Goal: Task Accomplishment & Management: Use online tool/utility

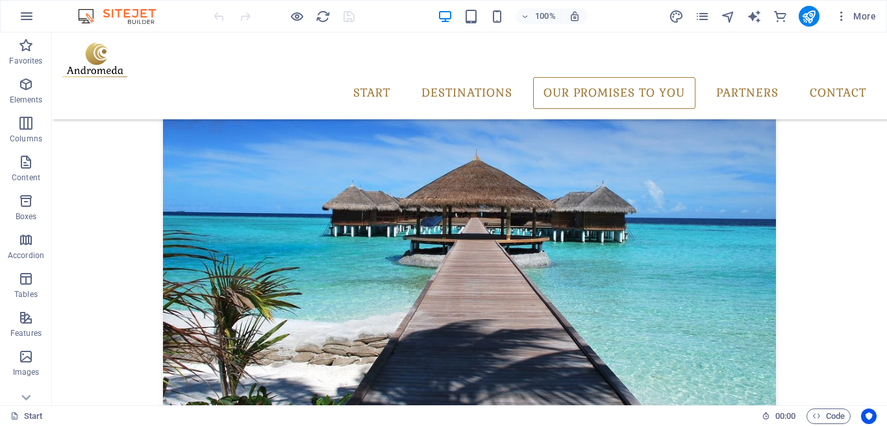
scroll to position [1460, 0]
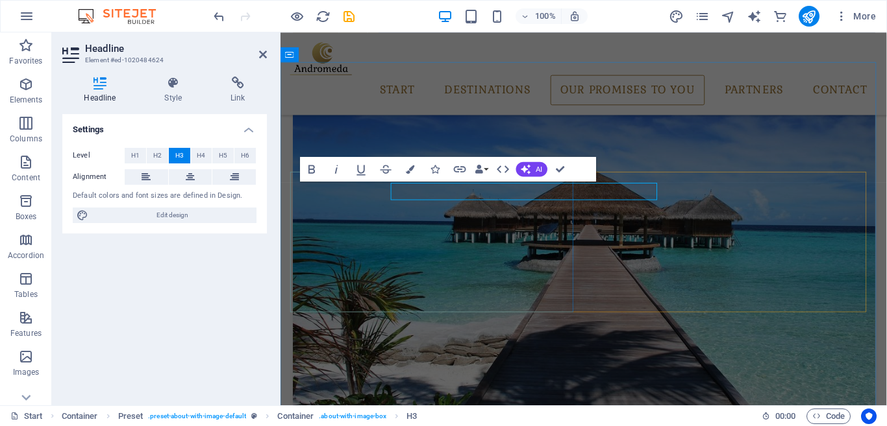
scroll to position [1458, 0]
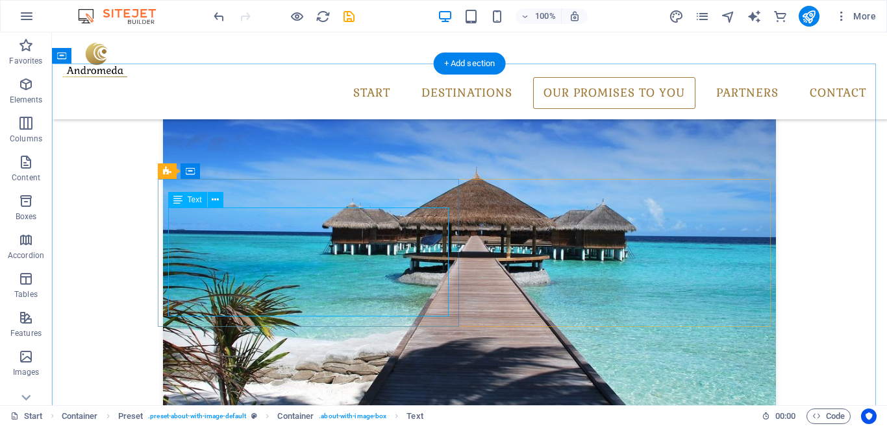
scroll to position [1460, 0]
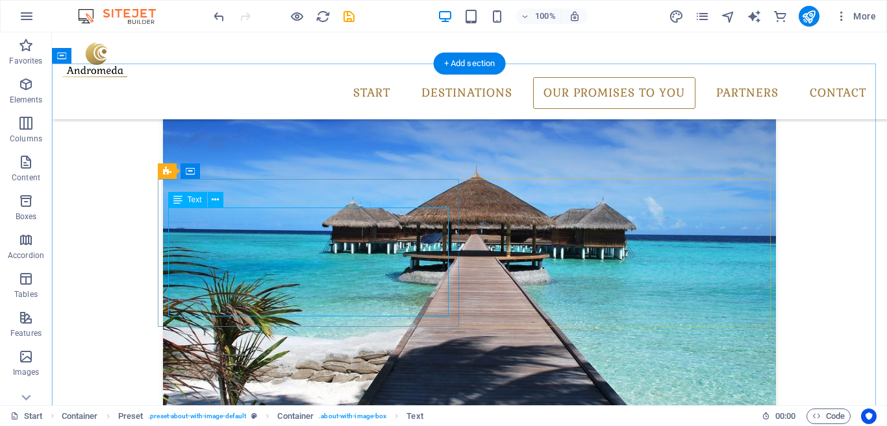
click at [214, 200] on icon at bounding box center [215, 200] width 7 height 14
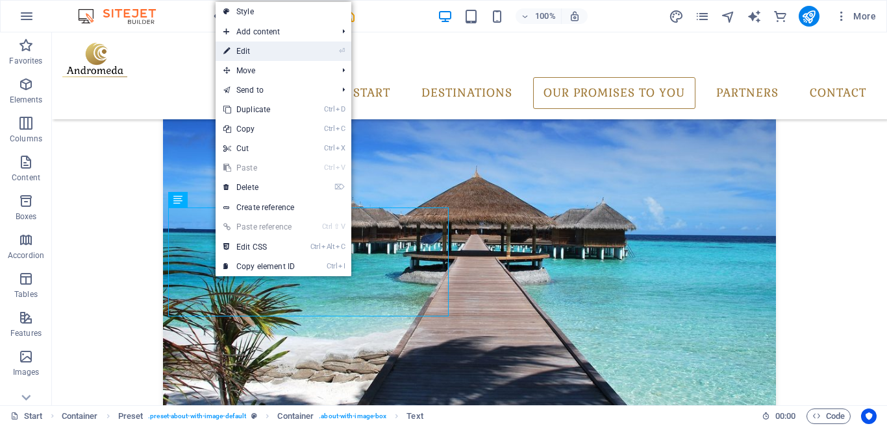
click at [302, 58] on link "⏎ Edit" at bounding box center [258, 51] width 87 height 19
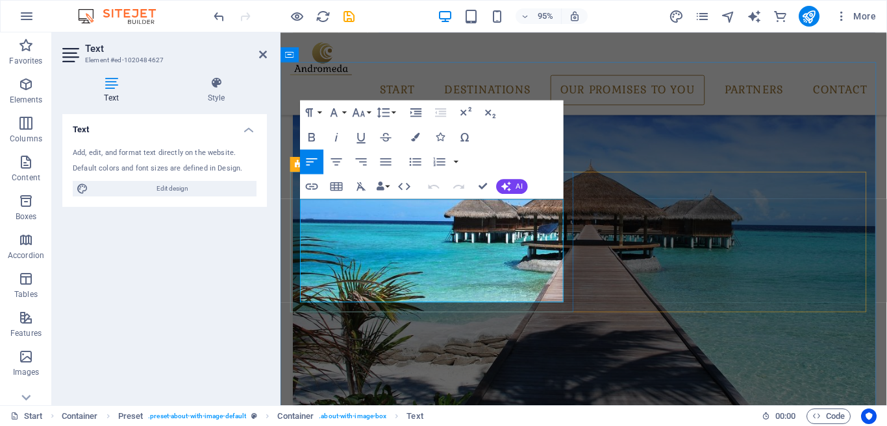
scroll to position [1458, 0]
drag, startPoint x: 482, startPoint y: 308, endPoint x: 339, endPoint y: 229, distance: 162.9
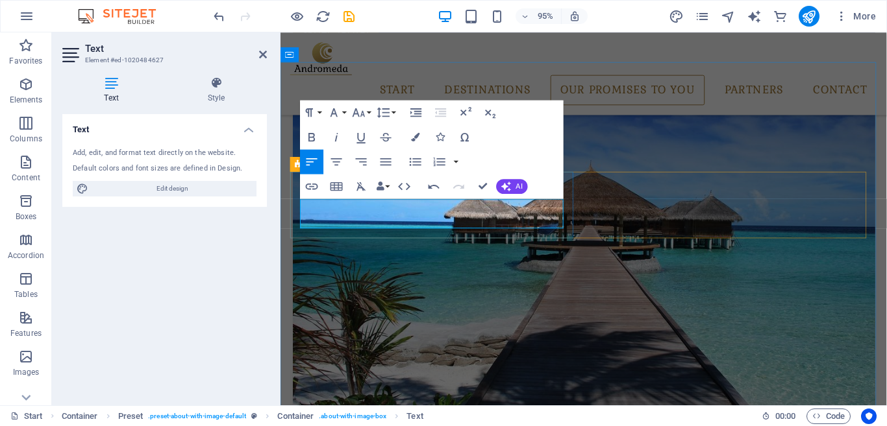
drag, startPoint x: 522, startPoint y: 232, endPoint x: 346, endPoint y: 231, distance: 176.5
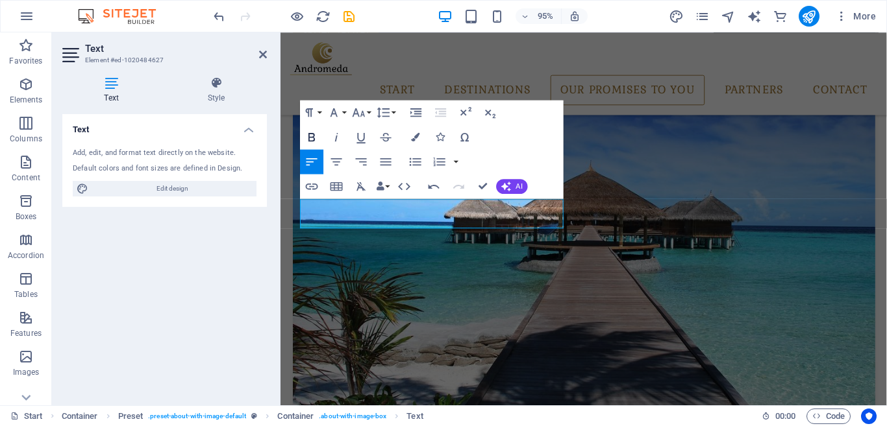
click at [315, 136] on icon "button" at bounding box center [311, 137] width 15 height 15
drag, startPoint x: 537, startPoint y: 229, endPoint x: 524, endPoint y: 230, distance: 13.0
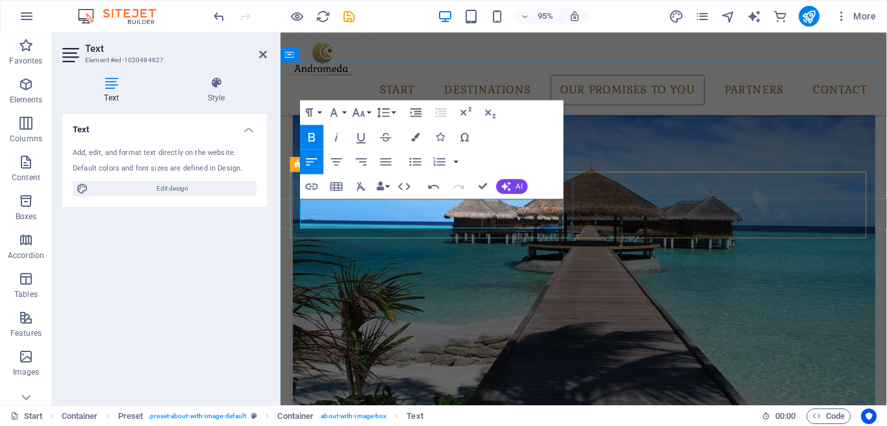
click at [381, 160] on icon "button" at bounding box center [385, 161] width 15 height 15
click at [312, 138] on icon "button" at bounding box center [311, 136] width 6 height 8
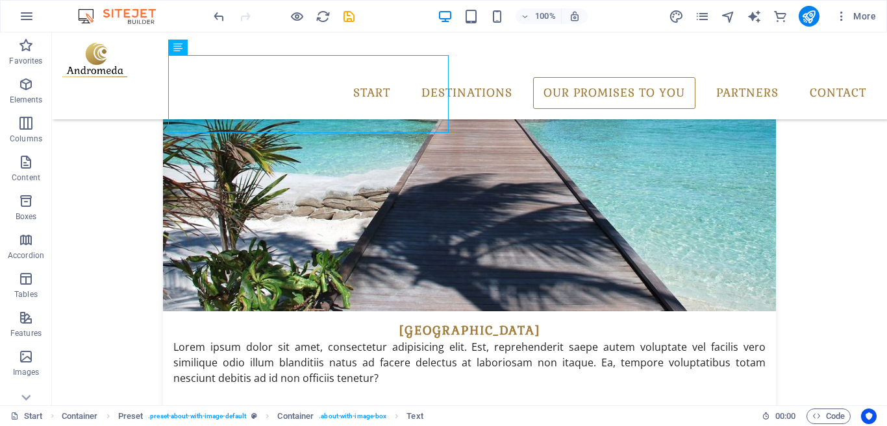
scroll to position [1606, 0]
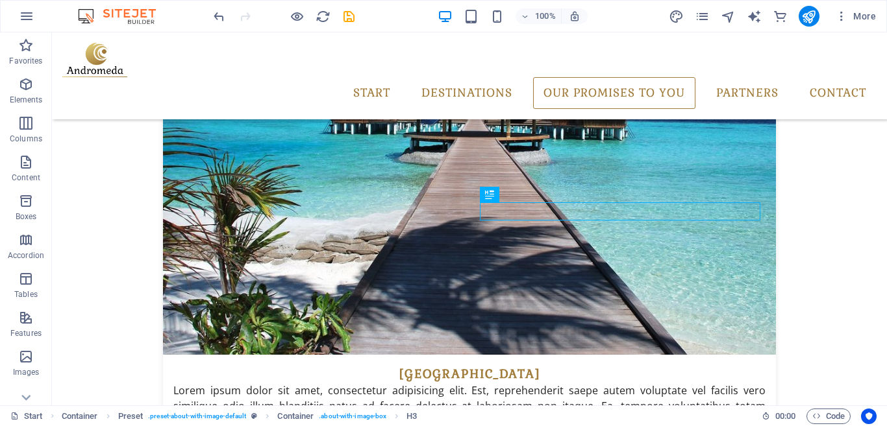
scroll to position [1584, 0]
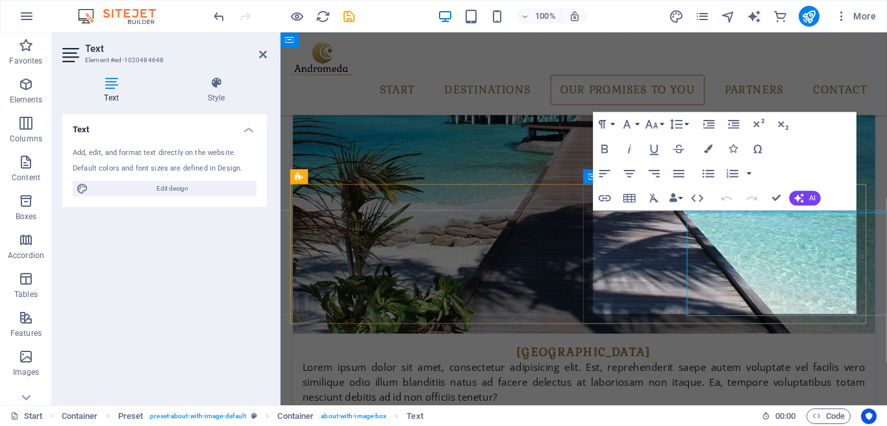
scroll to position [1583, 0]
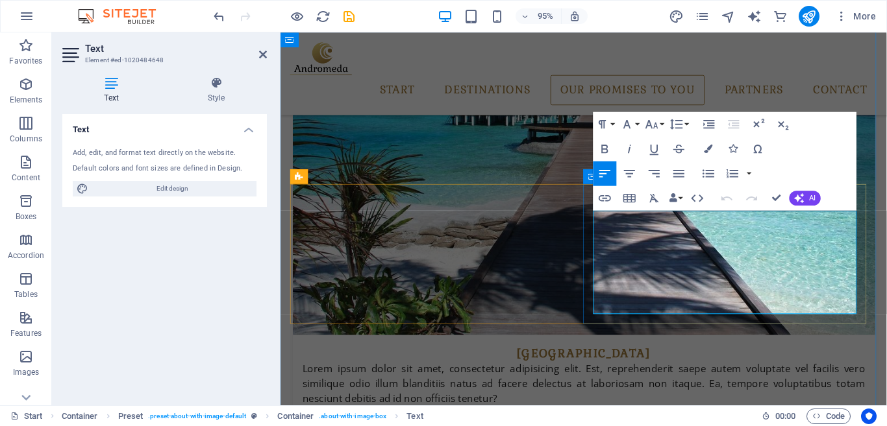
drag, startPoint x: 789, startPoint y: 317, endPoint x: 672, endPoint y: 239, distance: 140.4
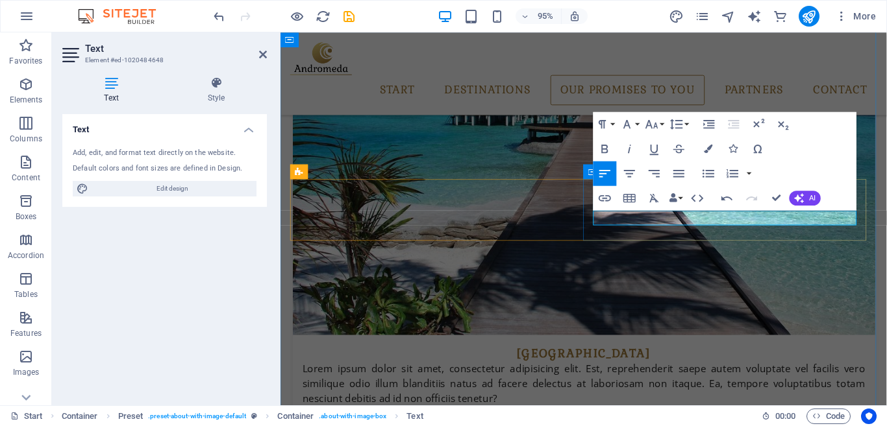
scroll to position [1588, 0]
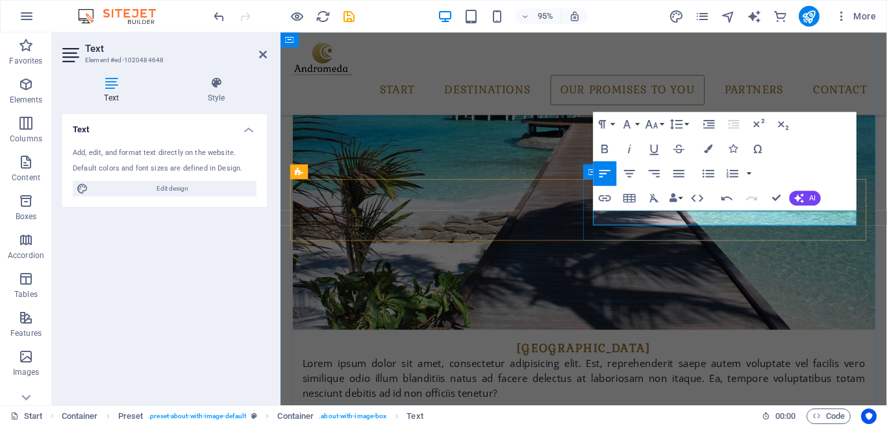
drag, startPoint x: 814, startPoint y: 225, endPoint x: 788, endPoint y: 226, distance: 26.0
drag, startPoint x: 816, startPoint y: 226, endPoint x: 788, endPoint y: 226, distance: 28.6
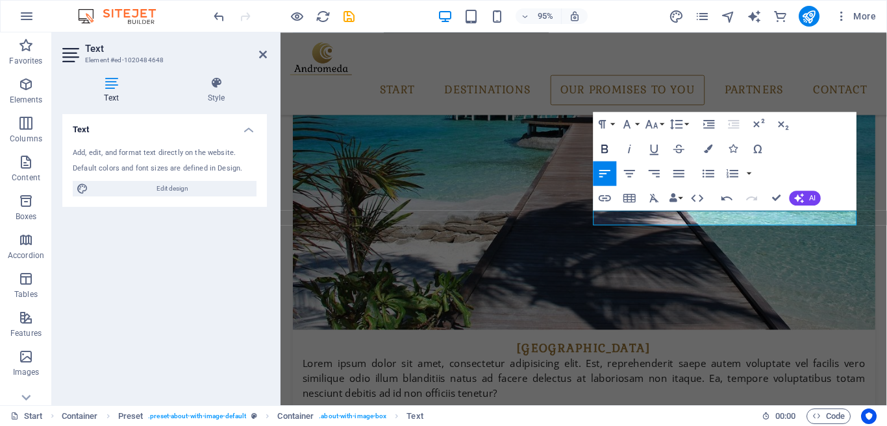
click at [604, 149] on icon "button" at bounding box center [604, 148] width 15 height 15
click at [607, 149] on icon "button" at bounding box center [605, 149] width 6 height 8
click at [607, 147] on icon "button" at bounding box center [605, 149] width 6 height 8
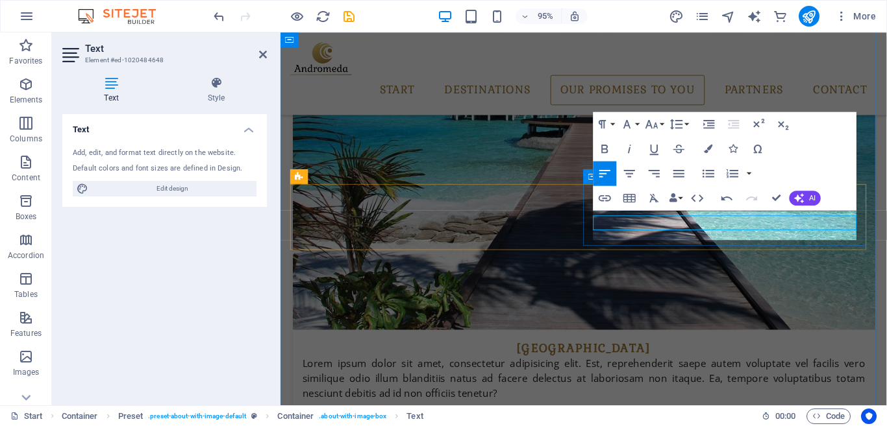
scroll to position [1583, 0]
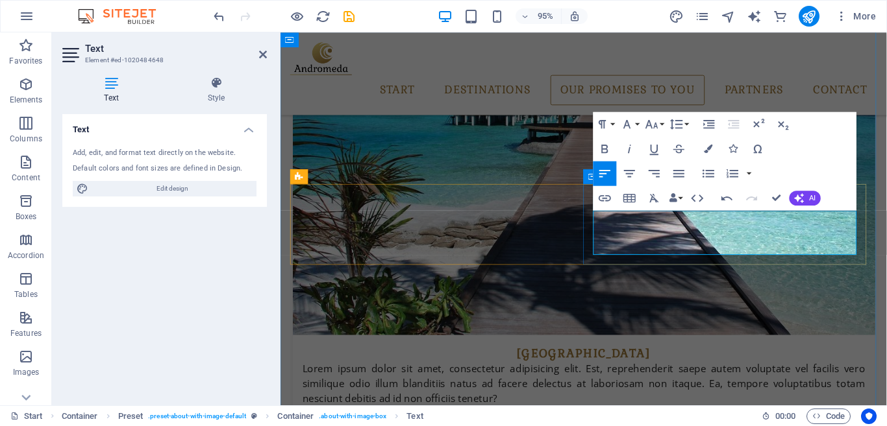
drag, startPoint x: 707, startPoint y: 258, endPoint x: 627, endPoint y: 257, distance: 80.5
click at [603, 145] on icon "button" at bounding box center [605, 149] width 6 height 8
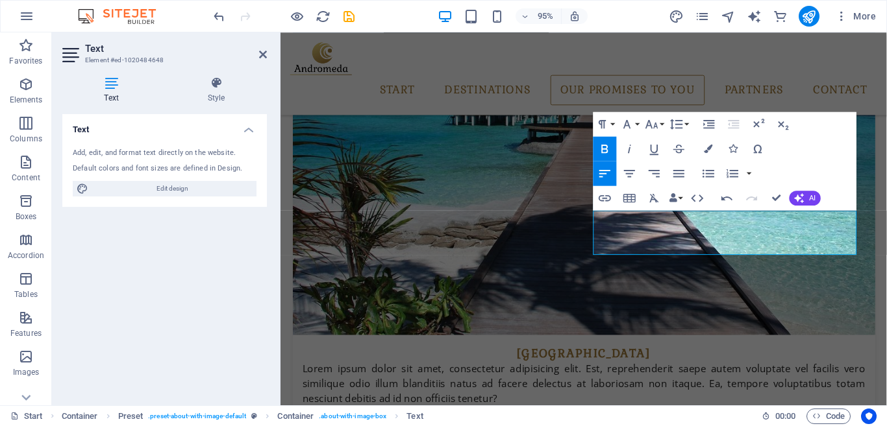
click at [601, 154] on icon "button" at bounding box center [604, 148] width 15 height 15
drag, startPoint x: 807, startPoint y: 259, endPoint x: 777, endPoint y: 256, distance: 30.0
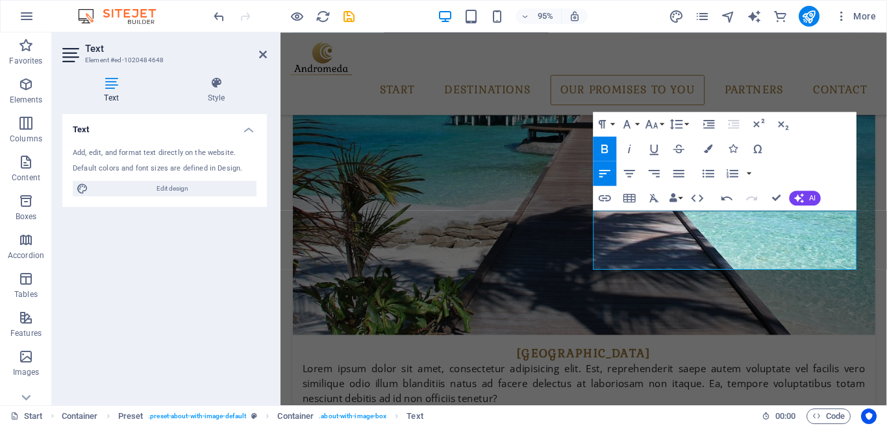
click at [612, 147] on button "Bold" at bounding box center [604, 149] width 23 height 25
click at [606, 143] on icon "button" at bounding box center [604, 148] width 15 height 15
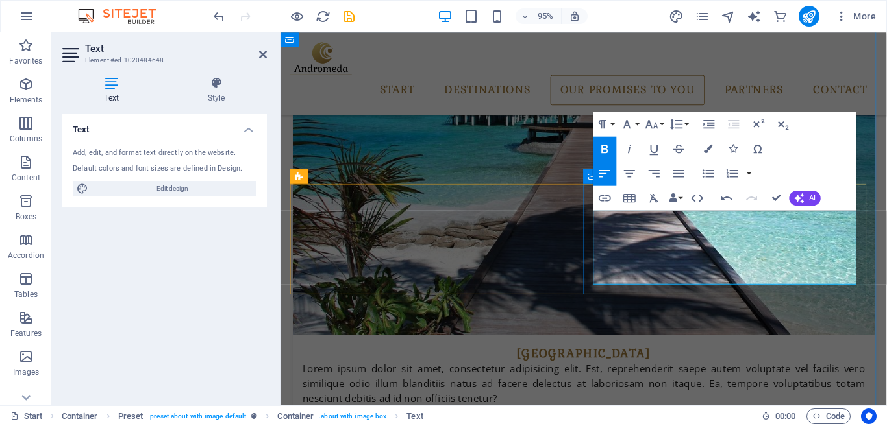
drag, startPoint x: 698, startPoint y: 274, endPoint x: 665, endPoint y: 291, distance: 36.6
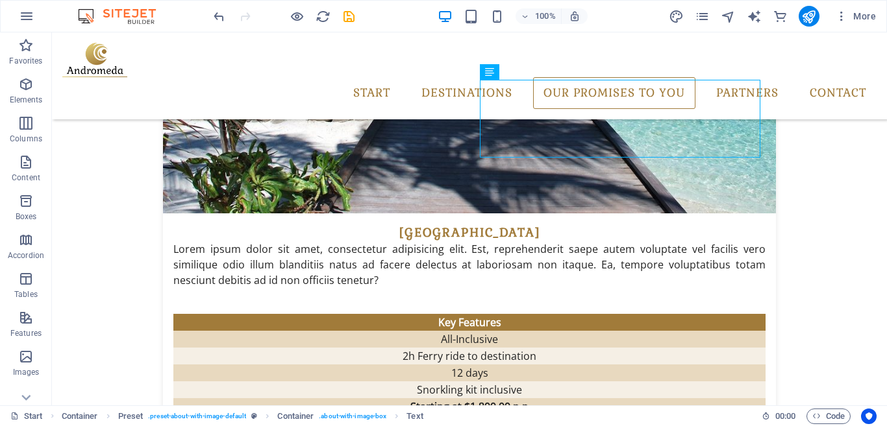
scroll to position [1731, 0]
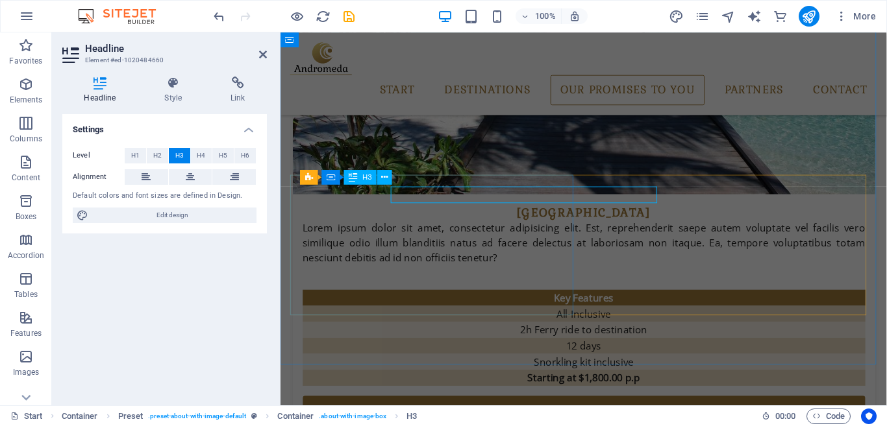
scroll to position [1730, 0]
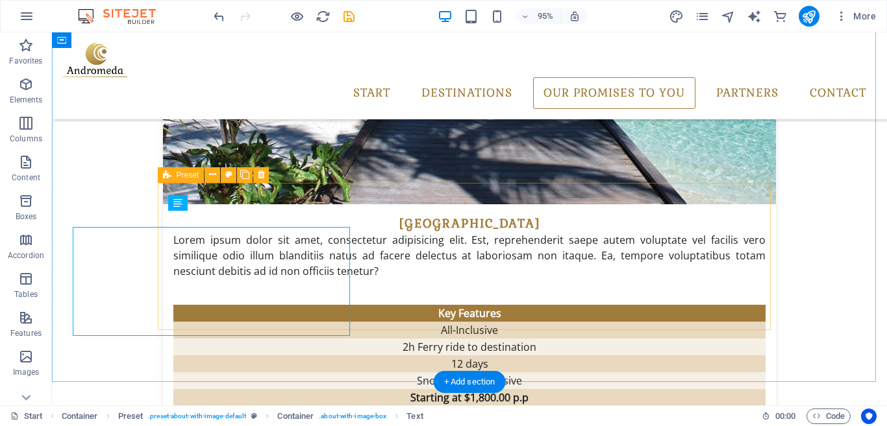
scroll to position [1731, 0]
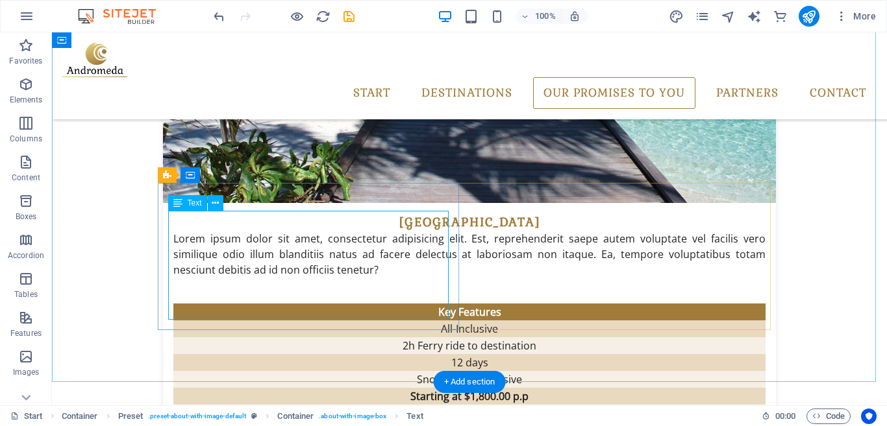
click at [211, 201] on button at bounding box center [216, 203] width 16 height 16
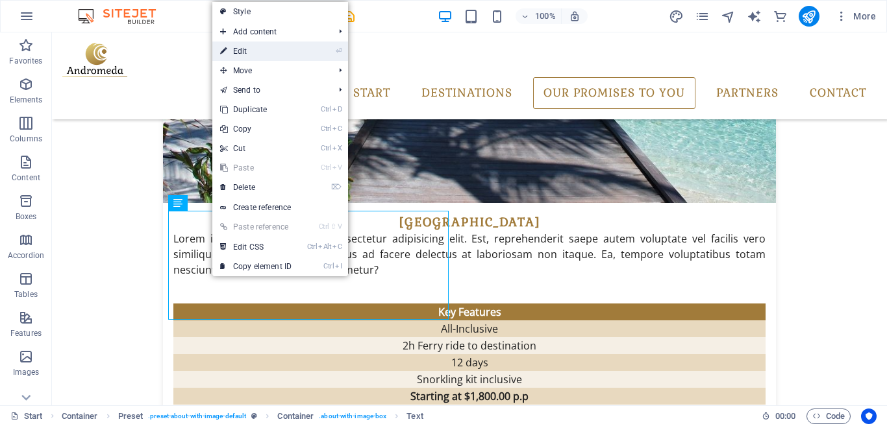
click at [299, 54] on link "⏎ Edit" at bounding box center [255, 51] width 87 height 19
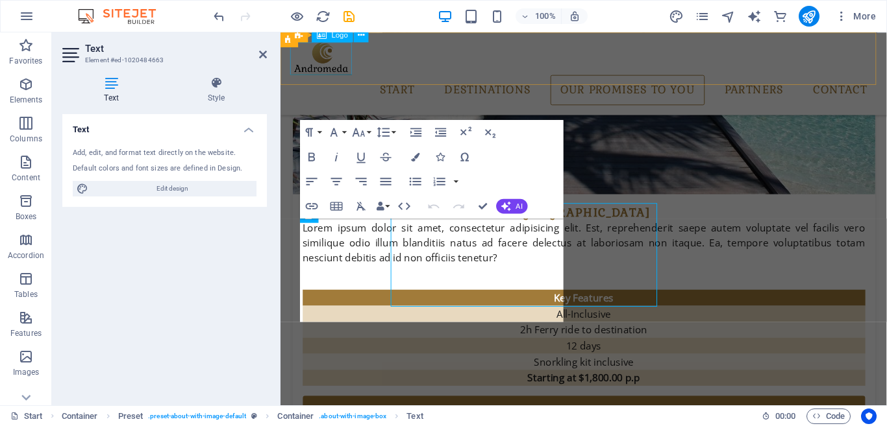
scroll to position [1730, 0]
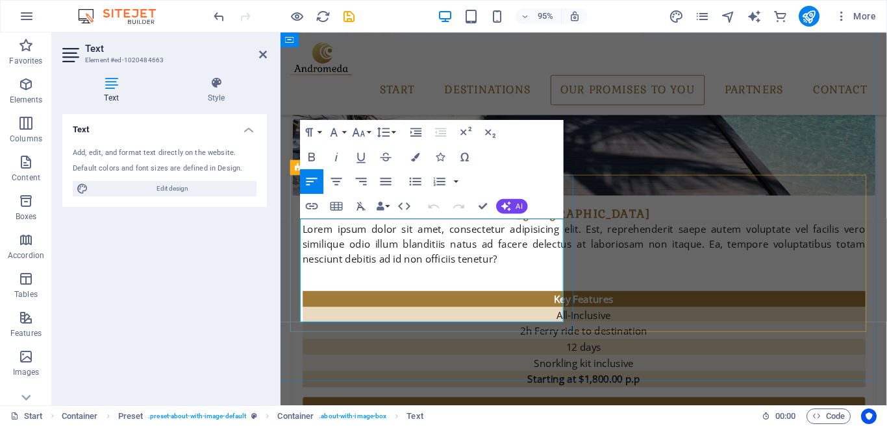
drag, startPoint x: 638, startPoint y: 165, endPoint x: 325, endPoint y: 232, distance: 319.9
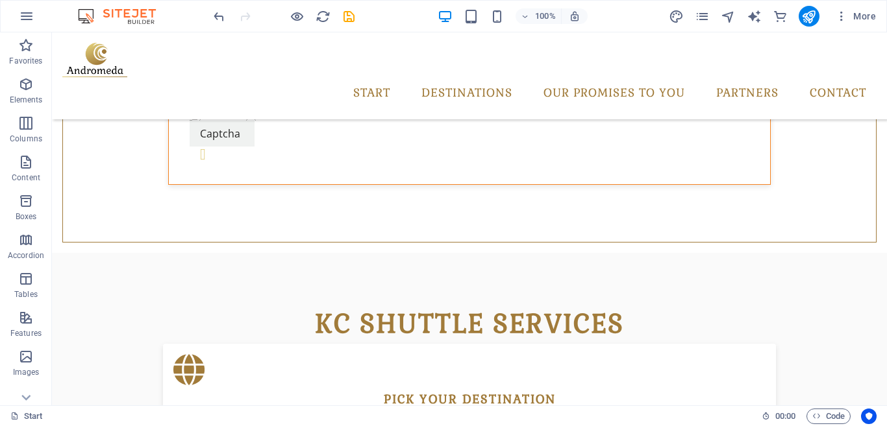
scroll to position [552, 0]
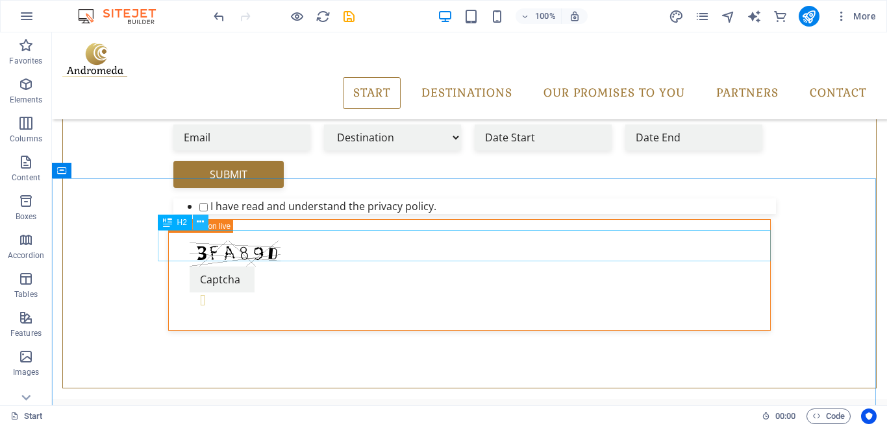
click at [199, 225] on icon at bounding box center [200, 222] width 7 height 14
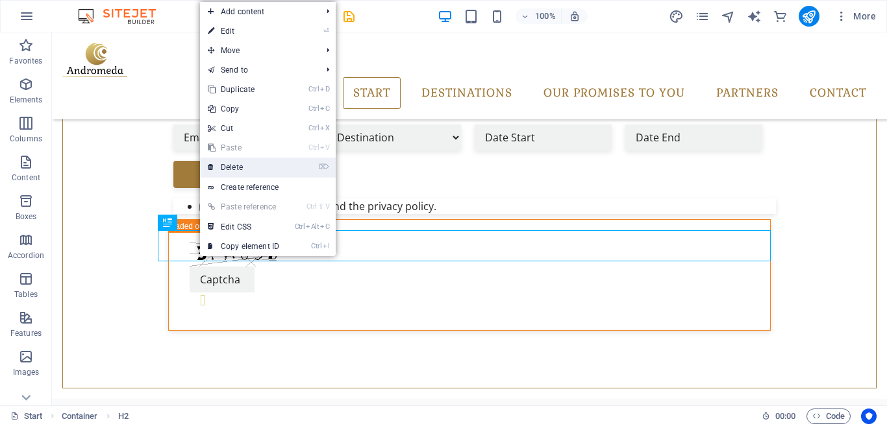
click at [232, 169] on link "⌦ Delete" at bounding box center [243, 167] width 87 height 19
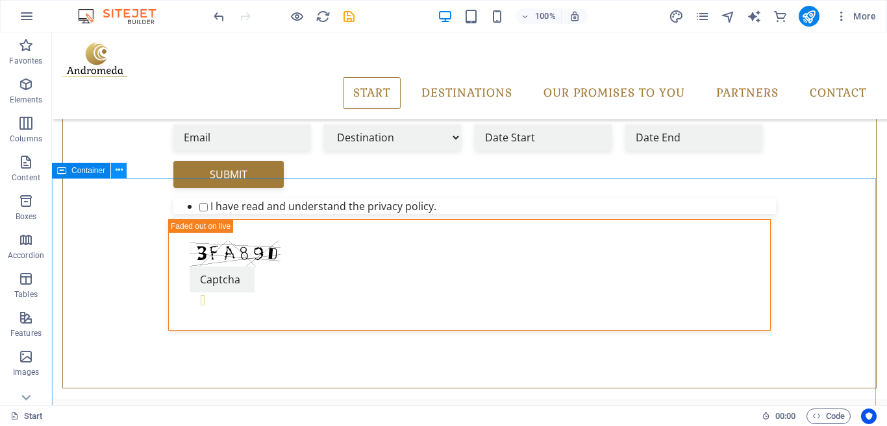
click at [119, 175] on icon at bounding box center [119, 171] width 7 height 14
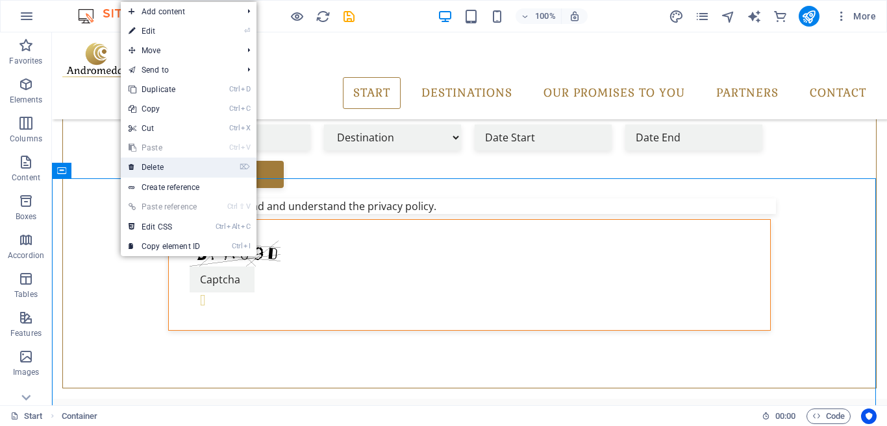
click at [140, 173] on link "⌦ Delete" at bounding box center [164, 167] width 87 height 19
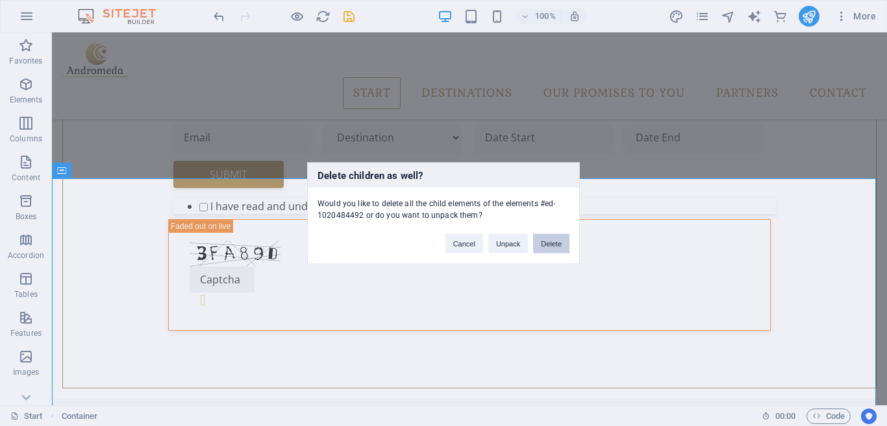
click at [540, 243] on button "Delete" at bounding box center [551, 243] width 36 height 19
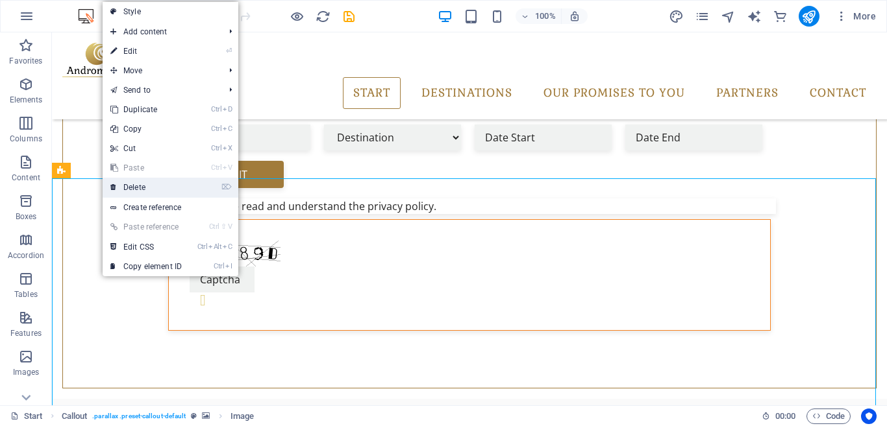
click at [133, 186] on link "⌦ Delete" at bounding box center [146, 187] width 87 height 19
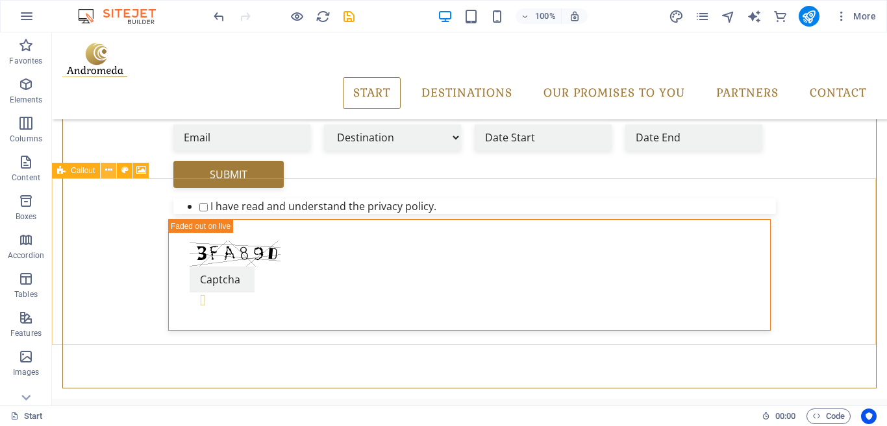
click at [109, 173] on icon at bounding box center [108, 171] width 7 height 14
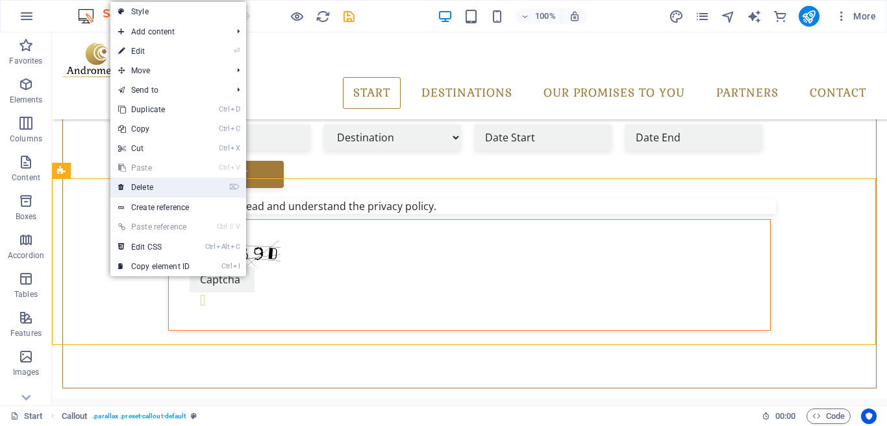
click at [134, 182] on link "⌦ Delete" at bounding box center [153, 187] width 87 height 19
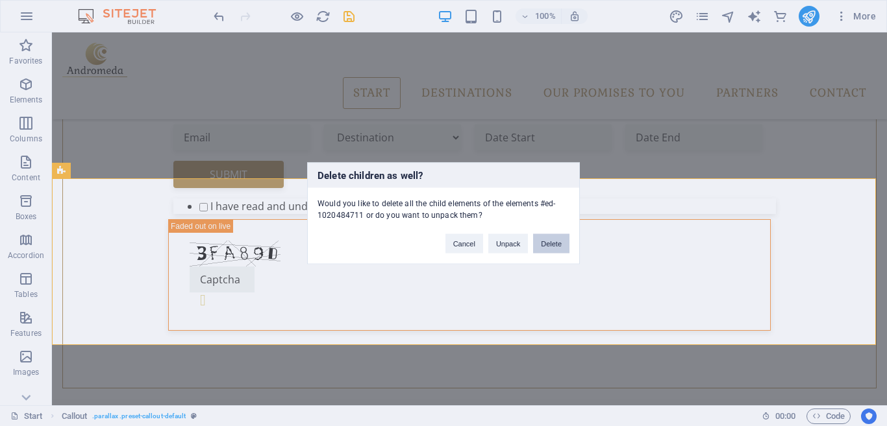
click at [552, 247] on button "Delete" at bounding box center [551, 243] width 36 height 19
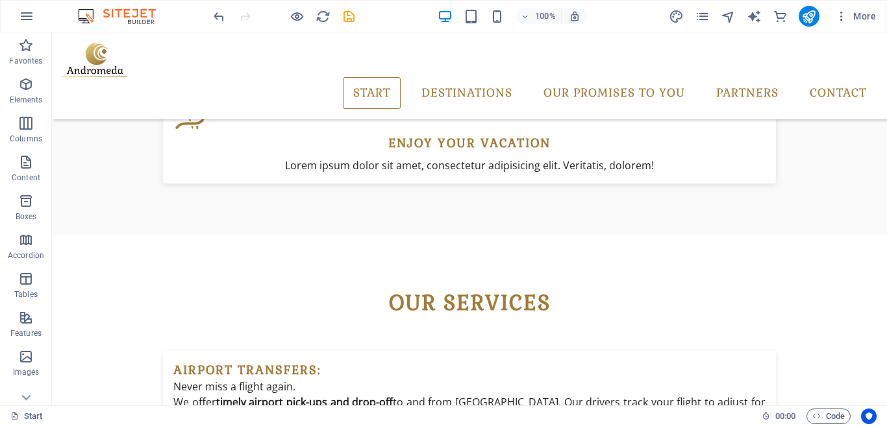
scroll to position [1164, 0]
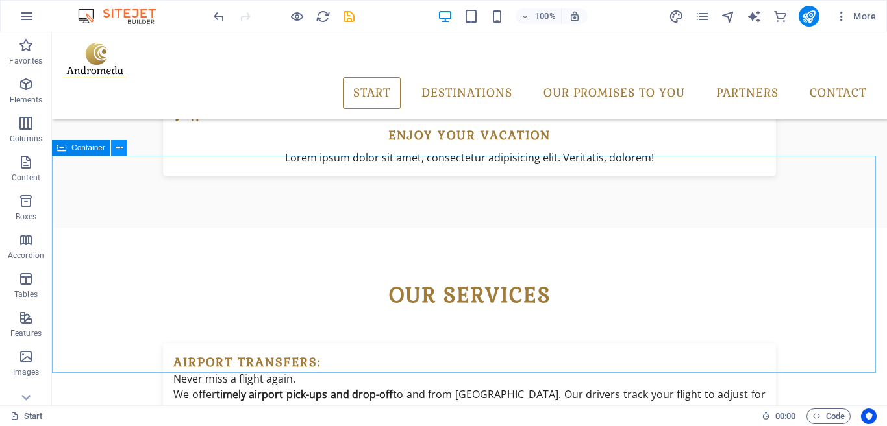
click at [119, 149] on icon at bounding box center [119, 148] width 7 height 14
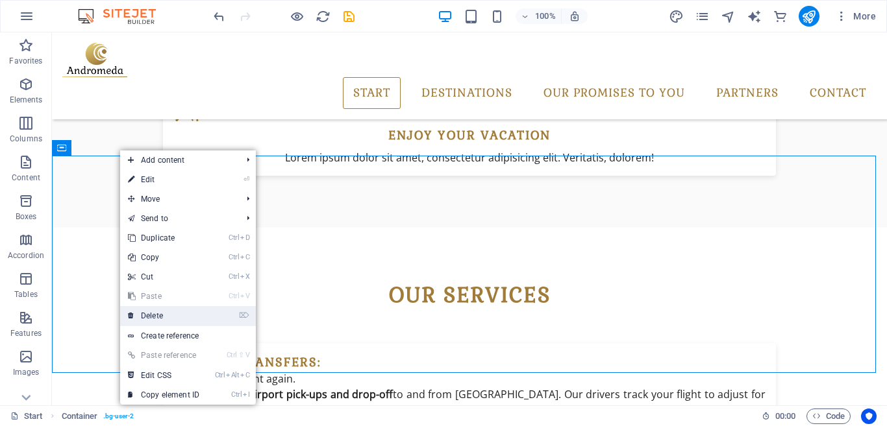
click at [162, 313] on link "⌦ Delete" at bounding box center [163, 315] width 87 height 19
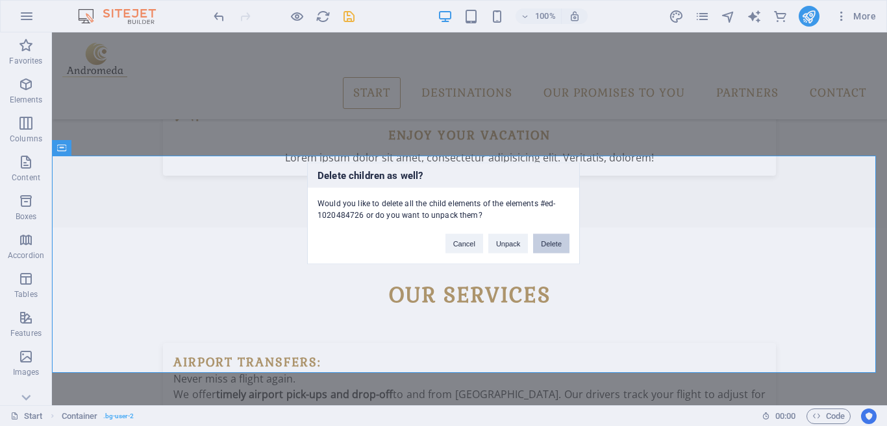
click at [554, 245] on button "Delete" at bounding box center [551, 243] width 36 height 19
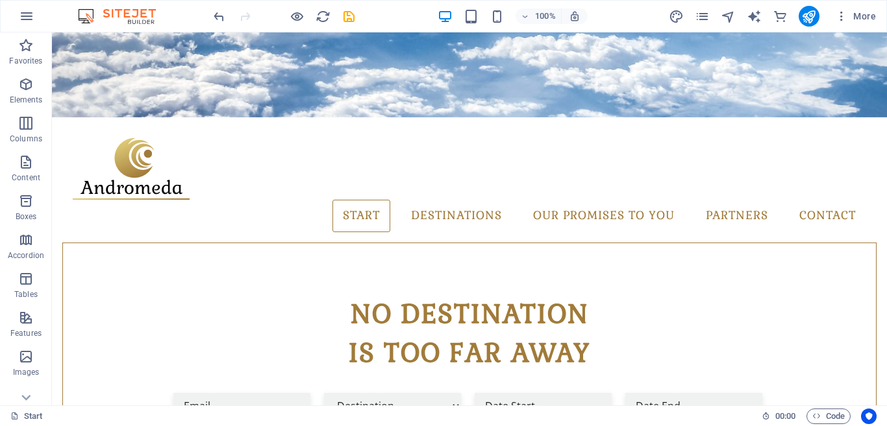
scroll to position [377, 0]
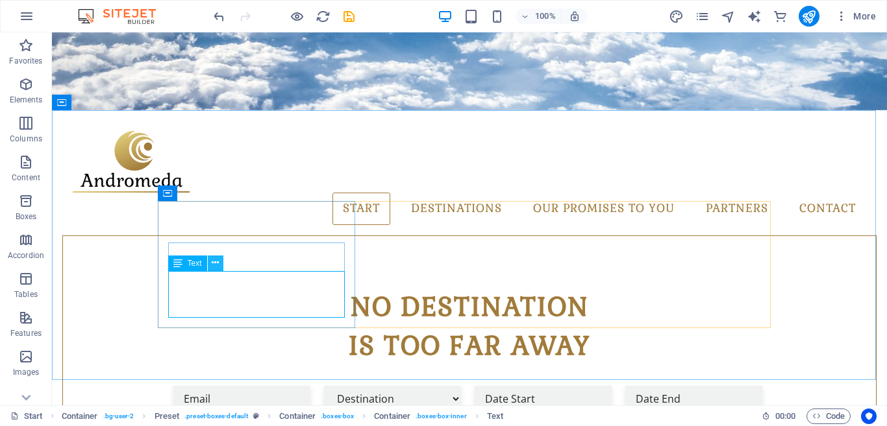
click at [217, 264] on icon at bounding box center [215, 263] width 7 height 14
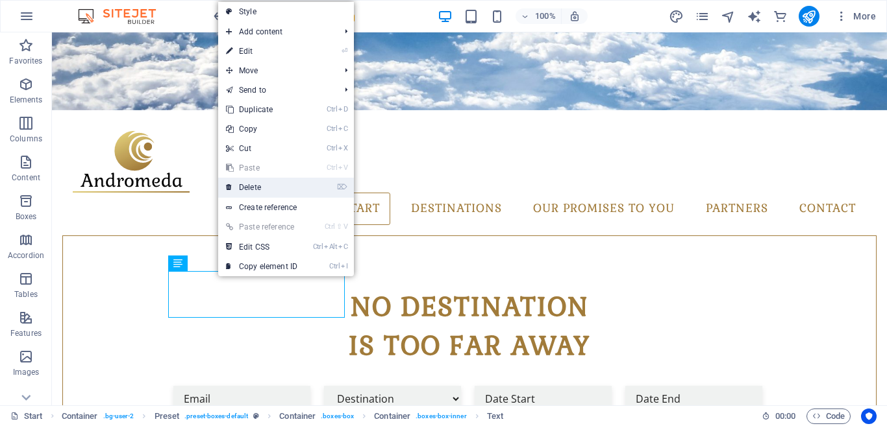
click at [255, 189] on link "⌦ Delete" at bounding box center [261, 187] width 87 height 19
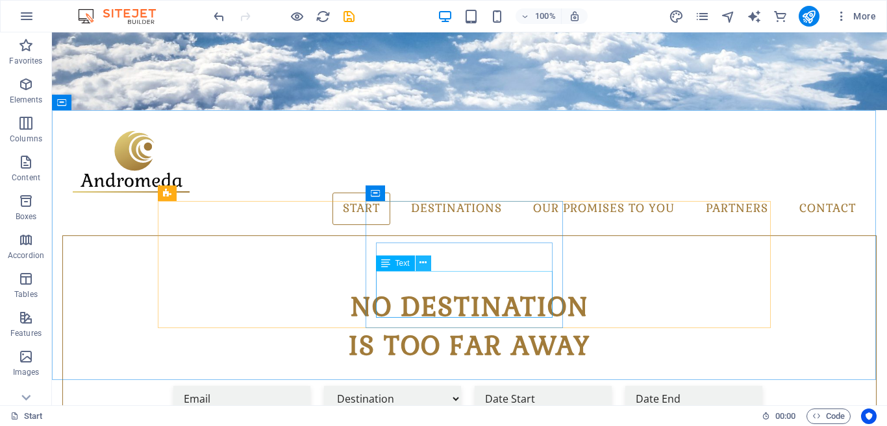
click at [423, 265] on icon at bounding box center [422, 263] width 7 height 14
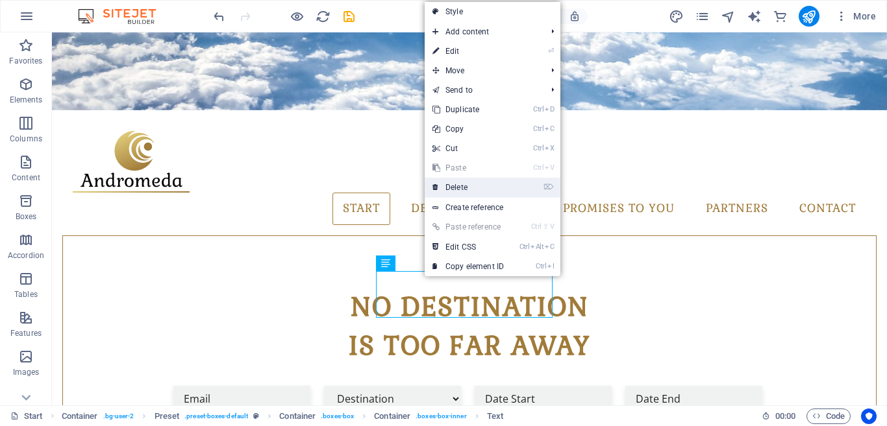
click at [459, 194] on link "⌦ Delete" at bounding box center [467, 187] width 87 height 19
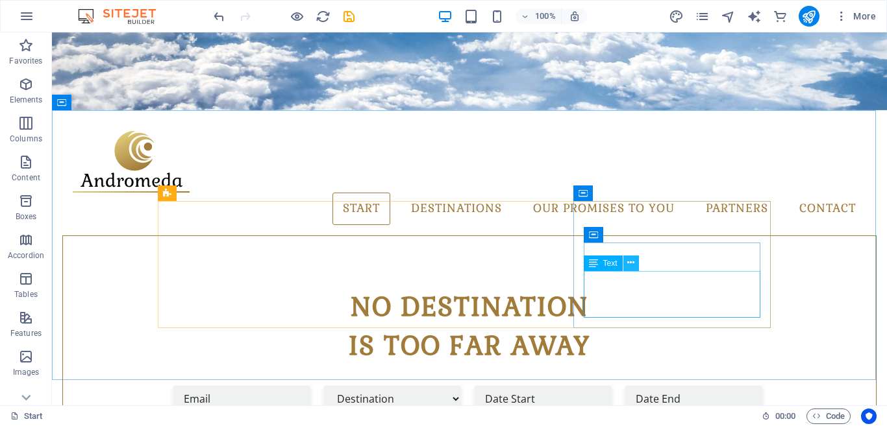
click at [630, 265] on icon at bounding box center [630, 263] width 7 height 14
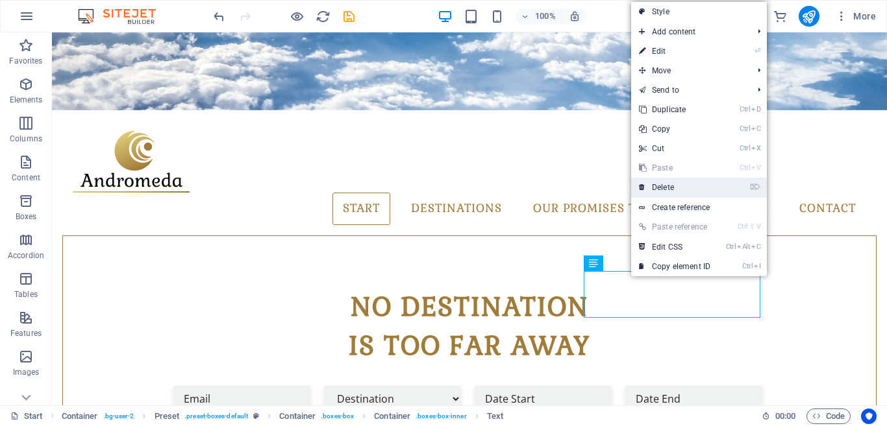
click at [665, 194] on link "⌦ Delete" at bounding box center [674, 187] width 87 height 19
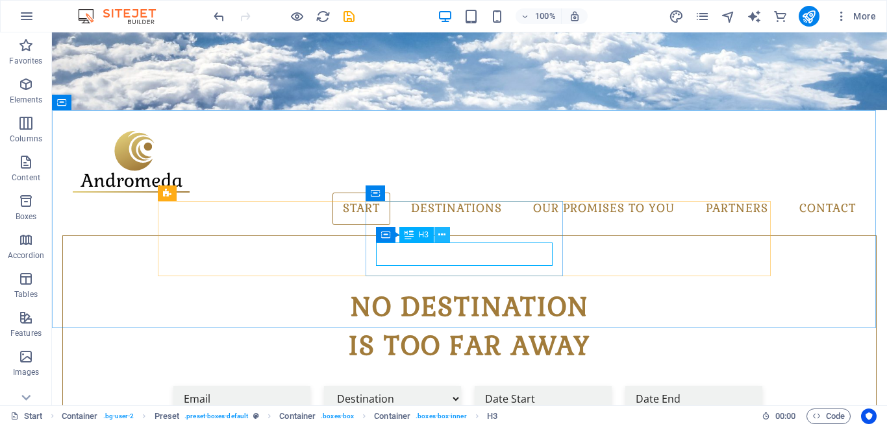
click at [438, 234] on icon at bounding box center [441, 235] width 7 height 14
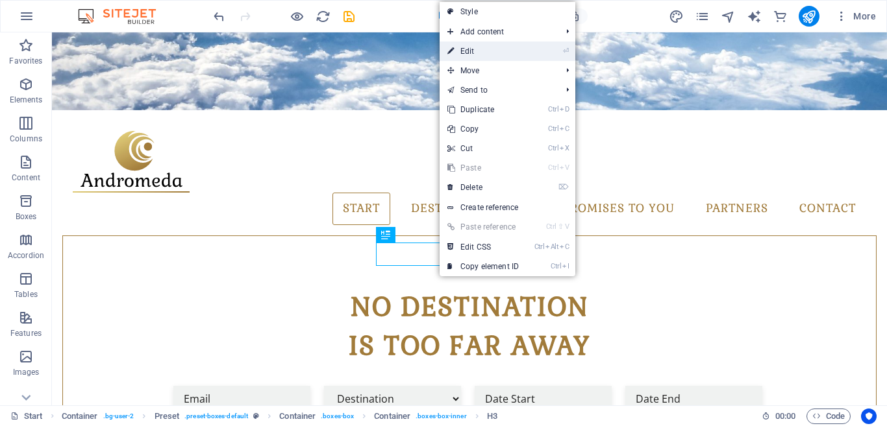
click at [488, 55] on link "⏎ Edit" at bounding box center [482, 51] width 87 height 19
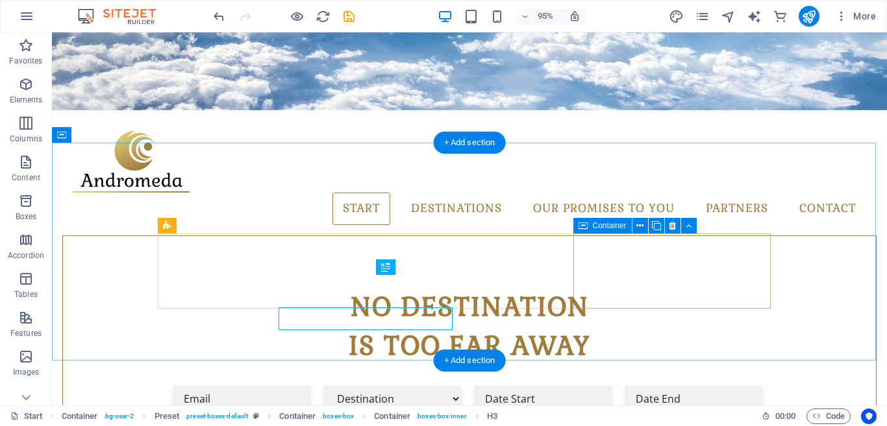
scroll to position [345, 0]
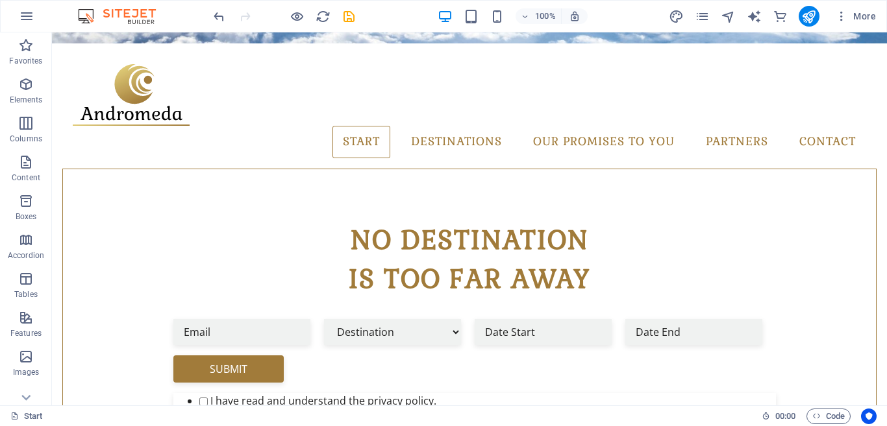
scroll to position [448, 0]
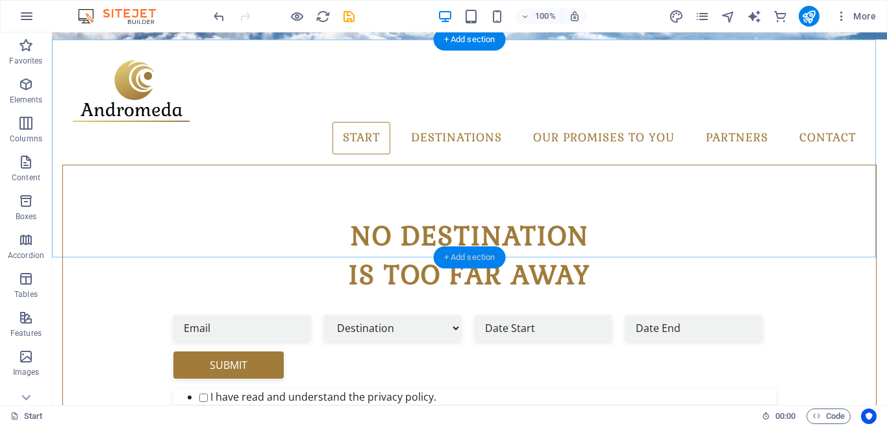
click at [487, 255] on div "+ Add section" at bounding box center [470, 258] width 72 height 22
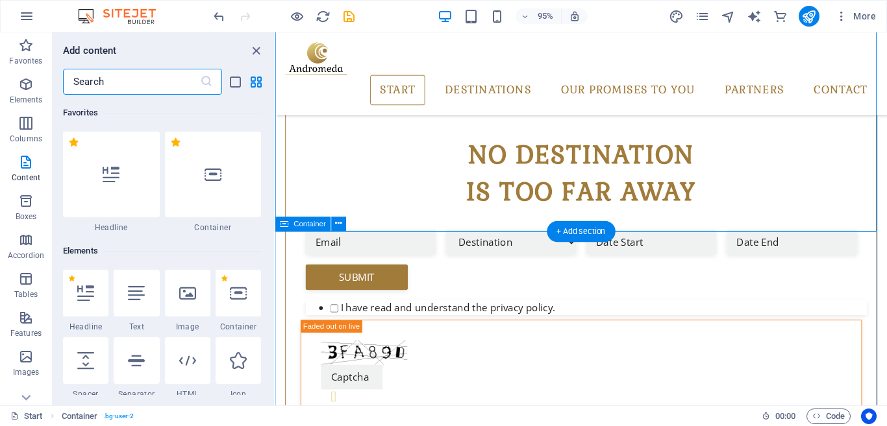
scroll to position [2271, 0]
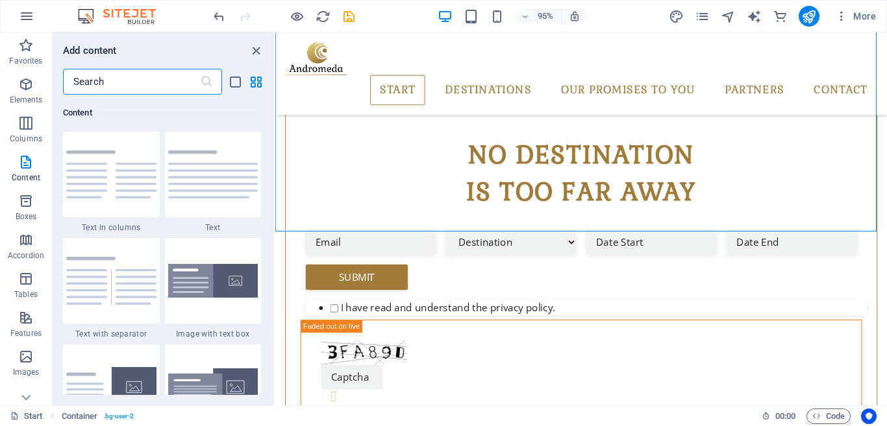
click at [148, 83] on input "text" at bounding box center [131, 82] width 137 height 26
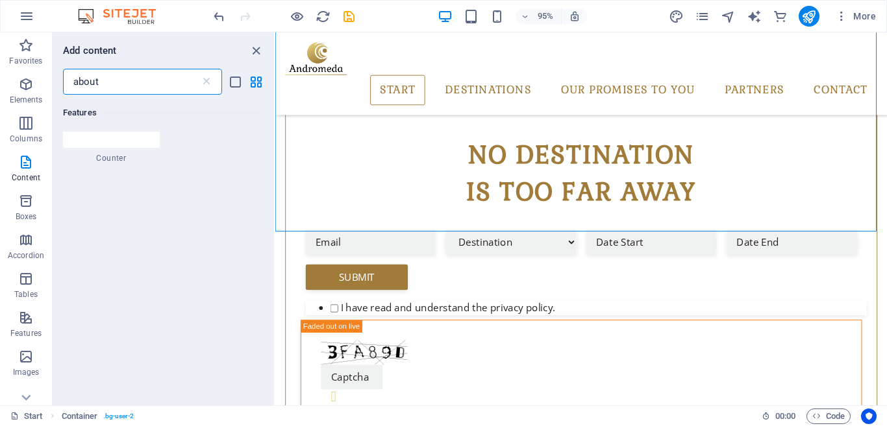
scroll to position [0, 0]
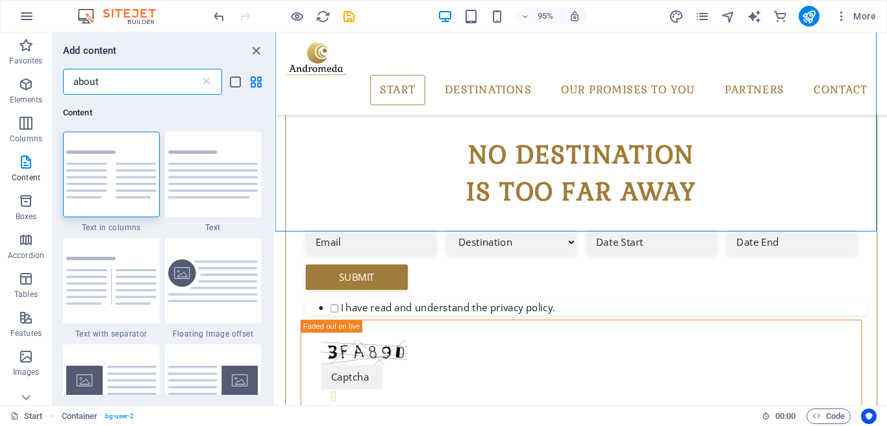
click at [148, 82] on input "about" at bounding box center [131, 82] width 137 height 26
type input "about"
click at [204, 175] on img at bounding box center [213, 175] width 90 height 48
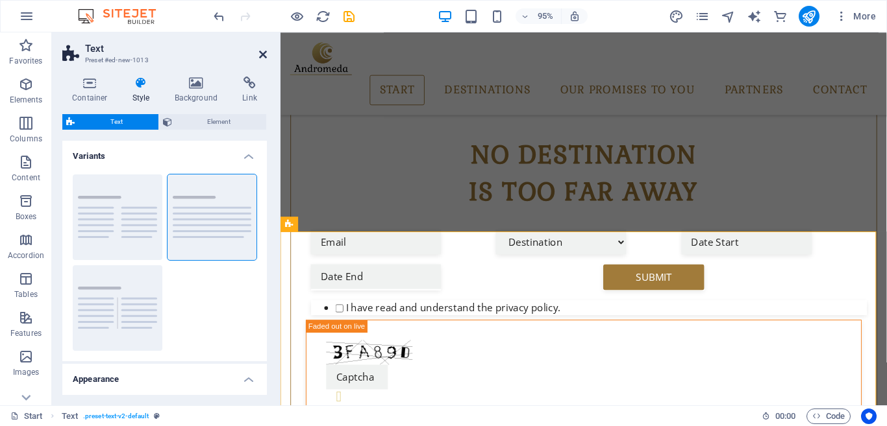
click at [263, 55] on icon at bounding box center [263, 54] width 8 height 10
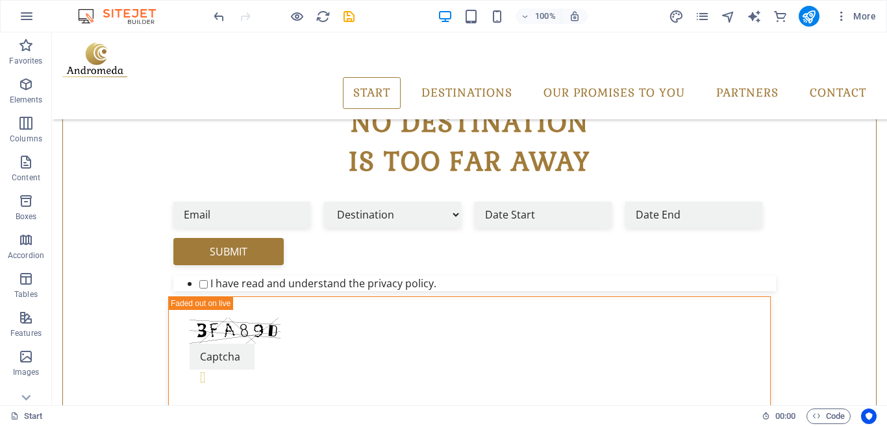
scroll to position [506, 0]
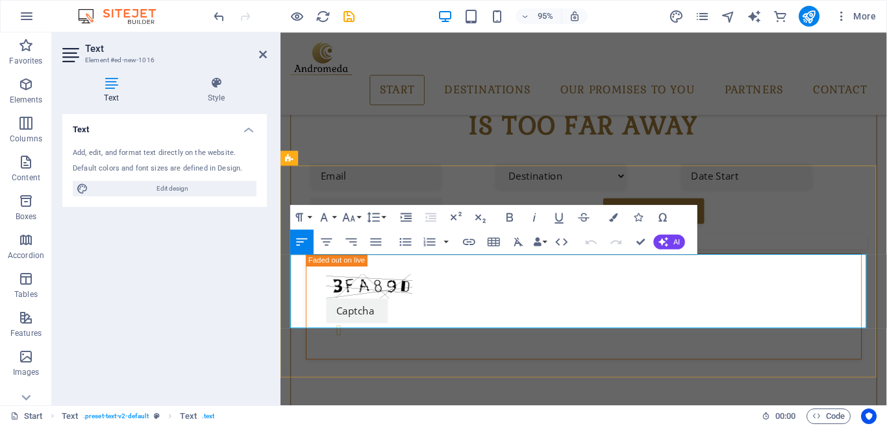
drag, startPoint x: 883, startPoint y: 333, endPoint x: 650, endPoint y: 270, distance: 241.3
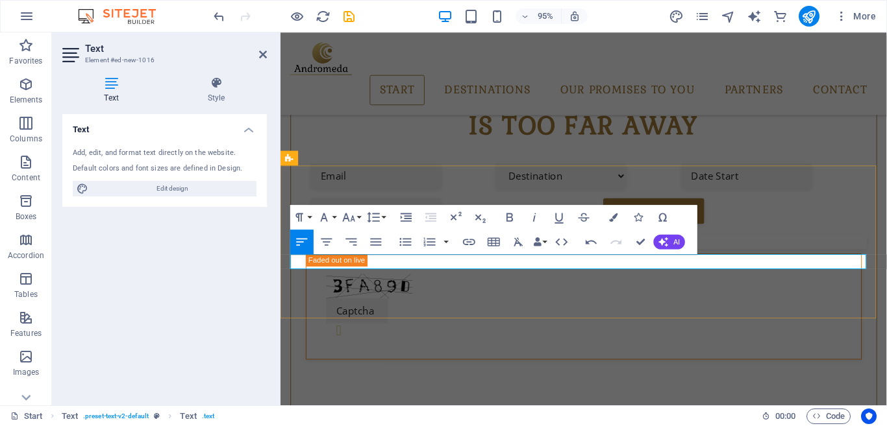
drag, startPoint x: 413, startPoint y: 269, endPoint x: 349, endPoint y: 273, distance: 64.4
click at [512, 217] on icon "button" at bounding box center [509, 217] width 15 height 15
drag, startPoint x: 524, startPoint y: 271, endPoint x: 415, endPoint y: 273, distance: 109.0
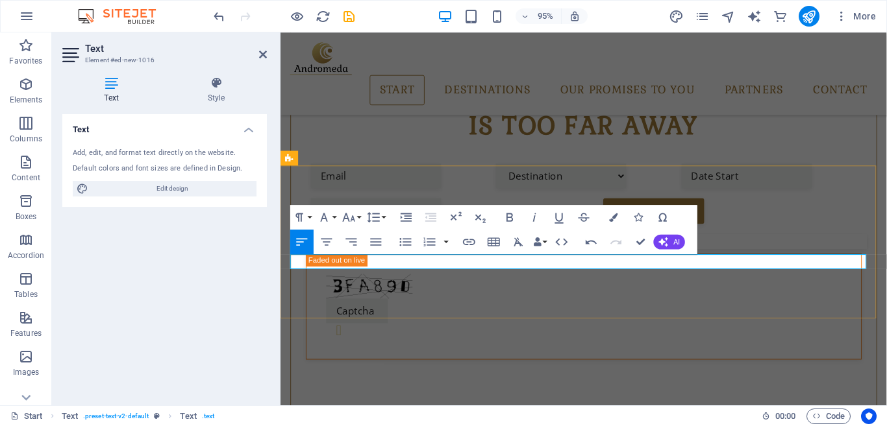
click at [611, 212] on button "Colors" at bounding box center [613, 217] width 23 height 25
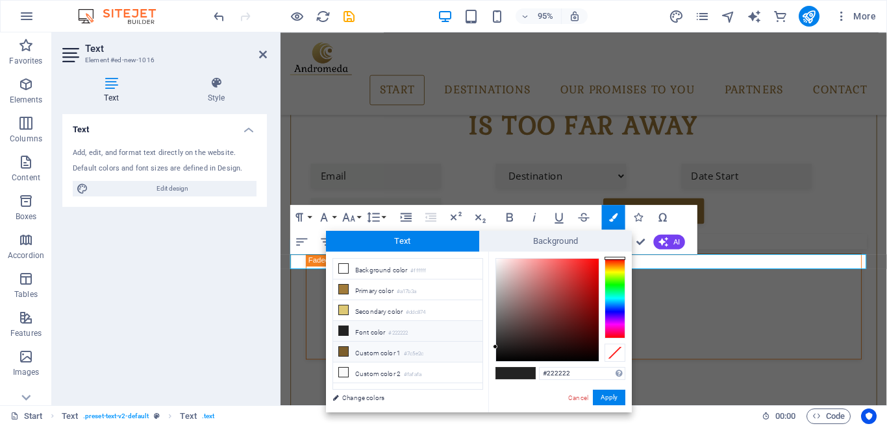
click at [387, 347] on li "Custom color 1 #7c5e2c" at bounding box center [407, 352] width 149 height 21
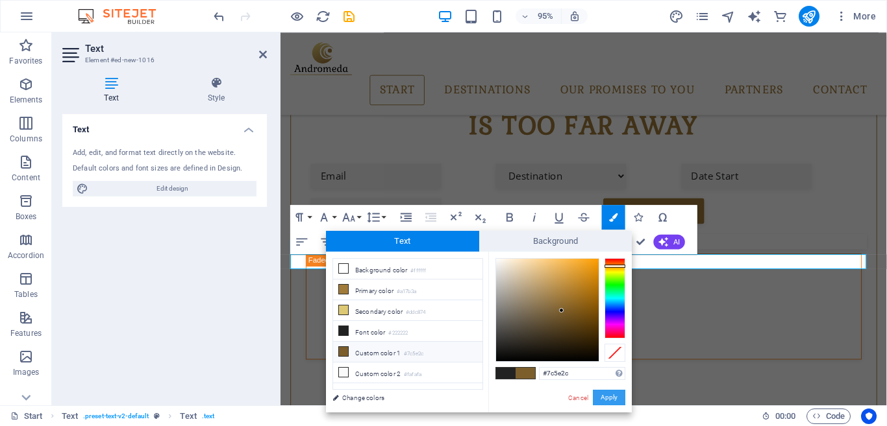
click at [606, 395] on button "Apply" at bounding box center [609, 398] width 32 height 16
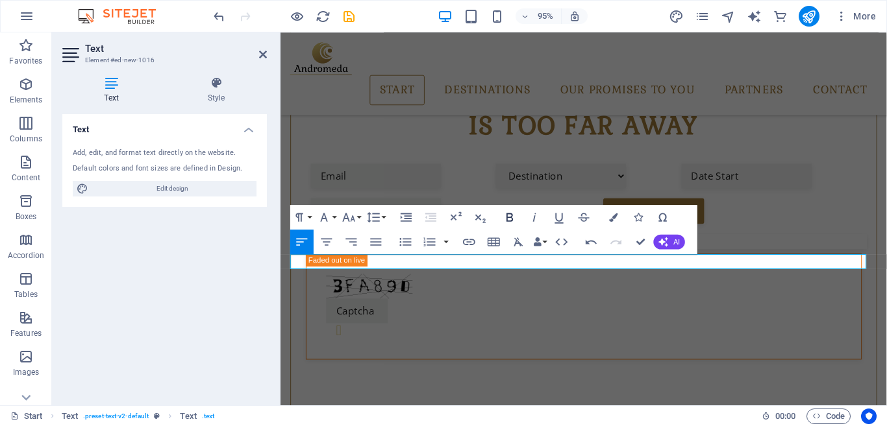
click at [511, 212] on icon "button" at bounding box center [509, 217] width 15 height 15
click at [510, 217] on icon "button" at bounding box center [509, 217] width 6 height 8
click at [610, 219] on icon "button" at bounding box center [613, 217] width 8 height 8
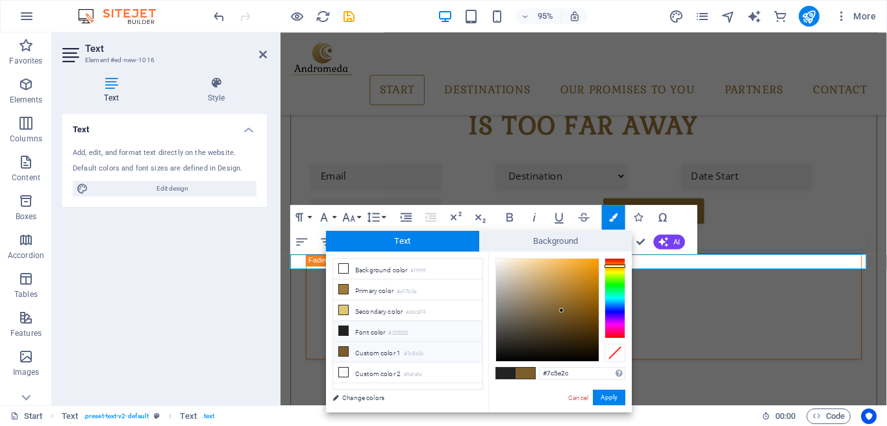
click at [381, 330] on li "Font color #222222" at bounding box center [407, 331] width 149 height 21
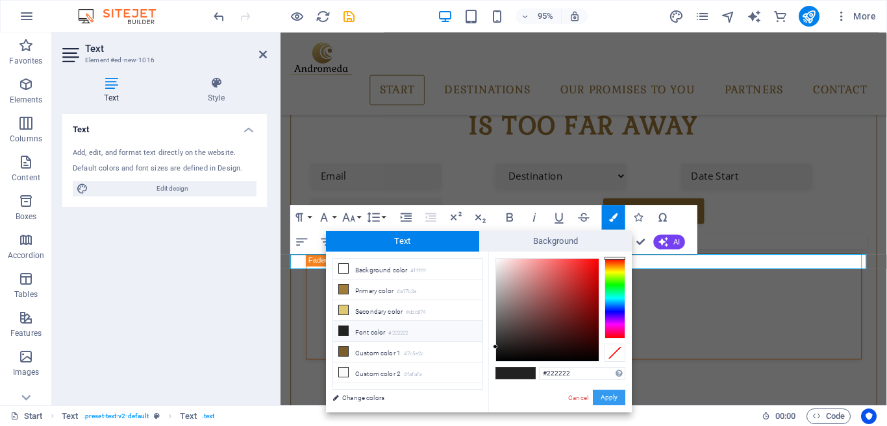
drag, startPoint x: 610, startPoint y: 400, endPoint x: 347, endPoint y: 386, distance: 263.2
click at [610, 400] on button "Apply" at bounding box center [609, 398] width 32 height 16
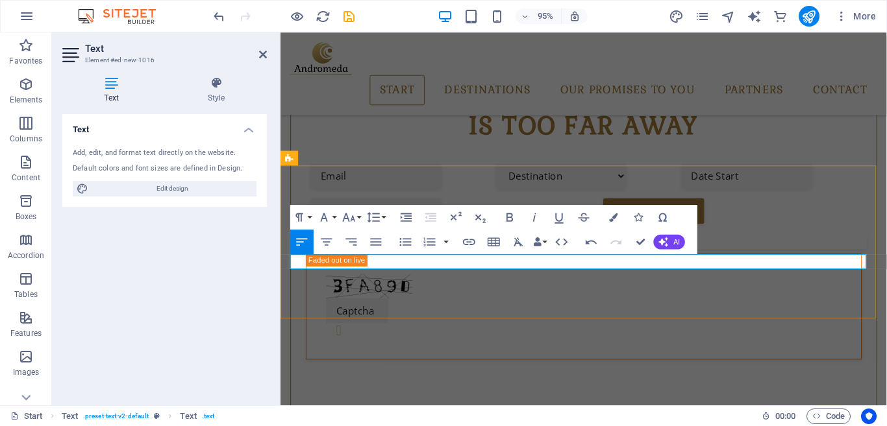
drag, startPoint x: 641, startPoint y: 273, endPoint x: 870, endPoint y: 267, distance: 229.8
click at [513, 217] on icon "button" at bounding box center [509, 217] width 15 height 15
click at [611, 215] on icon "button" at bounding box center [613, 217] width 8 height 8
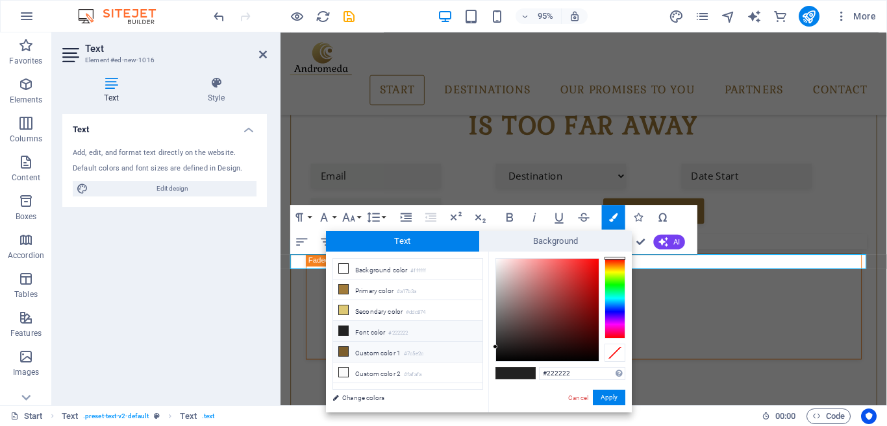
click at [372, 348] on li "Custom color 1 #7c5e2c" at bounding box center [407, 352] width 149 height 21
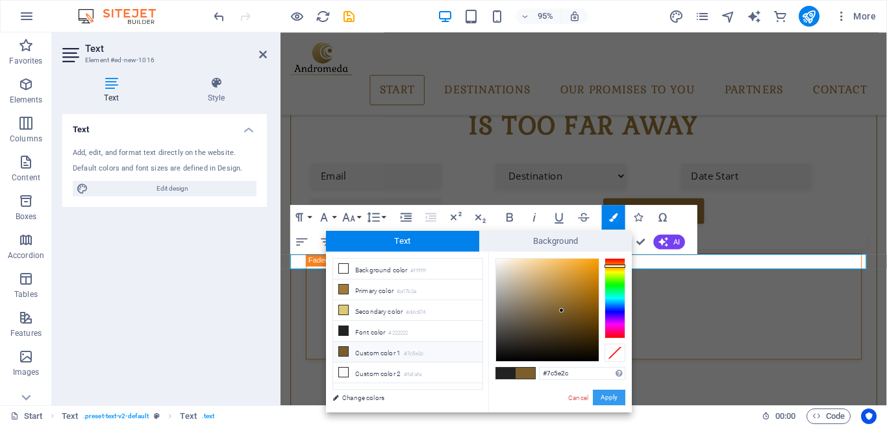
click at [616, 399] on button "Apply" at bounding box center [609, 398] width 32 height 16
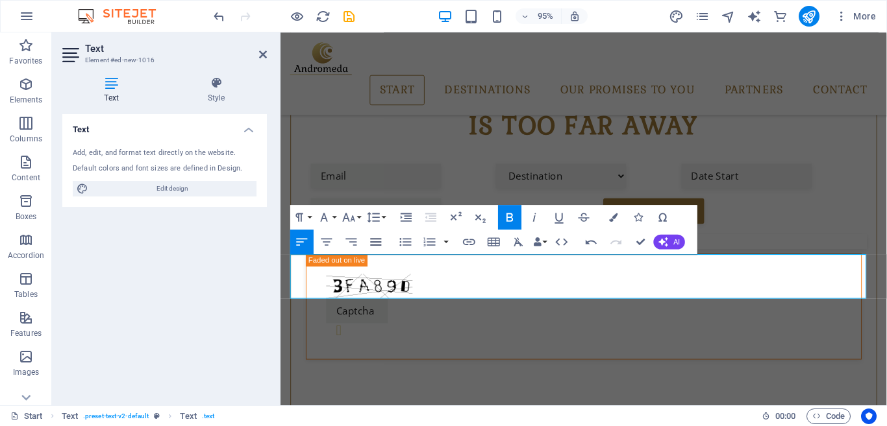
click at [371, 243] on icon "button" at bounding box center [376, 241] width 15 height 15
click at [505, 216] on icon "button" at bounding box center [509, 217] width 15 height 15
click at [609, 213] on icon "button" at bounding box center [613, 217] width 8 height 8
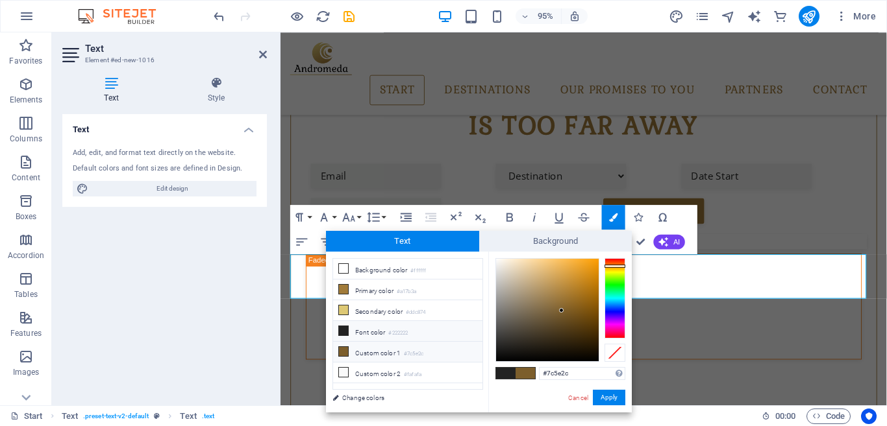
click at [365, 331] on li "Font color #222222" at bounding box center [407, 331] width 149 height 21
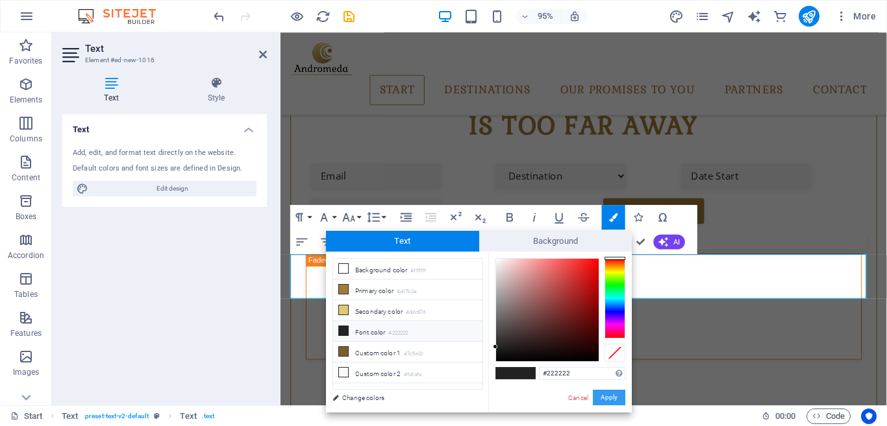
click at [606, 394] on button "Apply" at bounding box center [609, 398] width 32 height 16
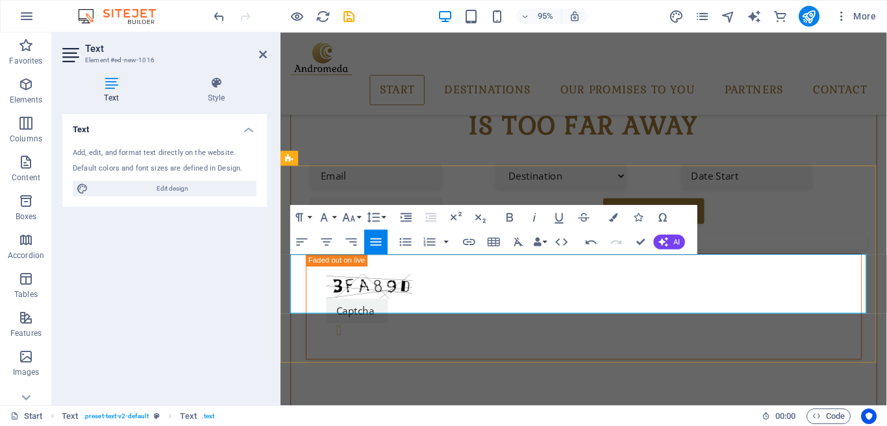
drag, startPoint x: 599, startPoint y: 302, endPoint x: 630, endPoint y: 304, distance: 31.2
drag, startPoint x: 635, startPoint y: 304, endPoint x: 600, endPoint y: 306, distance: 34.4
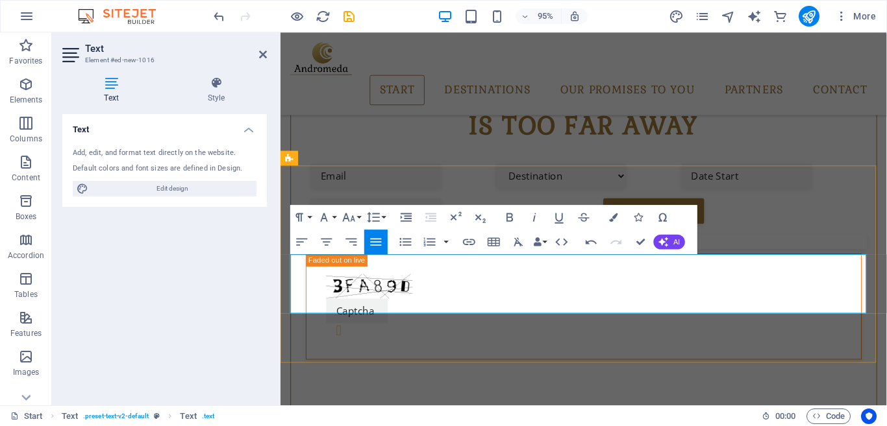
click at [511, 219] on icon "button" at bounding box center [509, 217] width 15 height 15
drag, startPoint x: 703, startPoint y: 304, endPoint x: 749, endPoint y: 307, distance: 46.2
click at [512, 219] on icon "button" at bounding box center [509, 217] width 6 height 8
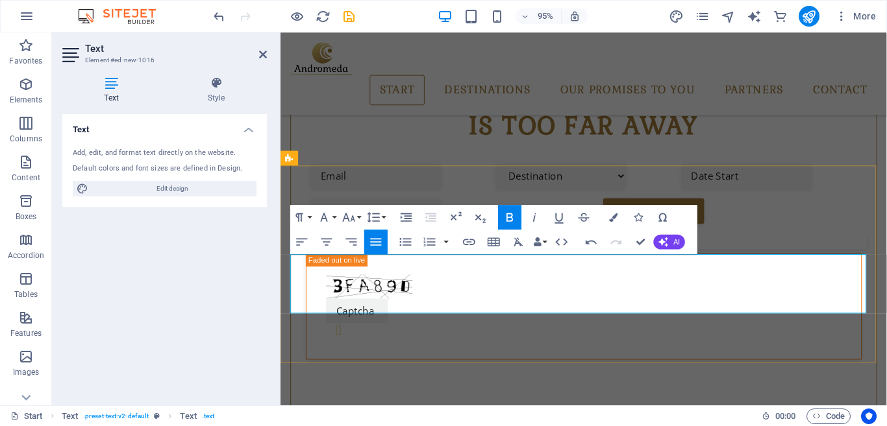
drag, startPoint x: 765, startPoint y: 306, endPoint x: 822, endPoint y: 308, distance: 57.2
click at [511, 217] on icon "button" at bounding box center [509, 217] width 6 height 8
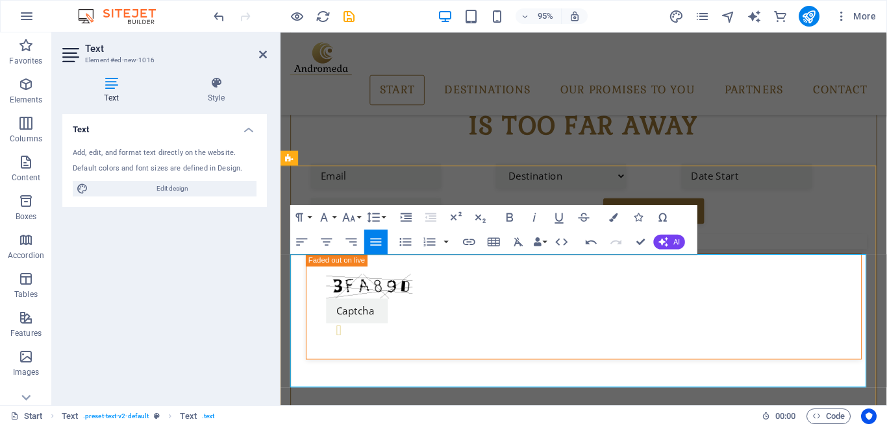
drag, startPoint x: 844, startPoint y: 350, endPoint x: 868, endPoint y: 362, distance: 26.4
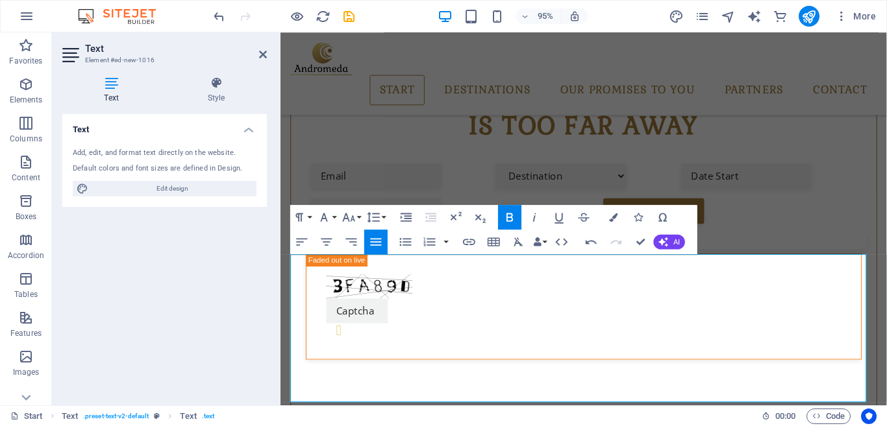
click at [506, 210] on icon "button" at bounding box center [509, 217] width 15 height 15
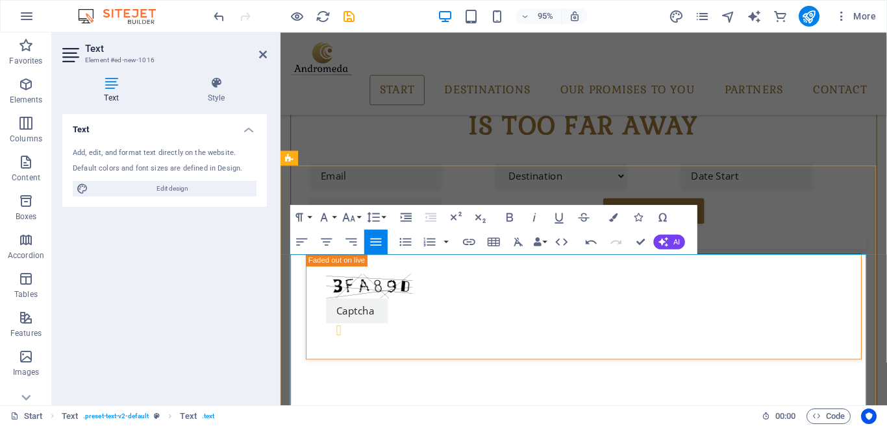
drag, startPoint x: 660, startPoint y: 398, endPoint x: 552, endPoint y: 399, distance: 108.4
click at [613, 214] on icon "button" at bounding box center [613, 217] width 8 height 8
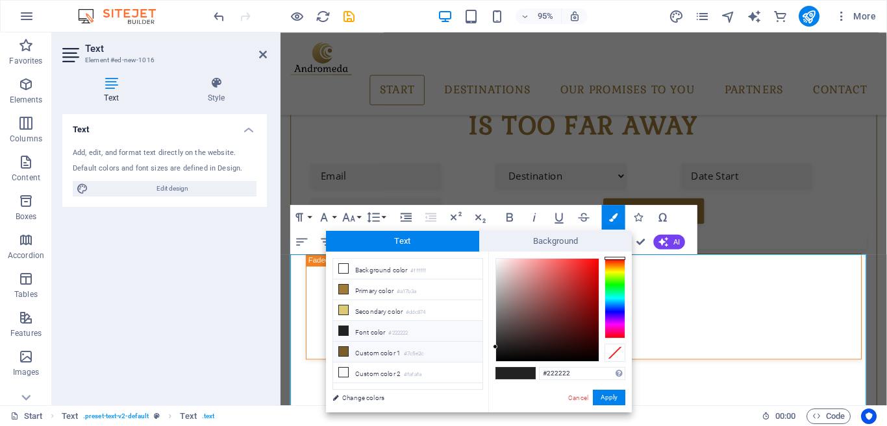
click at [361, 349] on li "Custom color 1 #7c5e2c" at bounding box center [407, 352] width 149 height 21
type input "#7c5e2c"
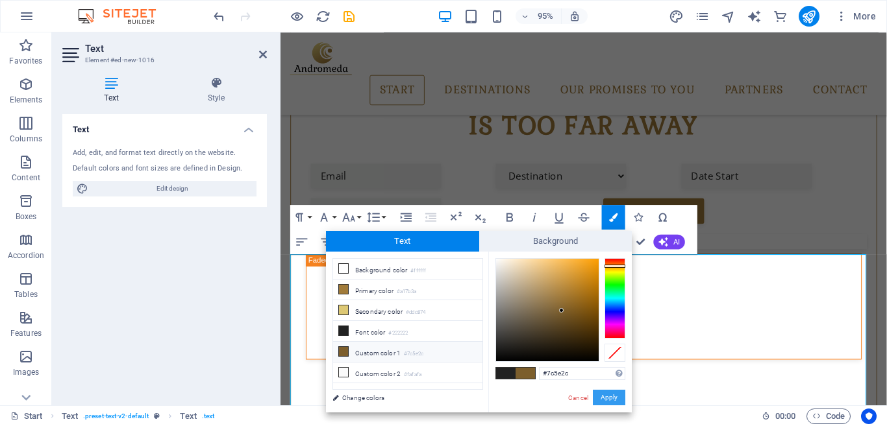
click at [611, 395] on button "Apply" at bounding box center [609, 398] width 32 height 16
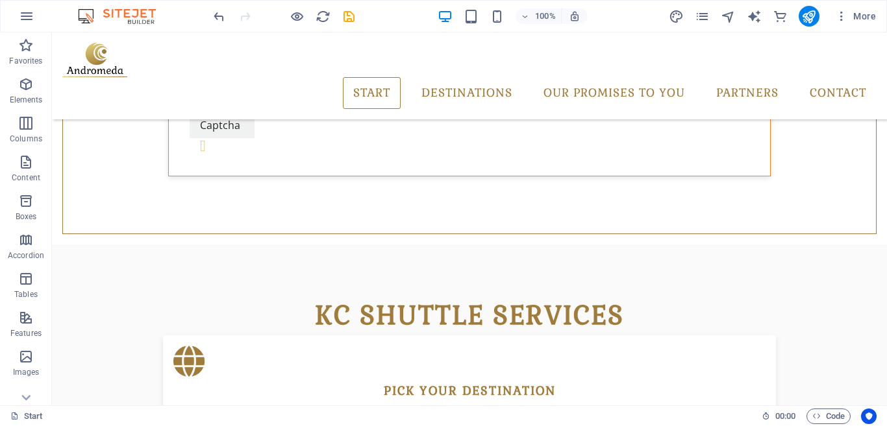
scroll to position [691, 0]
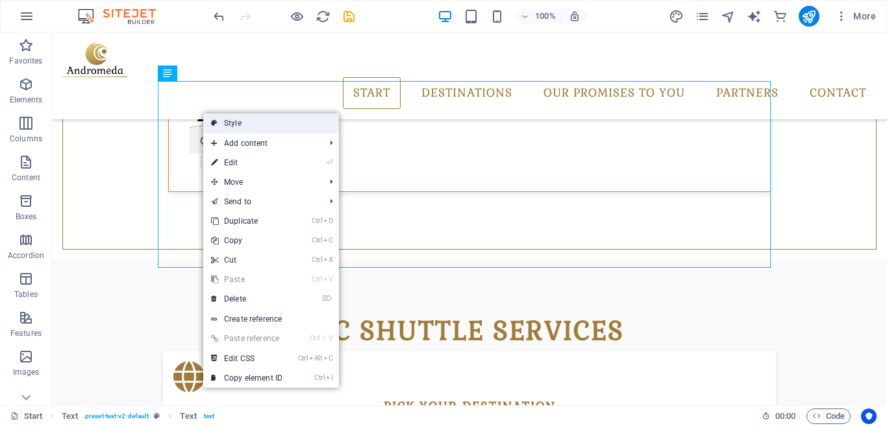
click at [248, 126] on link "Style" at bounding box center [271, 123] width 136 height 19
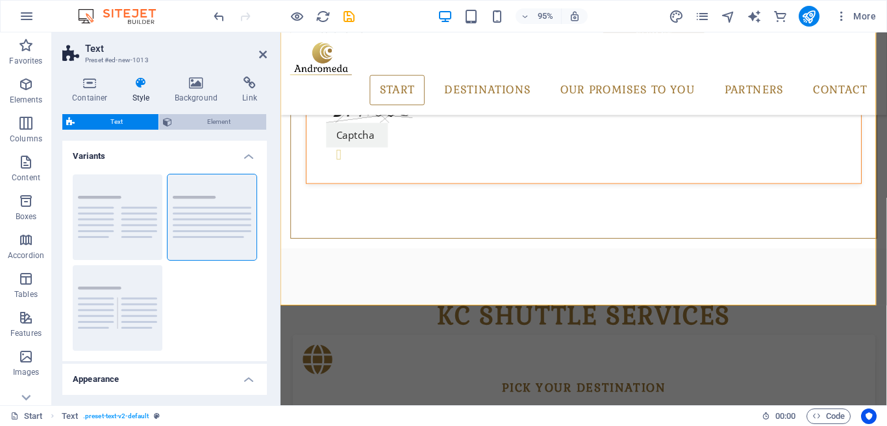
click at [230, 118] on span "Element" at bounding box center [219, 122] width 87 height 16
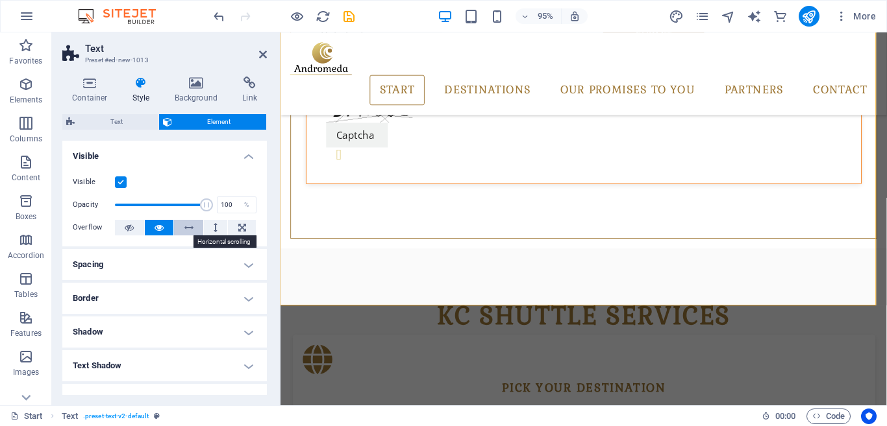
click at [184, 225] on icon at bounding box center [188, 228] width 9 height 16
click at [156, 224] on icon at bounding box center [158, 228] width 9 height 16
click at [245, 152] on h4 "Visible" at bounding box center [164, 152] width 204 height 23
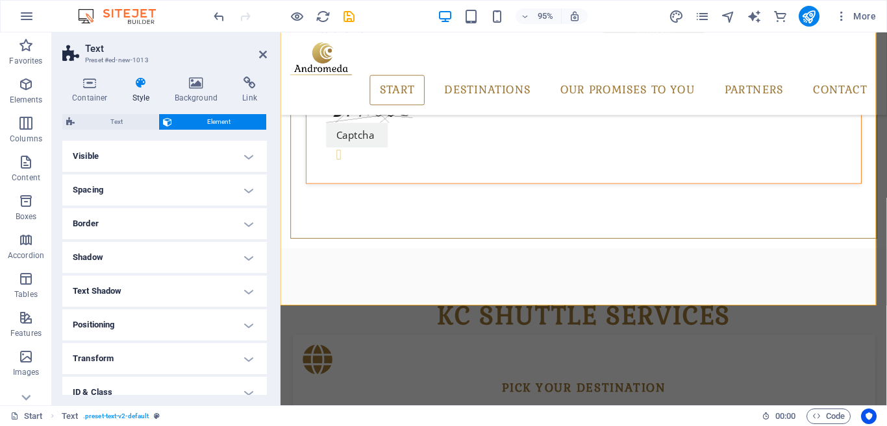
click at [245, 323] on h4 "Positioning" at bounding box center [164, 325] width 204 height 31
click at [245, 323] on h4 "Positioning" at bounding box center [164, 321] width 204 height 23
click at [262, 54] on icon at bounding box center [263, 54] width 8 height 10
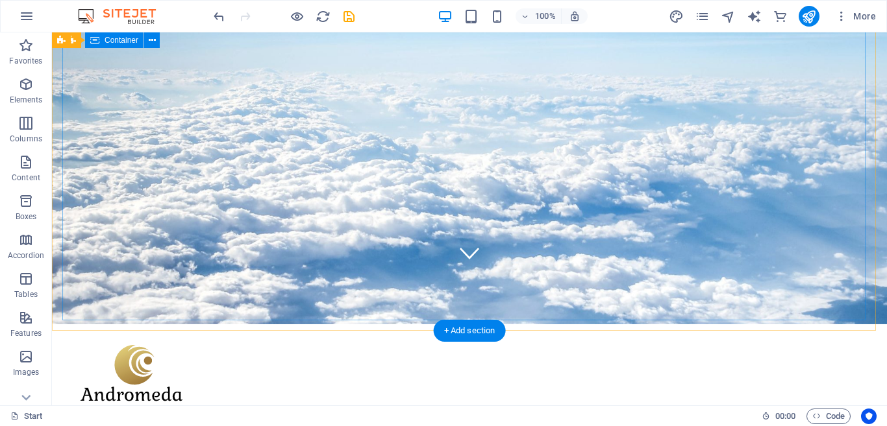
scroll to position [156, 0]
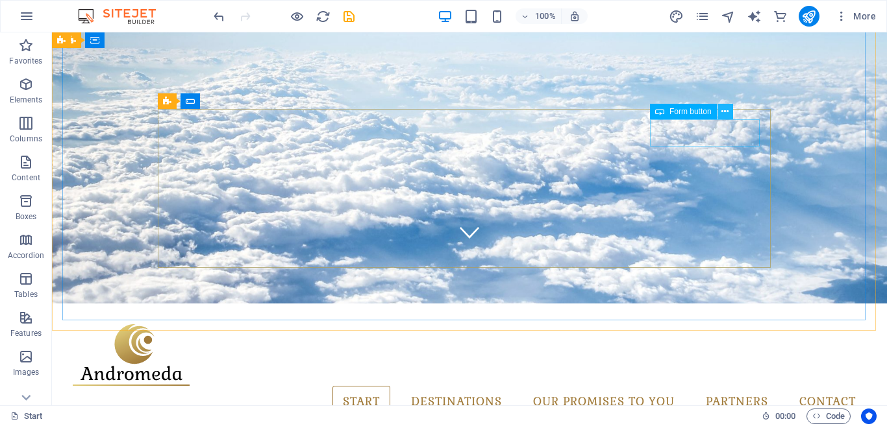
click at [721, 111] on icon at bounding box center [724, 112] width 7 height 14
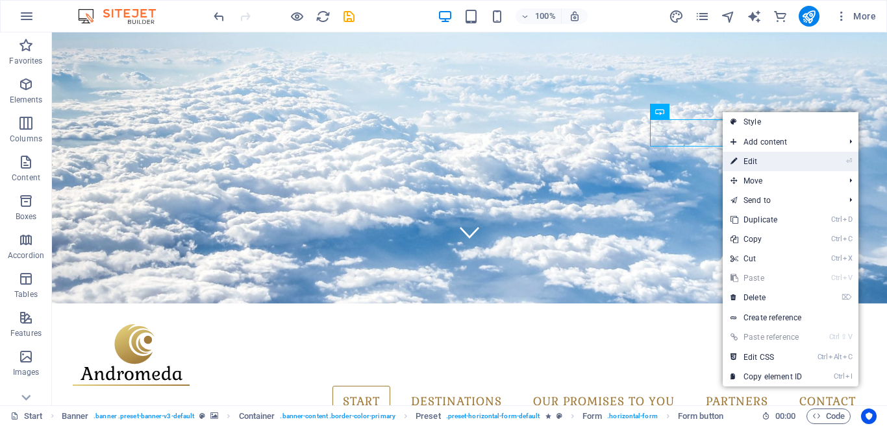
click at [750, 162] on link "⏎ Edit" at bounding box center [765, 161] width 87 height 19
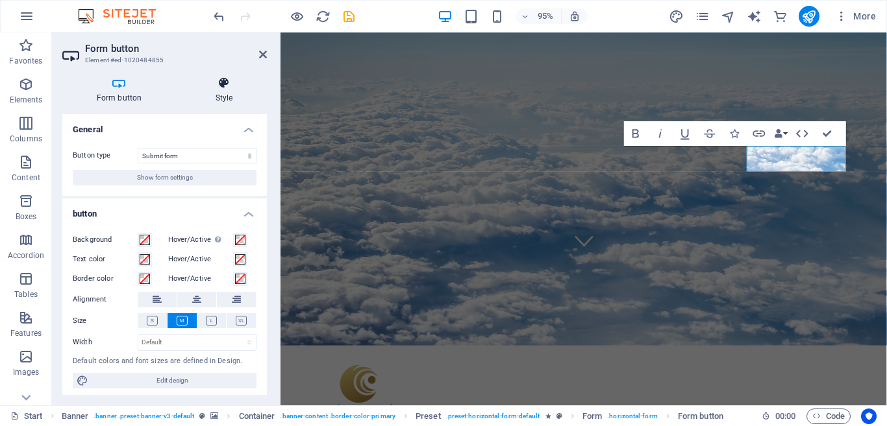
click at [225, 99] on h4 "Style" at bounding box center [224, 90] width 86 height 27
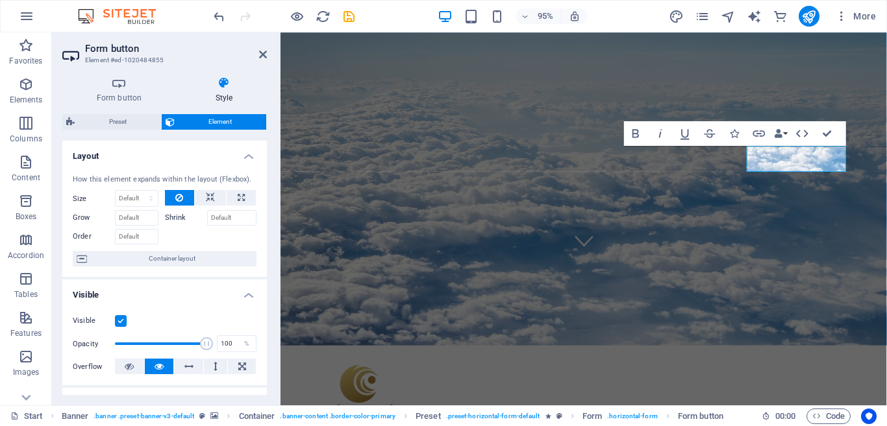
drag, startPoint x: 263, startPoint y: 191, endPoint x: 262, endPoint y: 206, distance: 15.7
click at [262, 206] on div "How this element expands within the layout (Flexbox). Size Default auto px % 1/…" at bounding box center [164, 221] width 204 height 114
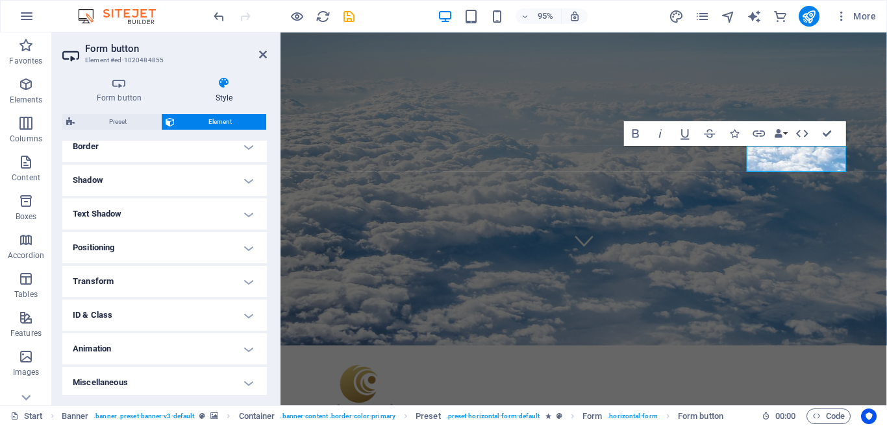
scroll to position [294, 0]
click at [247, 346] on h4 "Animation" at bounding box center [164, 345] width 204 height 31
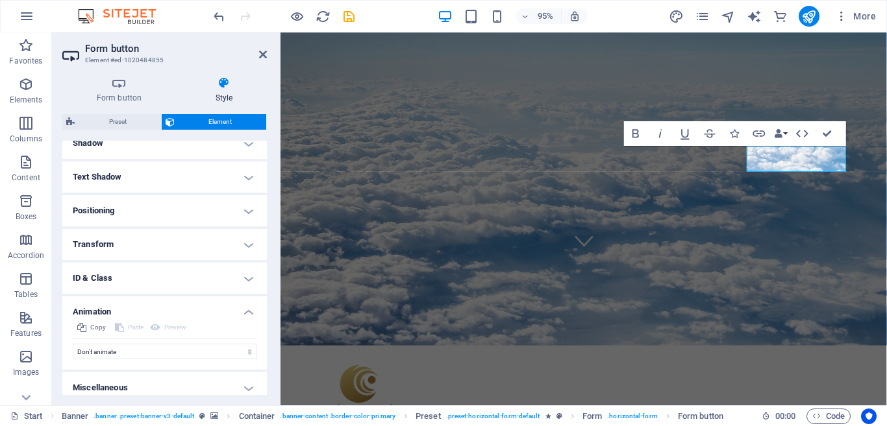
scroll to position [329, 0]
click at [236, 347] on select "Don't animate Show / Hide Slide up/down Zoom in/out Slide left to right Slide r…" at bounding box center [165, 351] width 184 height 16
click at [269, 332] on div "Form button Style General Button type Submit form Reset form No action Show for…" at bounding box center [164, 235] width 225 height 339
click at [240, 235] on h4 "Transform" at bounding box center [164, 243] width 204 height 31
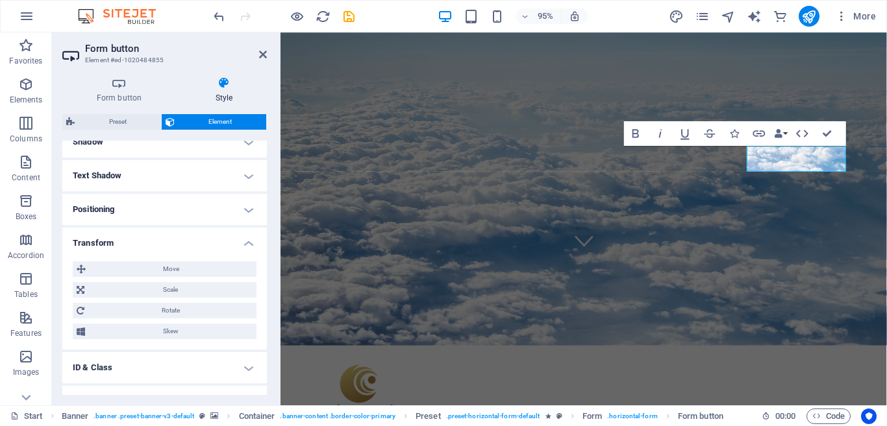
click at [240, 235] on h4 "Transform" at bounding box center [164, 239] width 204 height 23
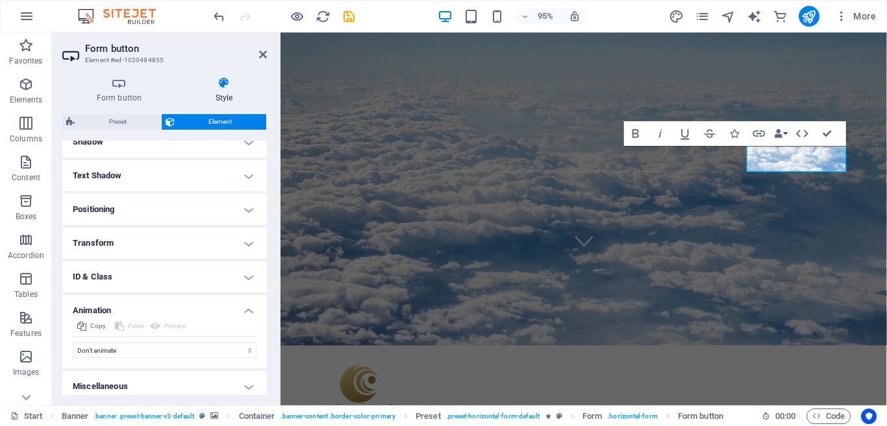
click at [241, 206] on h4 "Positioning" at bounding box center [164, 209] width 204 height 31
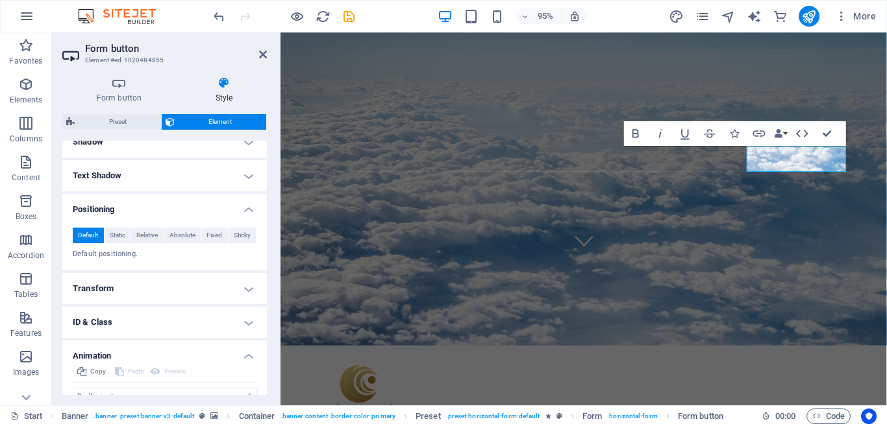
click at [241, 206] on h4 "Positioning" at bounding box center [164, 205] width 204 height 23
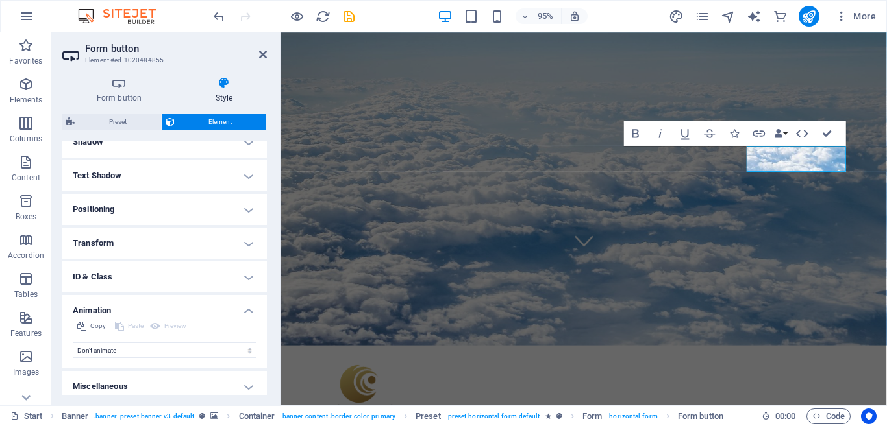
click at [248, 175] on h4 "Text Shadow" at bounding box center [164, 175] width 204 height 31
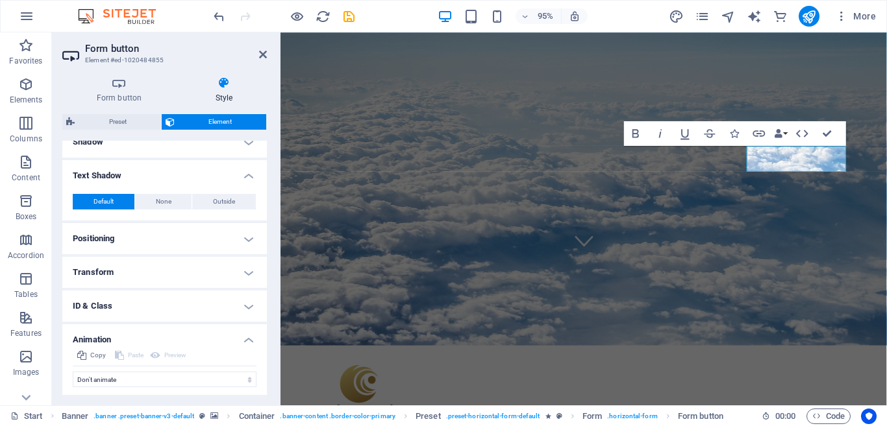
click at [248, 175] on h4 "Text Shadow" at bounding box center [164, 171] width 204 height 23
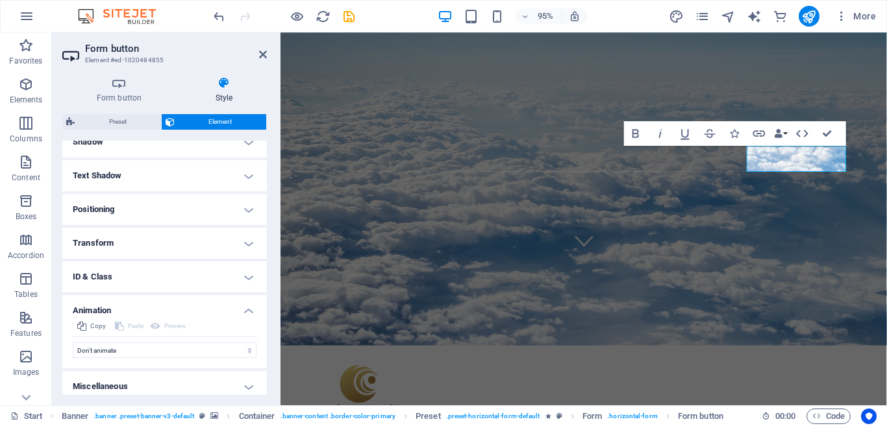
click at [245, 141] on h4 "Shadow" at bounding box center [164, 142] width 204 height 31
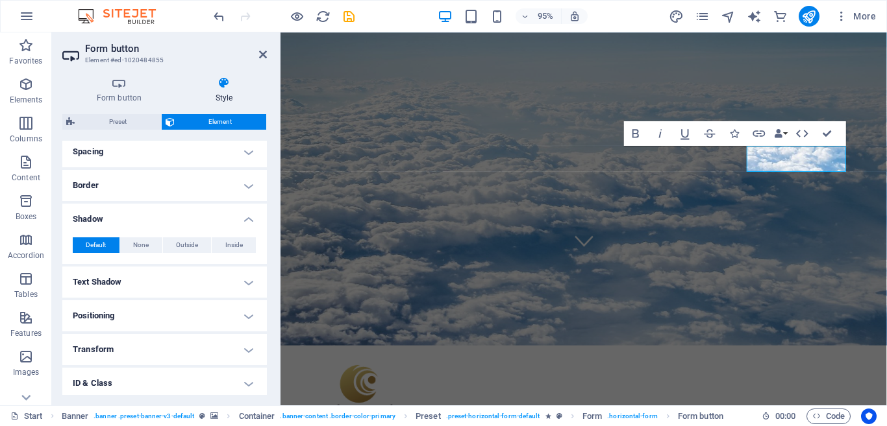
scroll to position [223, 0]
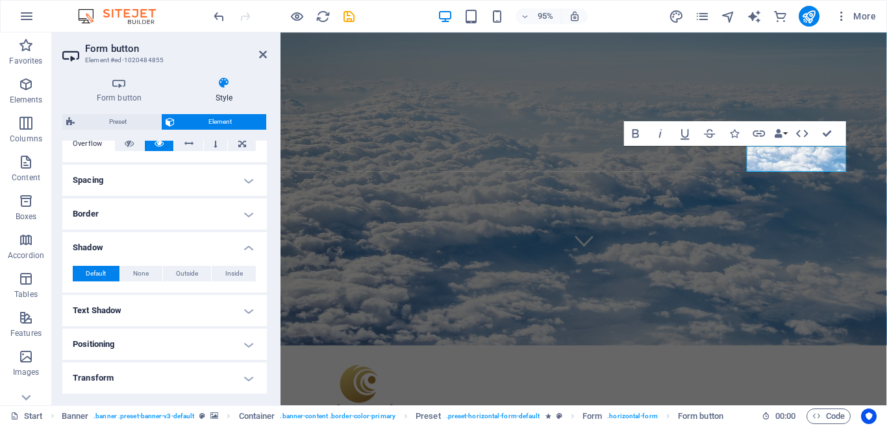
click at [245, 213] on h4 "Border" at bounding box center [164, 214] width 204 height 31
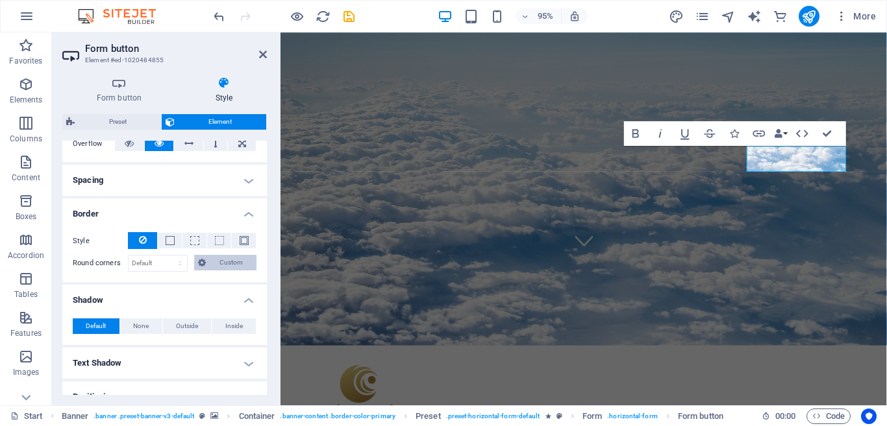
click at [225, 261] on span "Custom" at bounding box center [231, 263] width 43 height 16
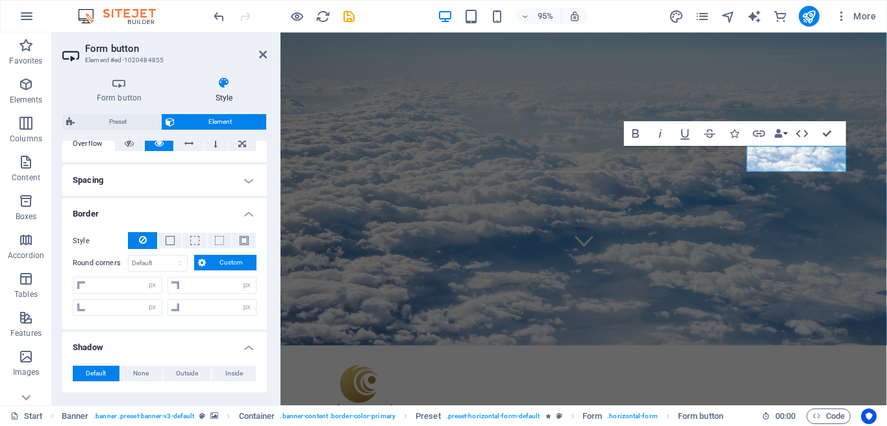
click at [225, 261] on span "Custom" at bounding box center [231, 263] width 43 height 16
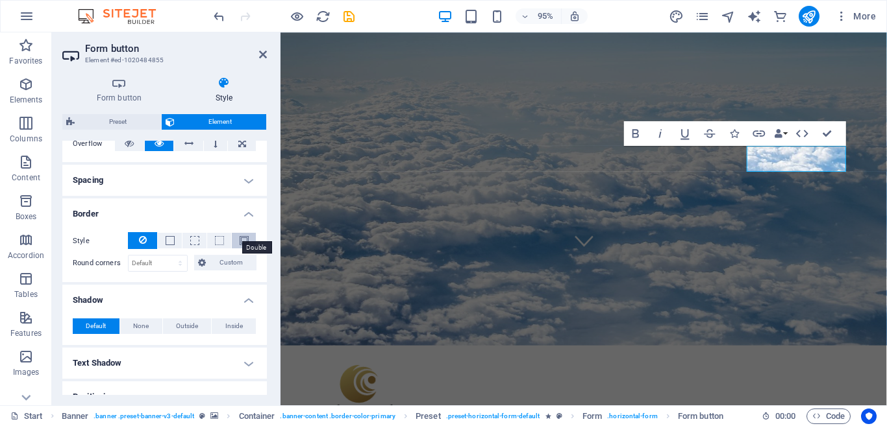
click at [239, 241] on span at bounding box center [243, 240] width 9 height 9
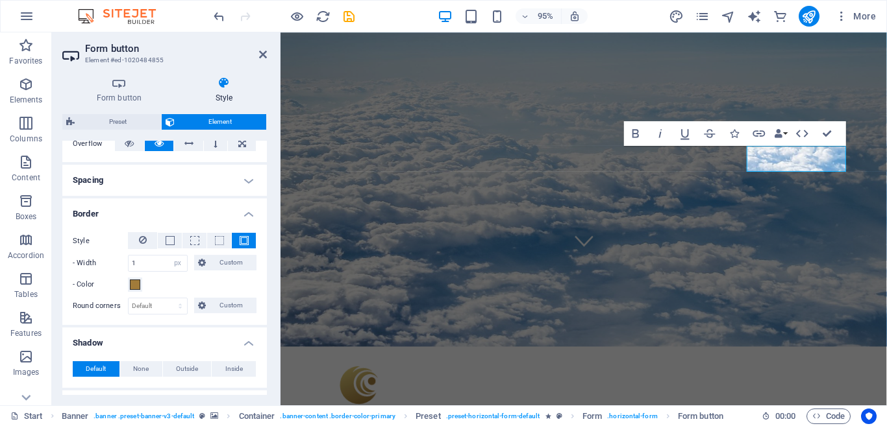
click at [245, 215] on h4 "Border" at bounding box center [164, 210] width 204 height 23
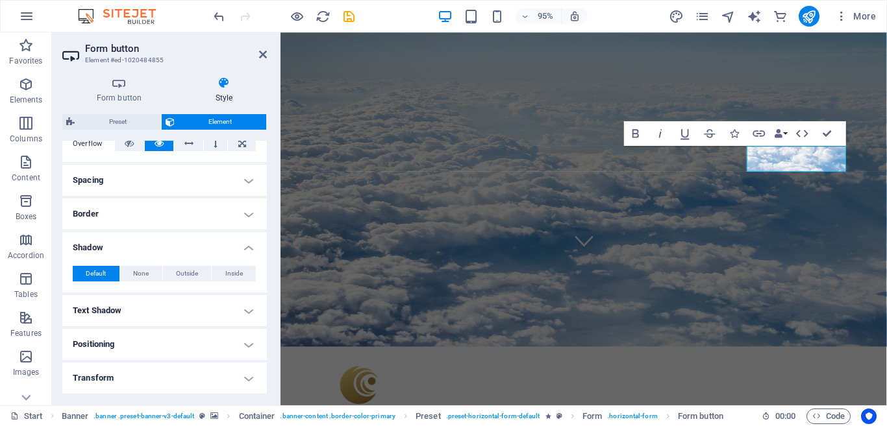
click at [245, 215] on h4 "Border" at bounding box center [164, 214] width 204 height 31
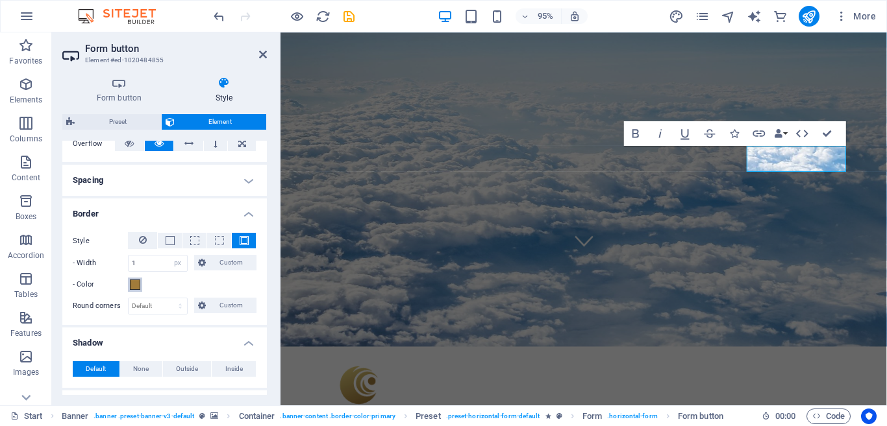
click at [140, 284] on button "- Color" at bounding box center [135, 285] width 14 height 14
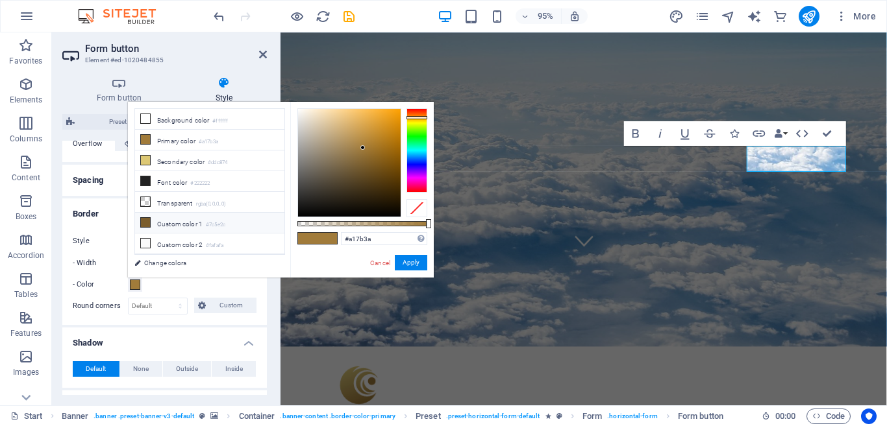
click at [186, 225] on li "Custom color 1 #7c5e2c" at bounding box center [209, 223] width 149 height 21
click at [200, 180] on small "#222222" at bounding box center [199, 183] width 19 height 9
type input "#222222"
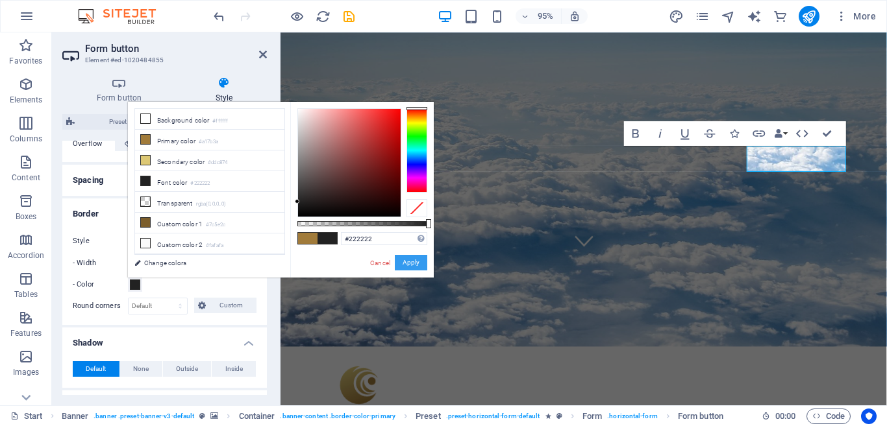
click at [404, 260] on button "Apply" at bounding box center [411, 263] width 32 height 16
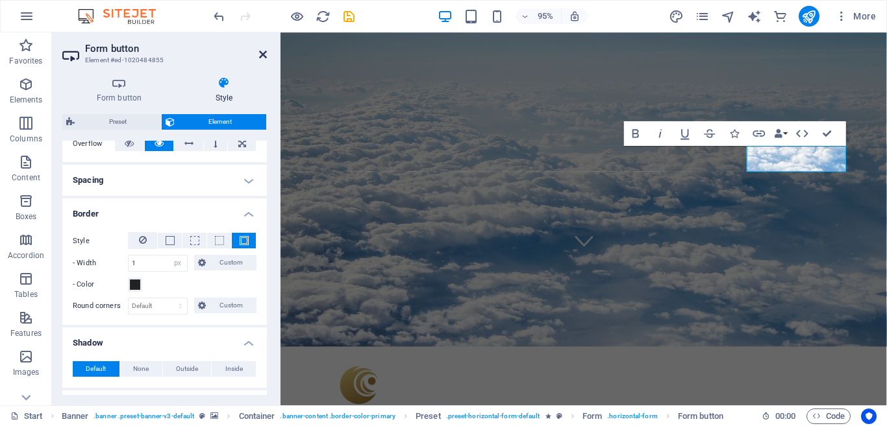
click at [262, 54] on icon at bounding box center [263, 54] width 8 height 10
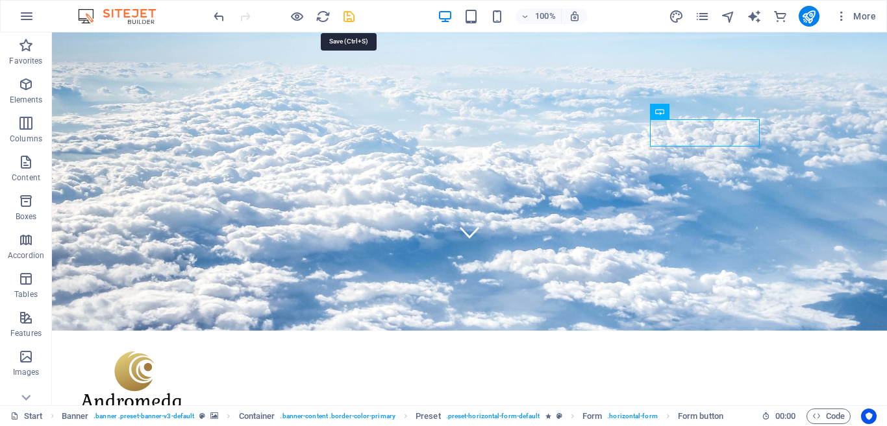
click at [347, 16] on icon "save" at bounding box center [348, 16] width 15 height 15
checkbox input "false"
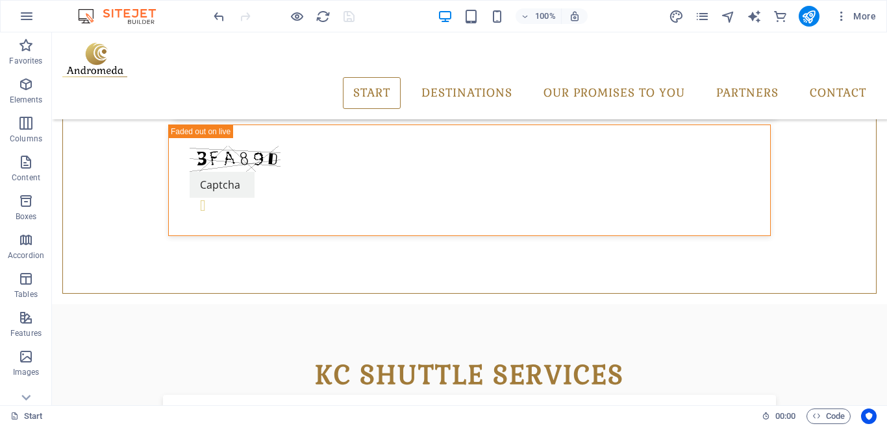
scroll to position [706, 0]
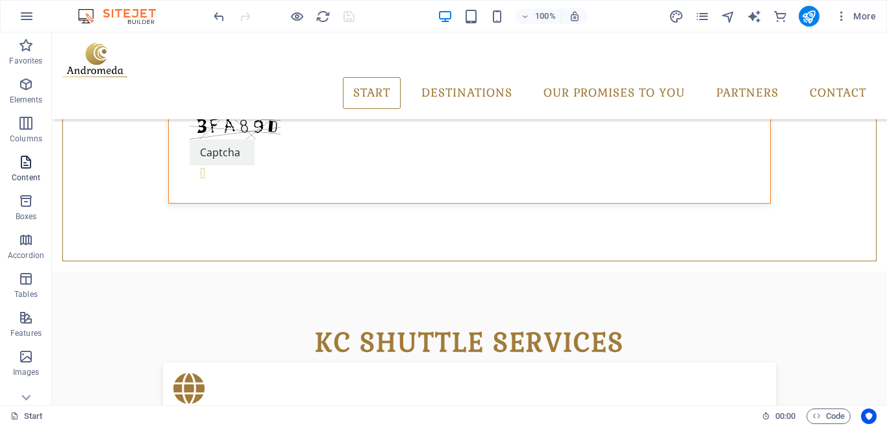
click at [21, 162] on icon "button" at bounding box center [26, 162] width 16 height 16
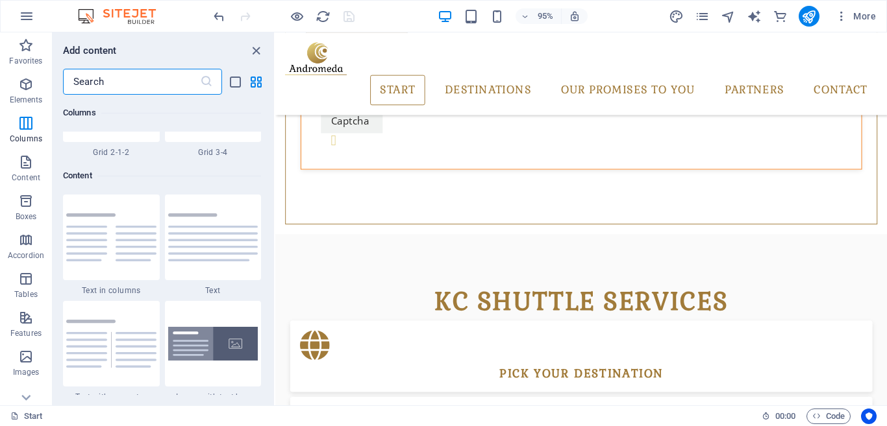
scroll to position [2096, 0]
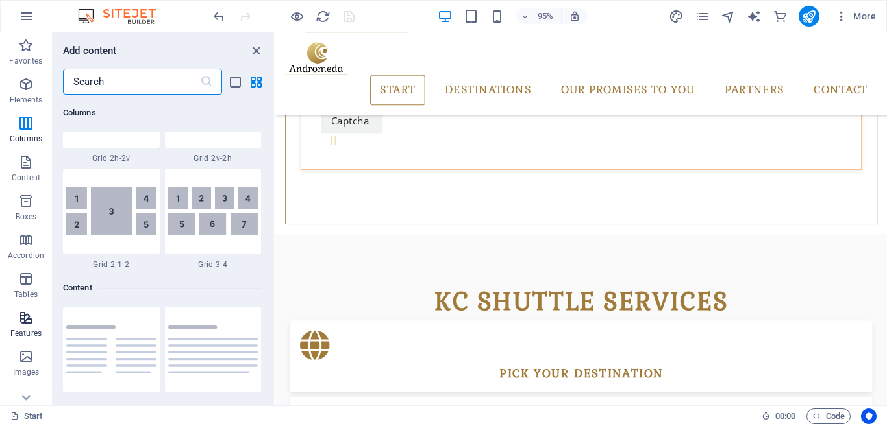
click at [22, 315] on icon "button" at bounding box center [26, 318] width 16 height 16
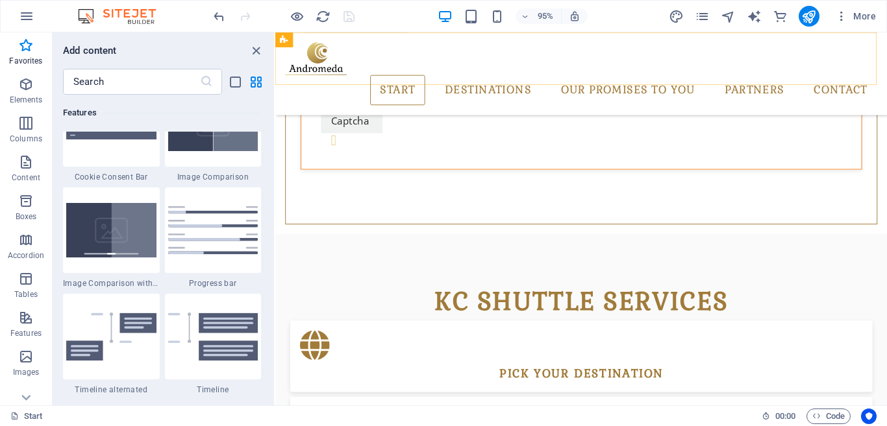
scroll to position [0, 0]
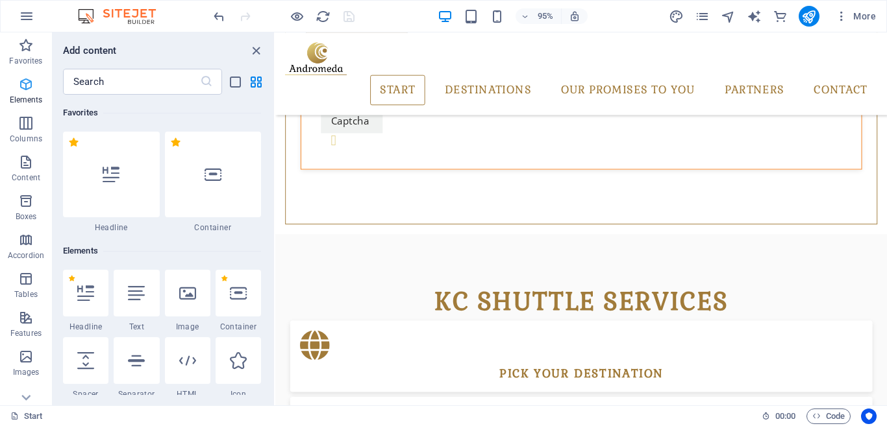
click at [31, 85] on icon "button" at bounding box center [26, 85] width 16 height 16
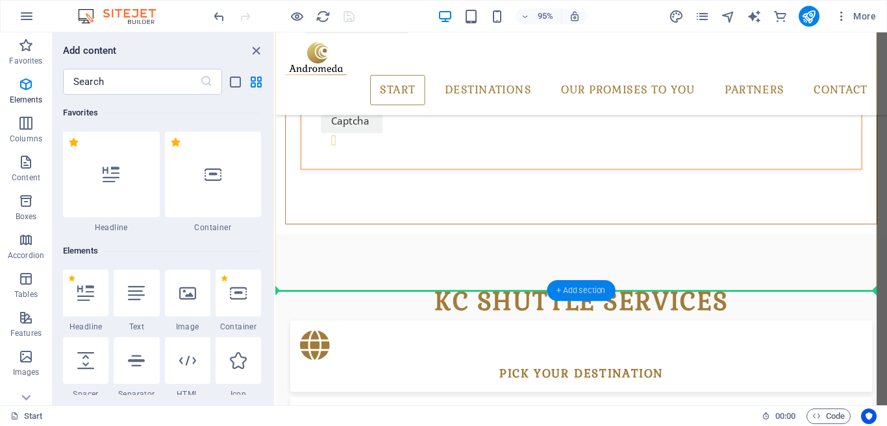
drag, startPoint x: 559, startPoint y: 289, endPoint x: 244, endPoint y: 256, distance: 316.5
click at [559, 289] on div "+ Add section" at bounding box center [580, 290] width 68 height 21
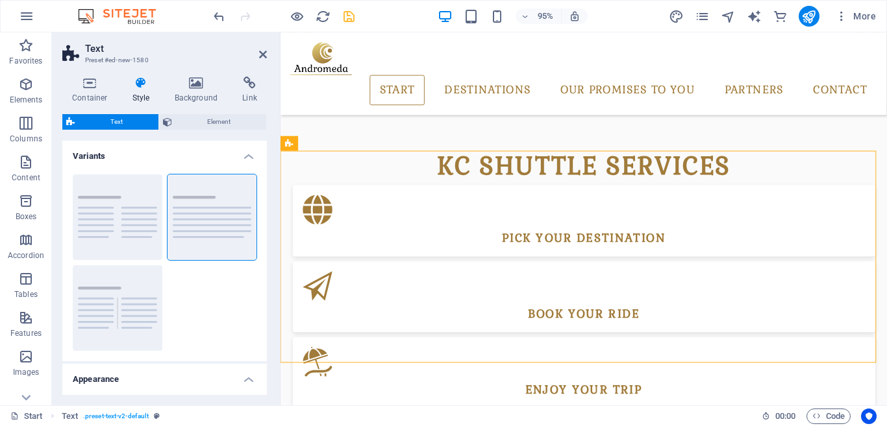
scroll to position [853, 0]
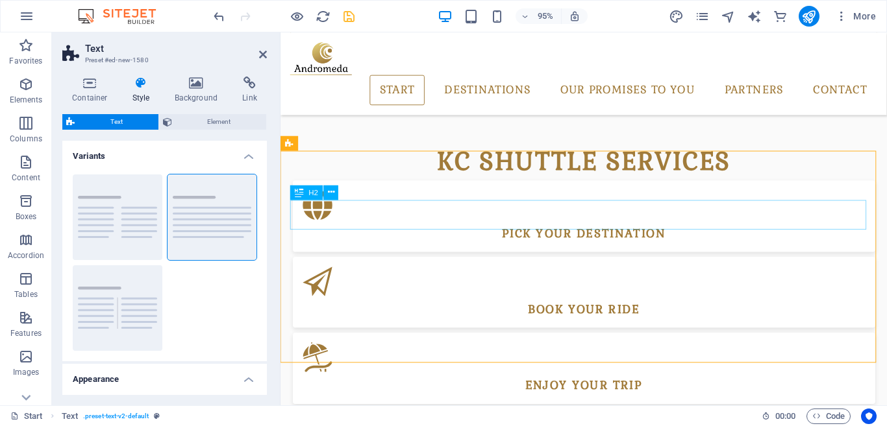
click at [333, 191] on icon at bounding box center [331, 192] width 6 height 13
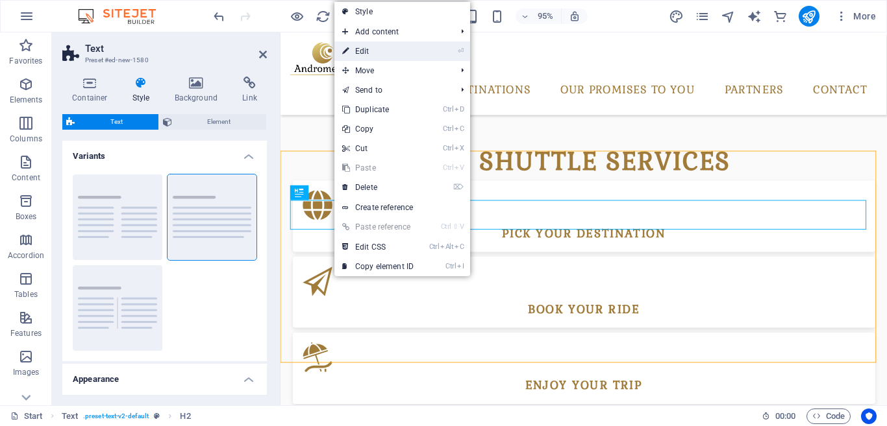
drag, startPoint x: 402, startPoint y: 52, endPoint x: 129, endPoint y: 20, distance: 275.7
click at [402, 52] on link "⏎ Edit" at bounding box center [377, 51] width 87 height 19
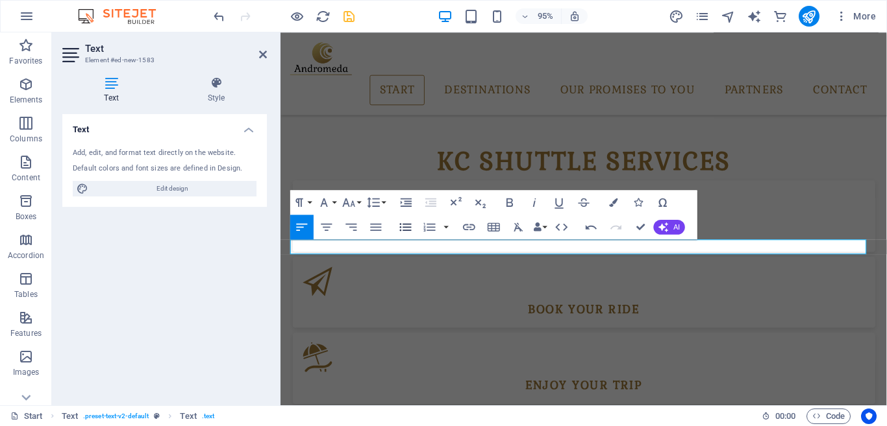
click at [404, 230] on icon "button" at bounding box center [406, 227] width 12 height 8
click at [514, 199] on icon "button" at bounding box center [509, 202] width 15 height 15
click at [506, 204] on icon "button" at bounding box center [509, 202] width 15 height 15
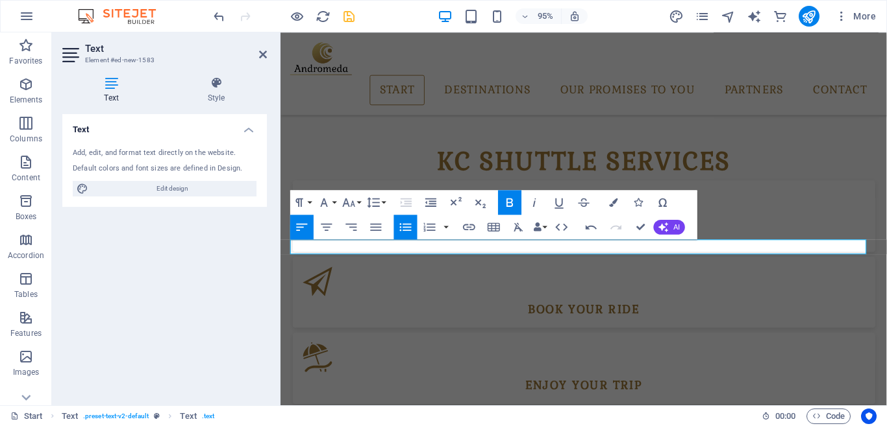
click at [511, 200] on icon "button" at bounding box center [509, 202] width 6 height 8
click at [506, 201] on icon "button" at bounding box center [509, 202] width 15 height 15
click at [505, 198] on icon "button" at bounding box center [509, 202] width 15 height 15
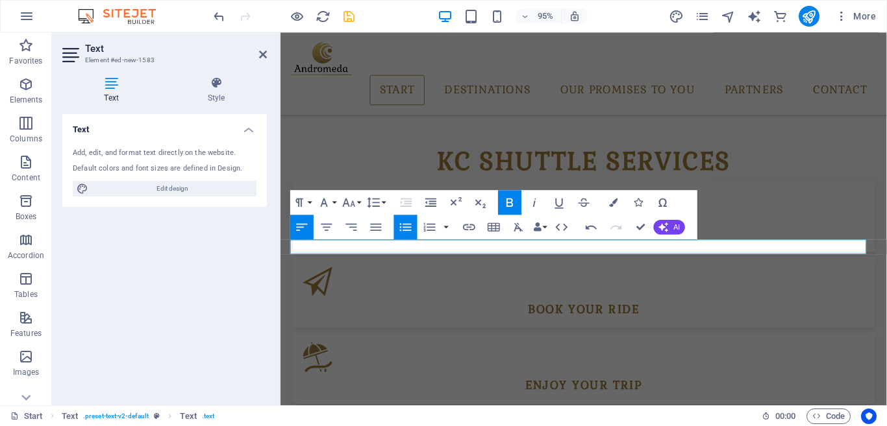
click at [508, 201] on icon "button" at bounding box center [509, 202] width 15 height 15
drag, startPoint x: 713, startPoint y: 258, endPoint x: 410, endPoint y: 264, distance: 303.8
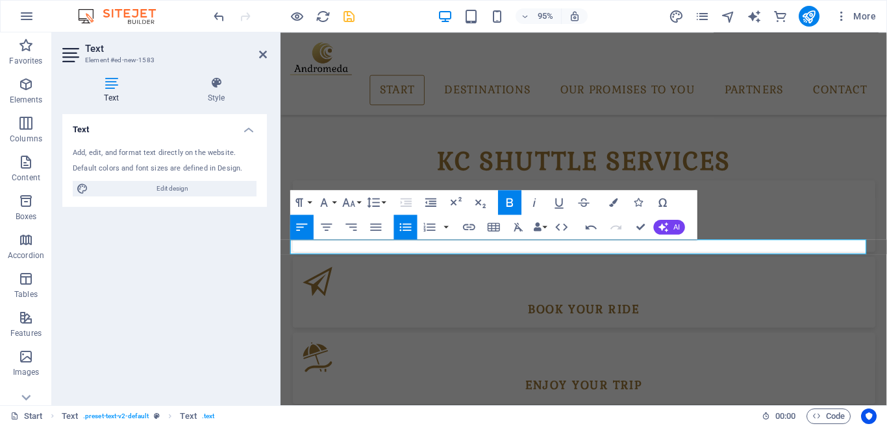
click at [509, 201] on icon "button" at bounding box center [509, 202] width 15 height 15
click at [509, 206] on icon "button" at bounding box center [509, 202] width 6 height 8
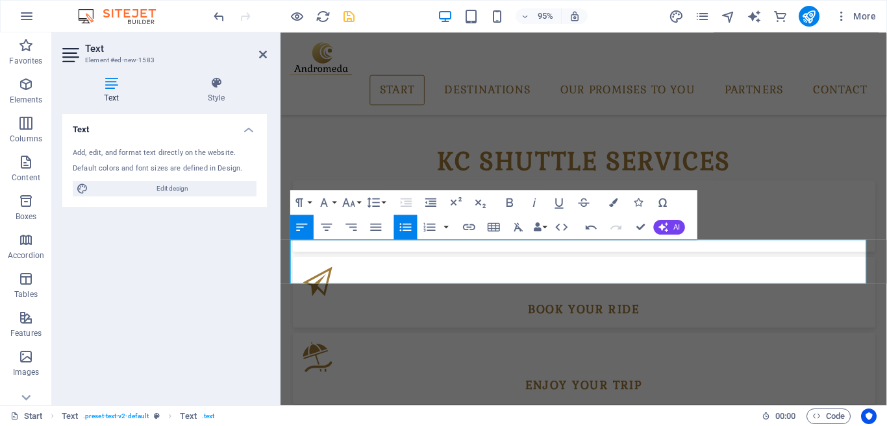
click at [410, 223] on icon "button" at bounding box center [405, 226] width 15 height 15
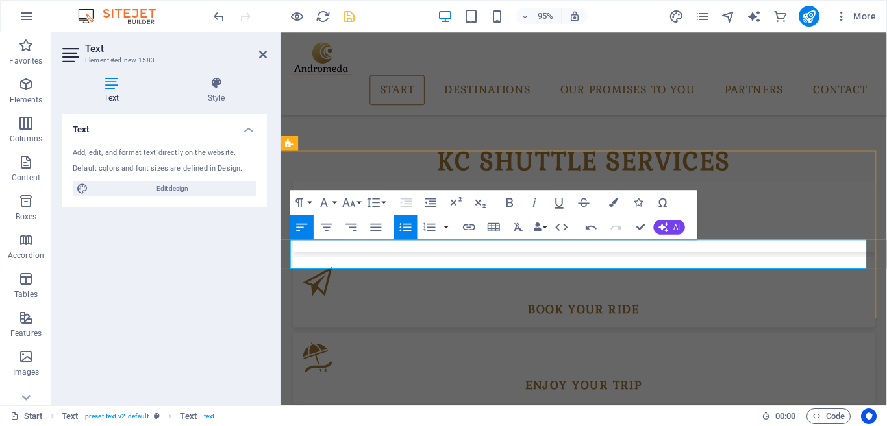
drag, startPoint x: 352, startPoint y: 275, endPoint x: 316, endPoint y: 274, distance: 36.3
click at [430, 220] on icon "button" at bounding box center [429, 226] width 15 height 15
click at [404, 223] on icon "button" at bounding box center [405, 226] width 15 height 15
click at [513, 202] on icon "button" at bounding box center [509, 202] width 15 height 15
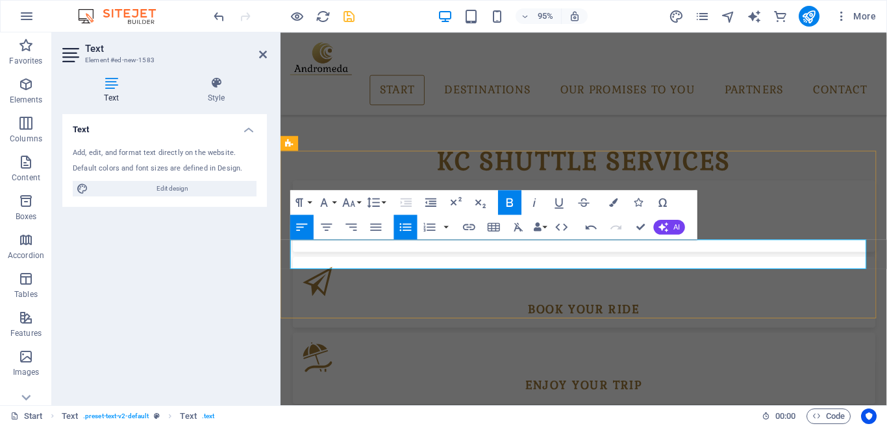
drag, startPoint x: 361, startPoint y: 272, endPoint x: 347, endPoint y: 269, distance: 14.5
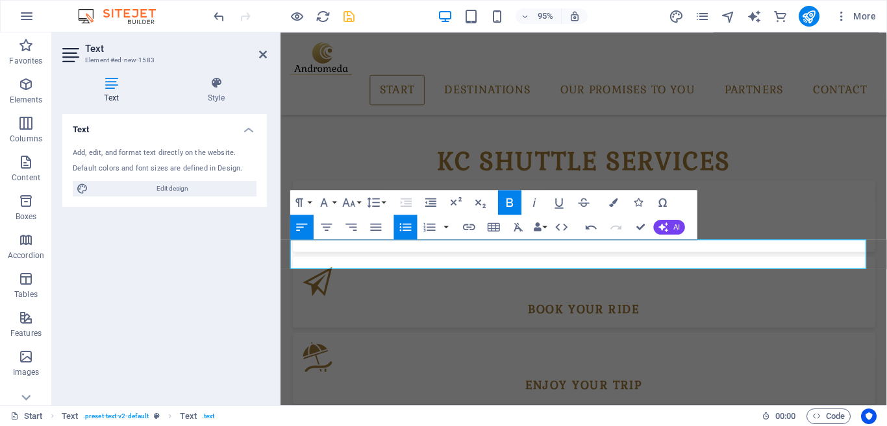
click at [509, 201] on icon "button" at bounding box center [509, 202] width 15 height 15
click at [445, 228] on button "button" at bounding box center [446, 227] width 10 height 25
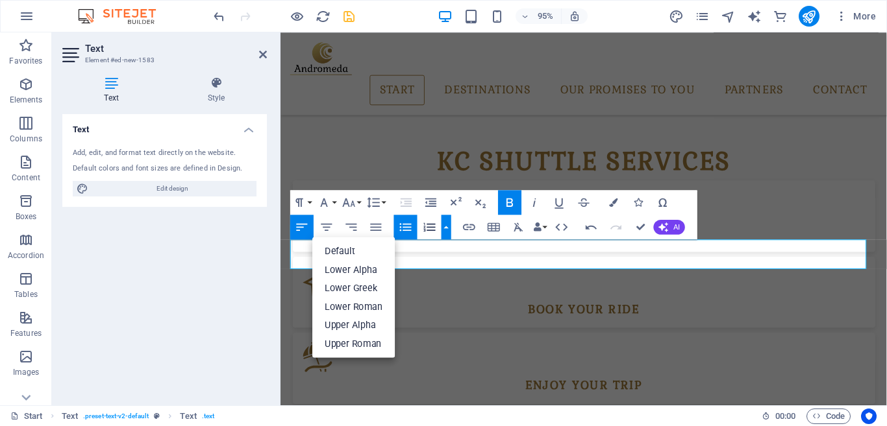
click at [401, 225] on icon "button" at bounding box center [406, 227] width 12 height 8
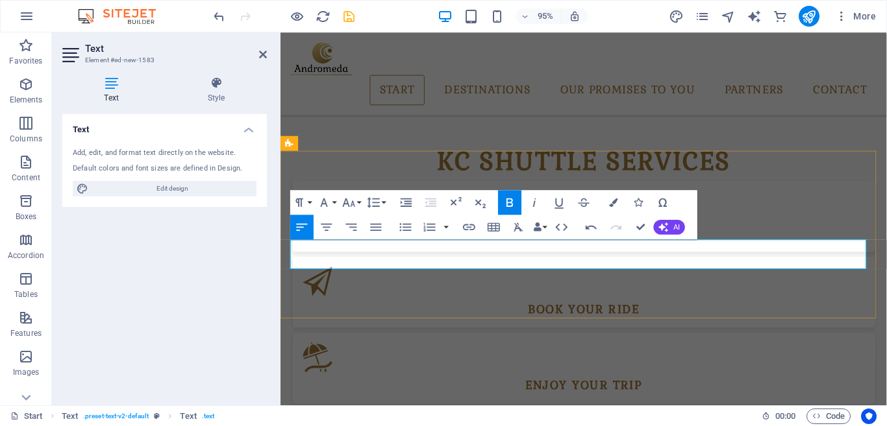
drag, startPoint x: 526, startPoint y: 271, endPoint x: 476, endPoint y: 275, distance: 49.5
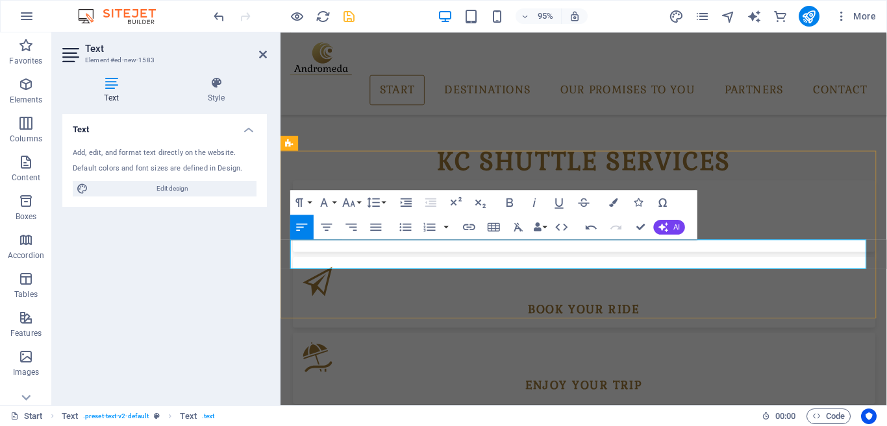
drag, startPoint x: 476, startPoint y: 275, endPoint x: 555, endPoint y: 278, distance: 78.6
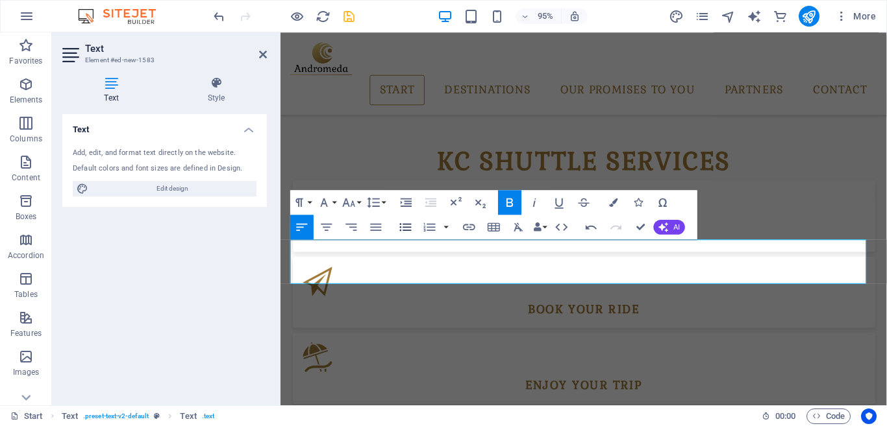
click at [408, 231] on icon "button" at bounding box center [405, 226] width 15 height 15
click at [378, 226] on icon "button" at bounding box center [376, 226] width 15 height 15
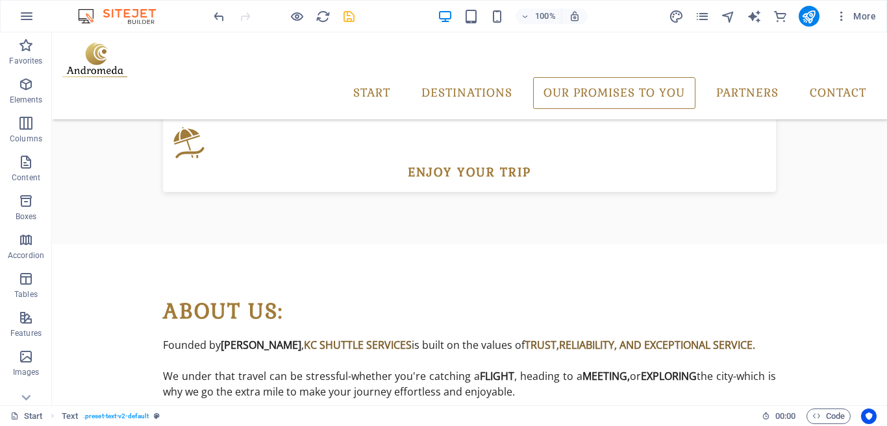
scroll to position [1077, 0]
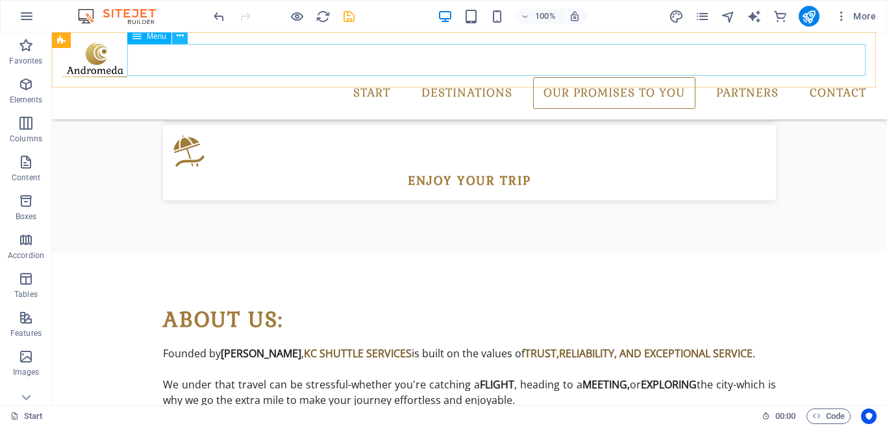
click at [180, 37] on icon at bounding box center [180, 36] width 7 height 14
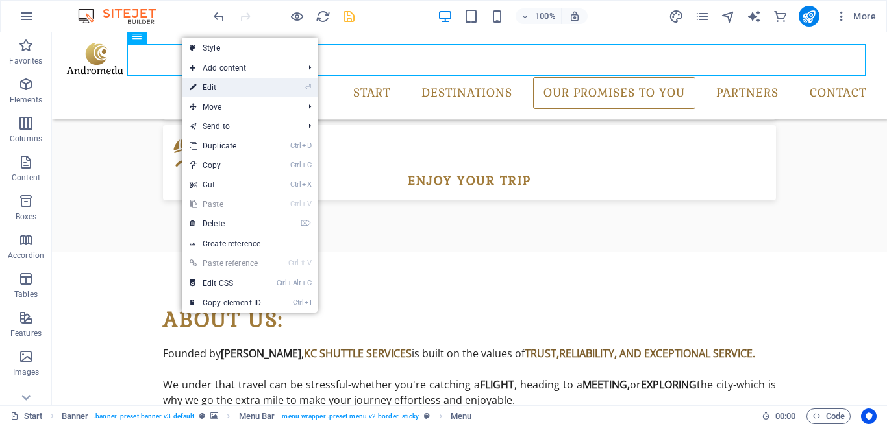
click at [204, 85] on link "⏎ Edit" at bounding box center [225, 87] width 87 height 19
select select "1"
select select
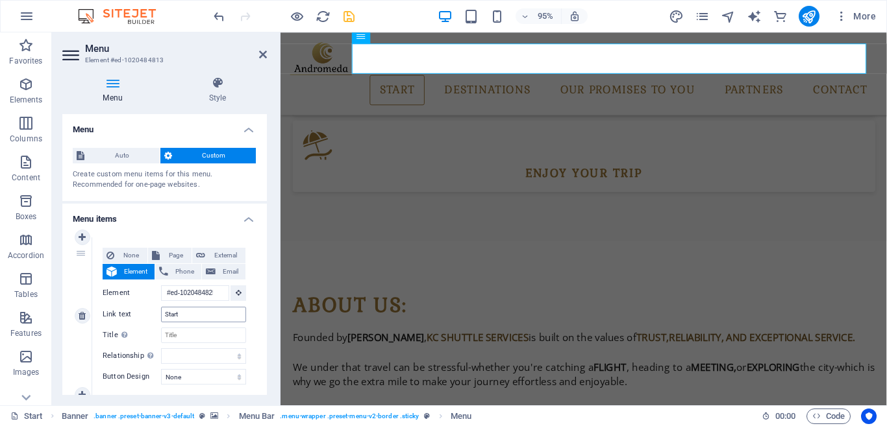
scroll to position [1022, 0]
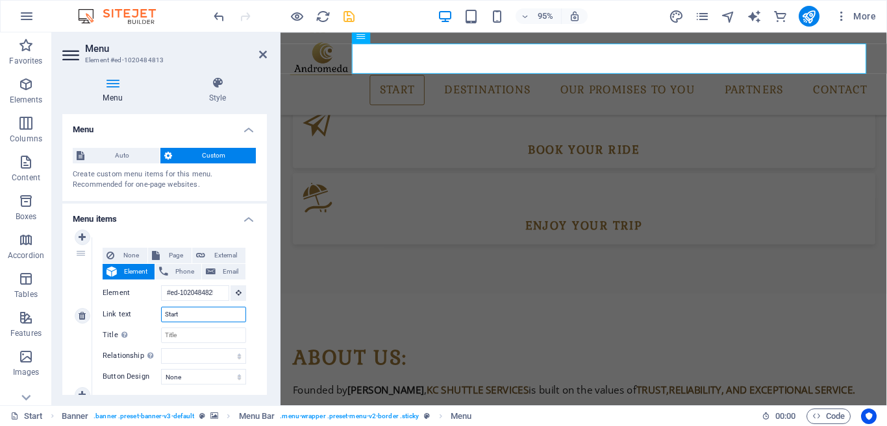
click at [191, 313] on input "Start" at bounding box center [203, 315] width 85 height 16
type input "S"
select select
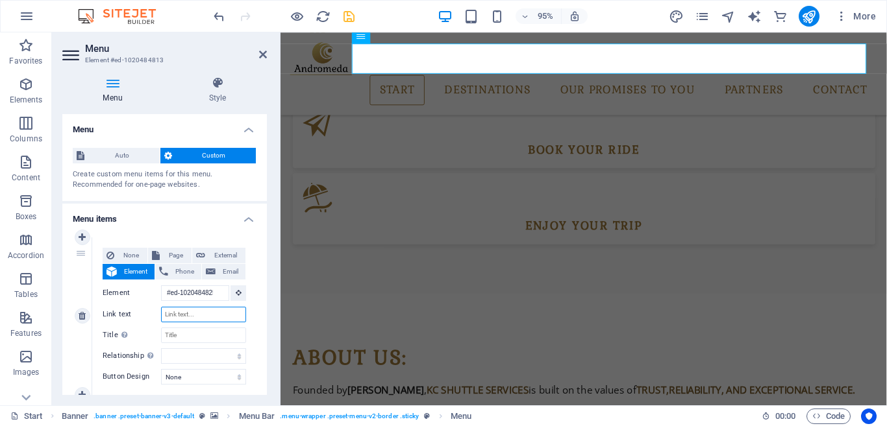
select select
type input "Abou"
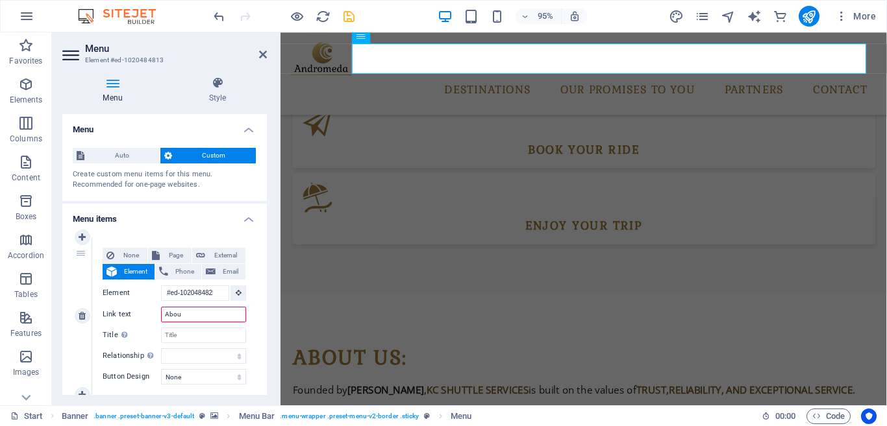
select select
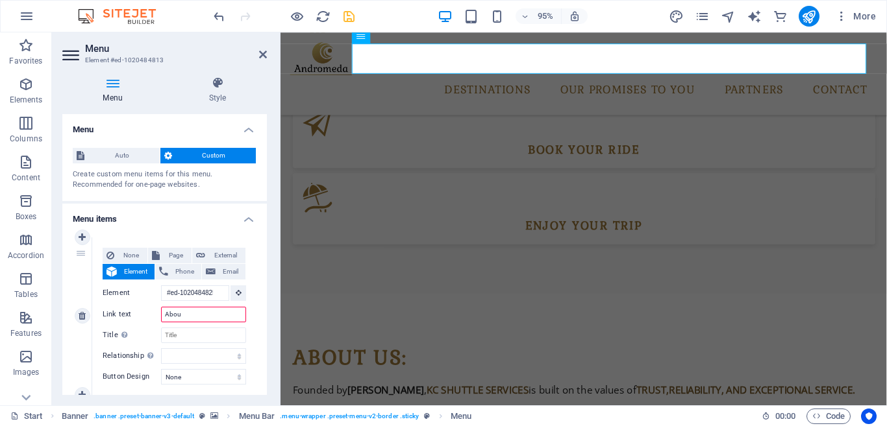
select select
type input "About us"
select select
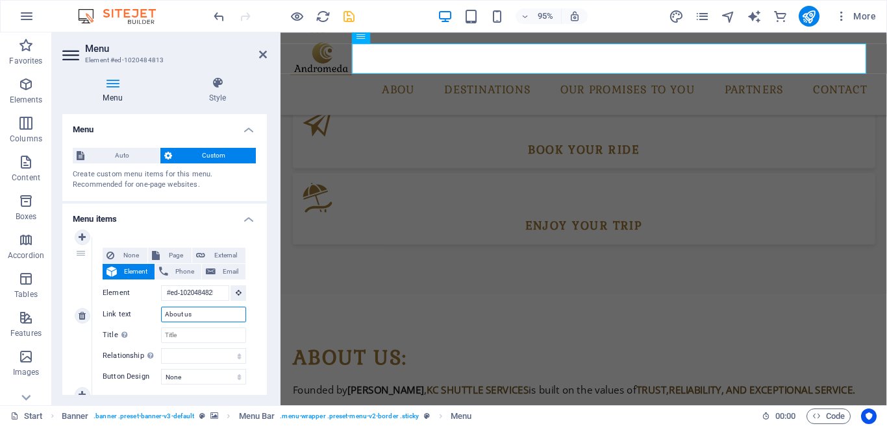
select select
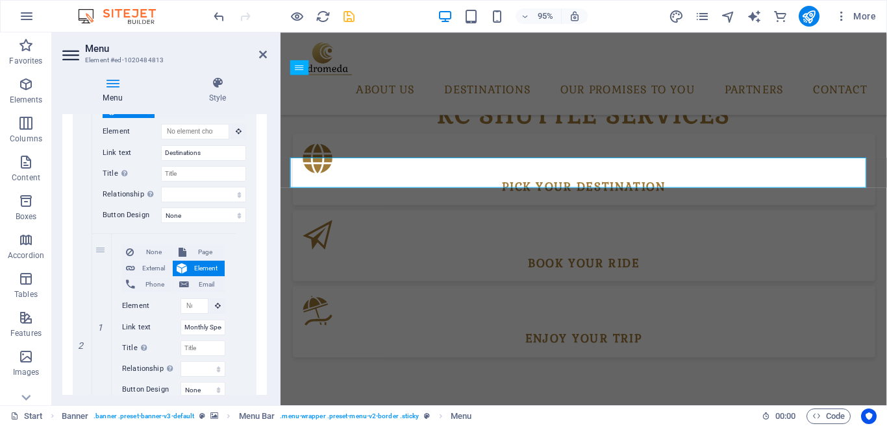
scroll to position [317, 0]
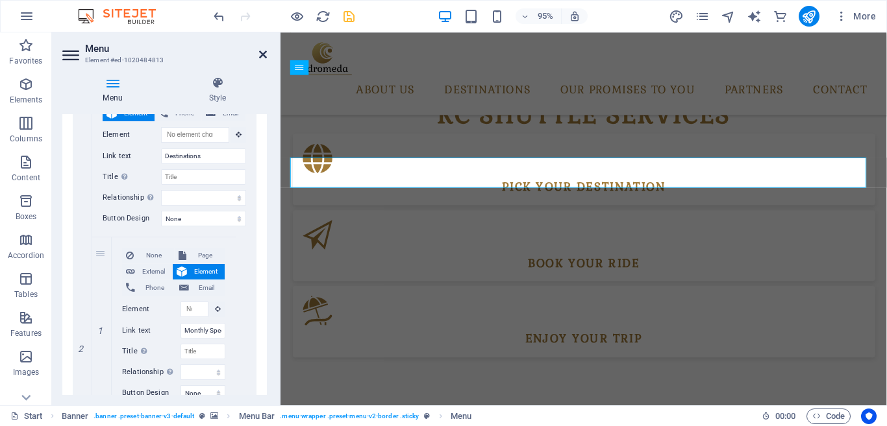
type input "About us"
click at [262, 55] on icon at bounding box center [263, 54] width 8 height 10
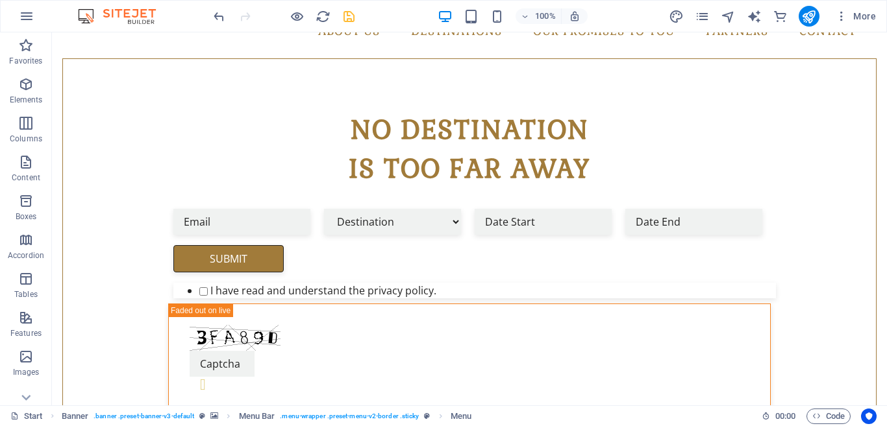
scroll to position [64, 0]
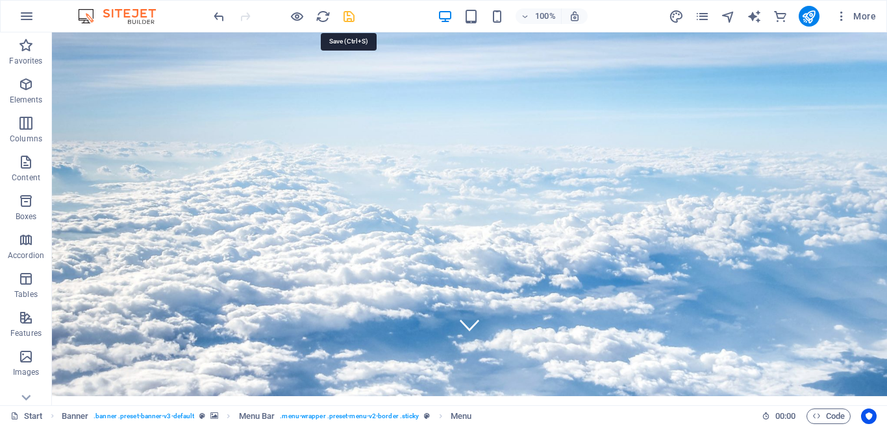
click at [351, 14] on icon "save" at bounding box center [348, 16] width 15 height 15
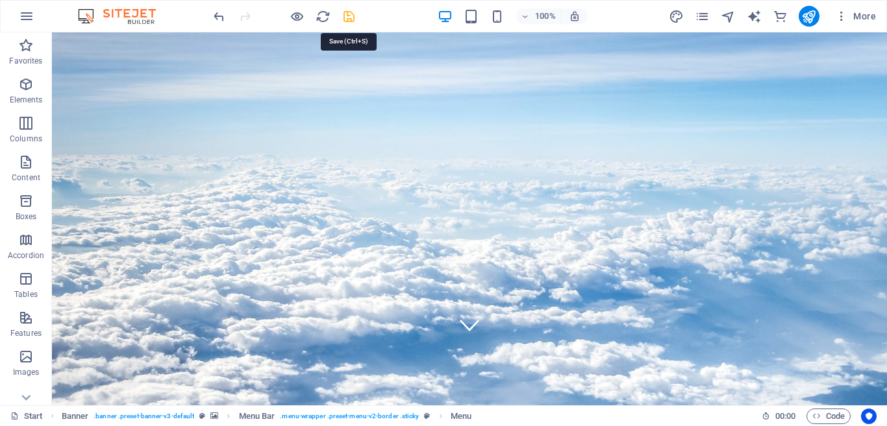
checkbox input "false"
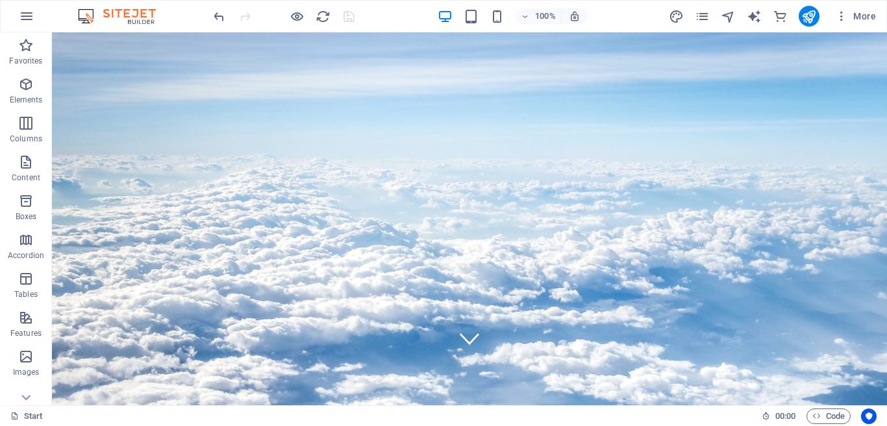
scroll to position [0, 0]
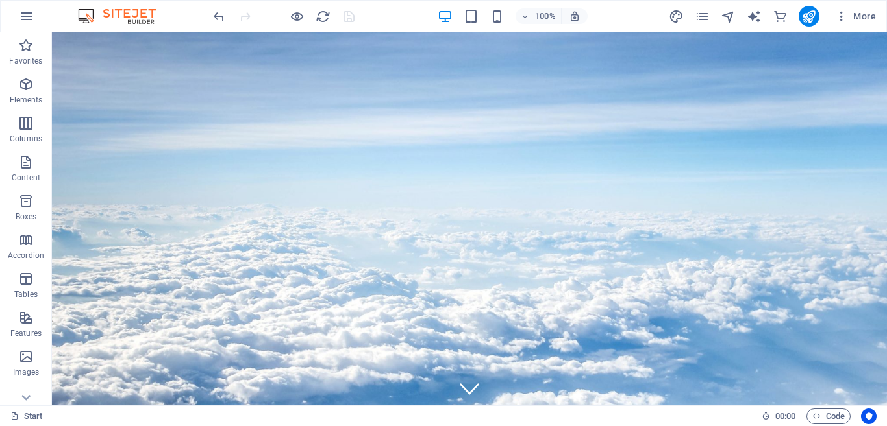
drag, startPoint x: 879, startPoint y: 107, endPoint x: 864, endPoint y: 85, distance: 26.6
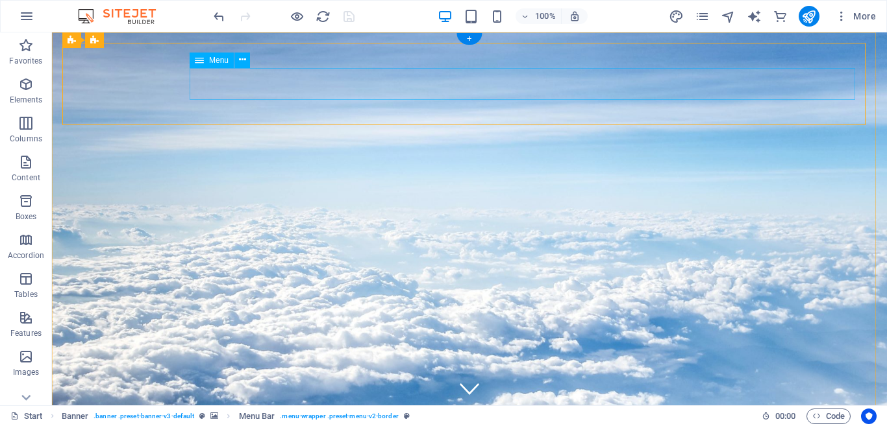
click at [239, 62] on icon at bounding box center [242, 60] width 7 height 14
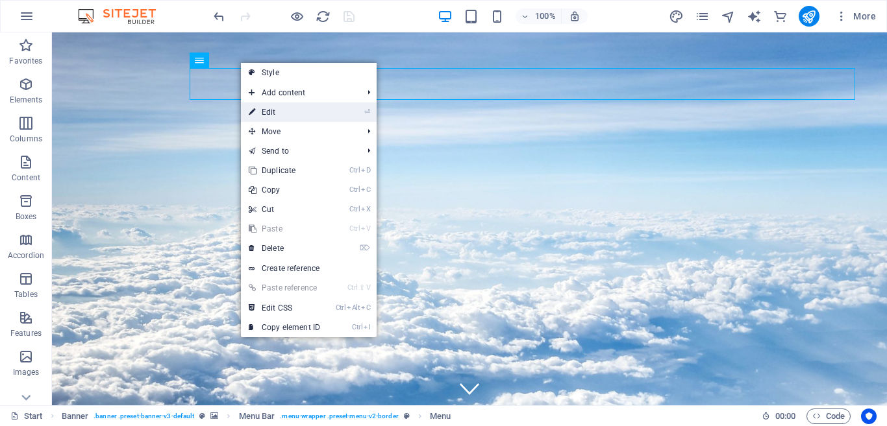
click at [266, 114] on link "⏎ Edit" at bounding box center [284, 112] width 87 height 19
select select "1"
select select
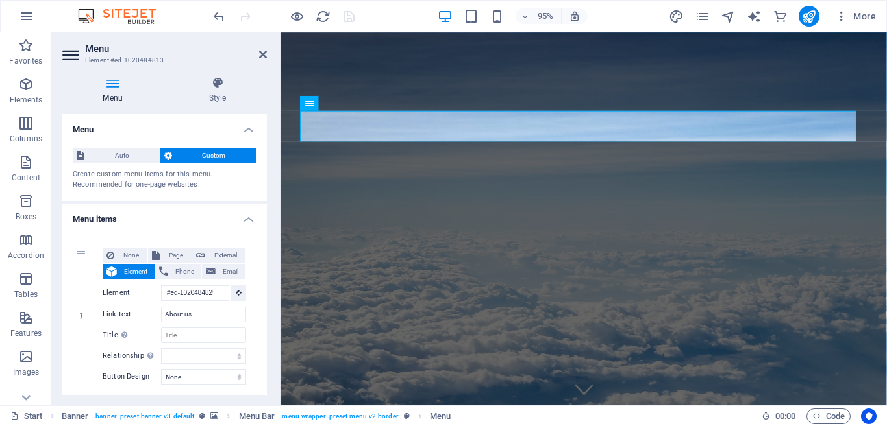
click at [247, 219] on h4 "Menu items" at bounding box center [164, 215] width 204 height 23
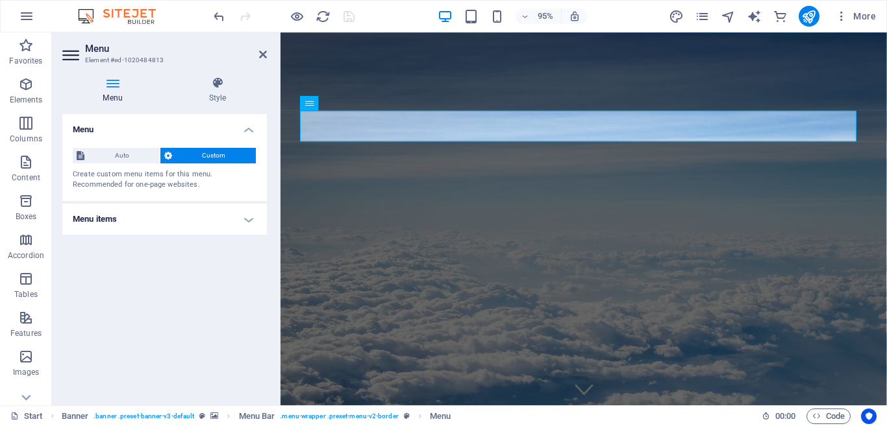
click at [247, 219] on h4 "Menu items" at bounding box center [164, 219] width 204 height 31
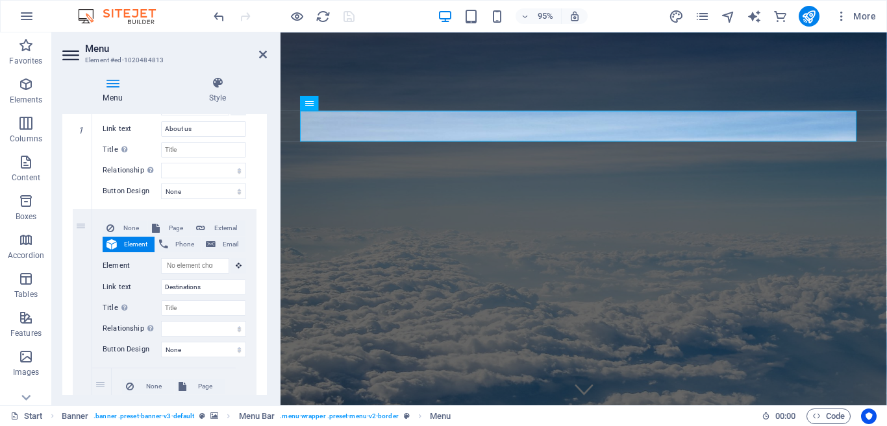
scroll to position [189, 0]
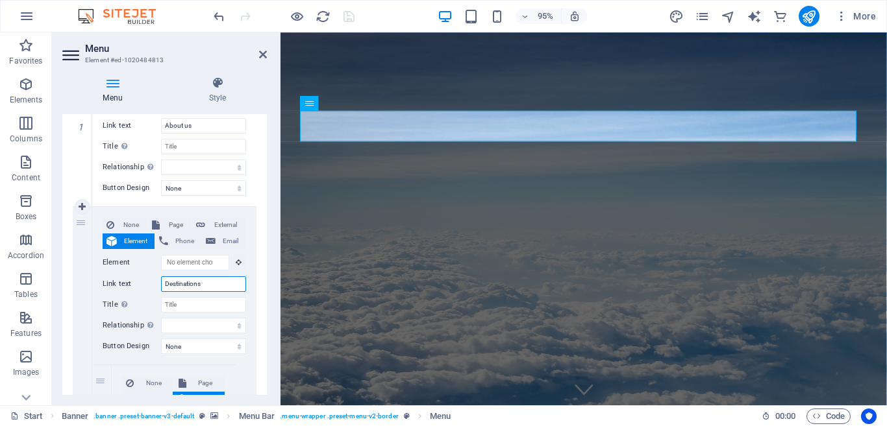
click at [204, 287] on input "Destinations" at bounding box center [203, 284] width 85 height 16
type input "D"
select select
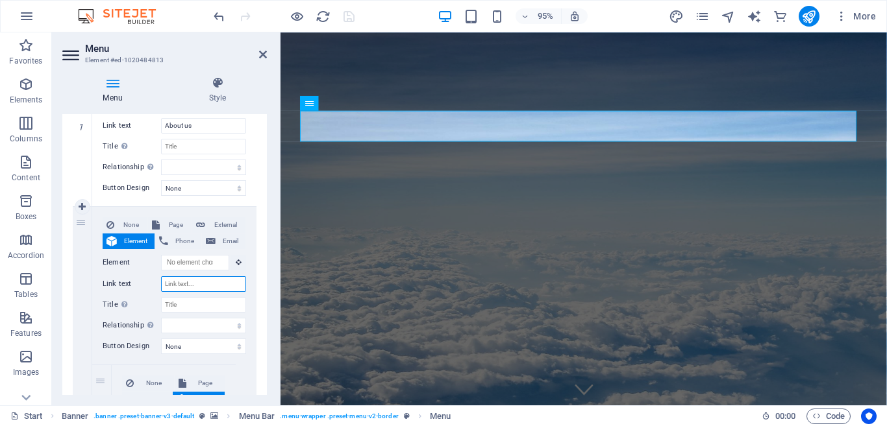
select select
click at [132, 225] on span "None" at bounding box center [130, 225] width 25 height 16
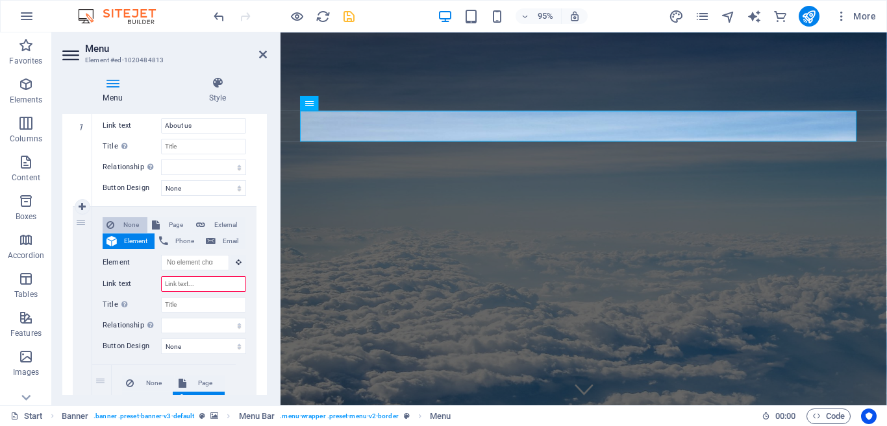
select select
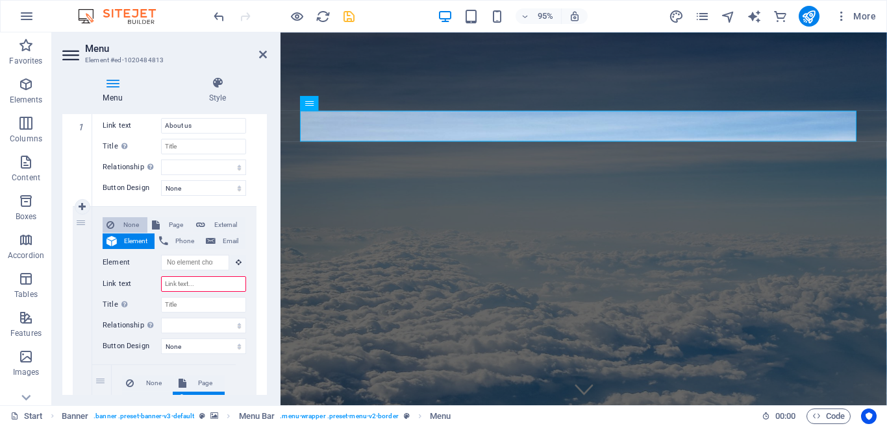
select select
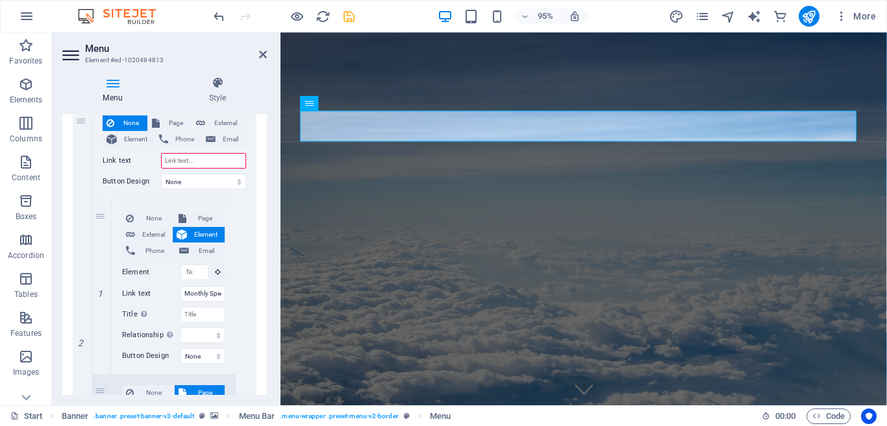
scroll to position [293, 0]
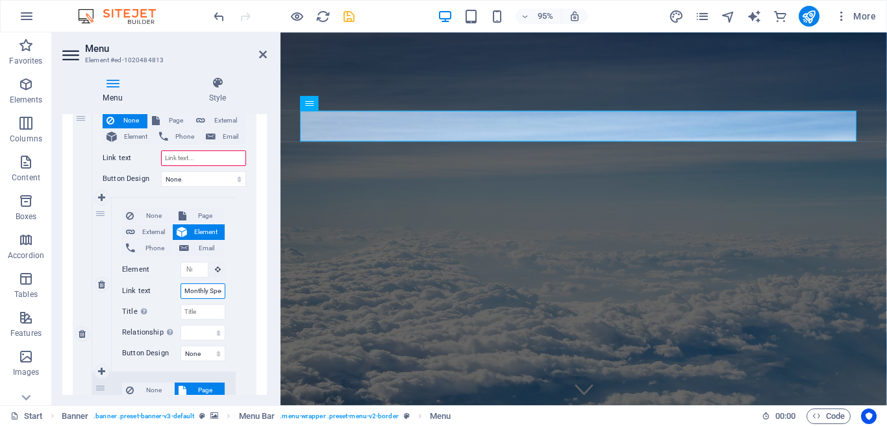
click at [199, 293] on input "Monthly Specials" at bounding box center [202, 292] width 45 height 16
click at [99, 284] on icon at bounding box center [101, 284] width 7 height 9
select select
select select "1"
type input "All Destinations"
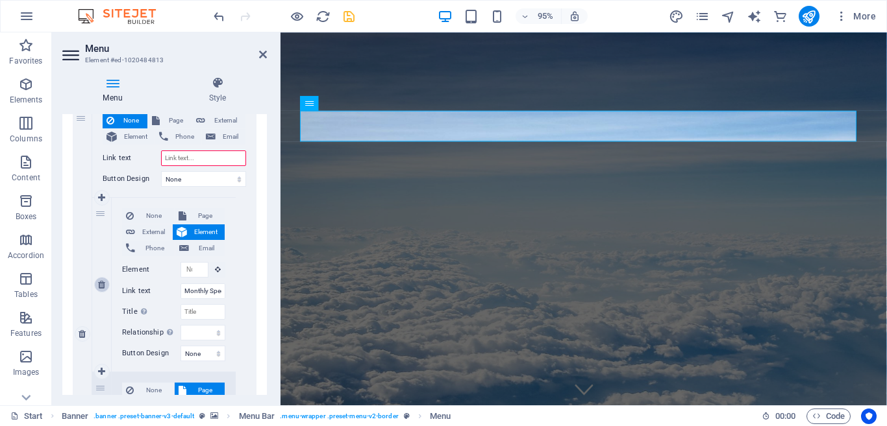
select select
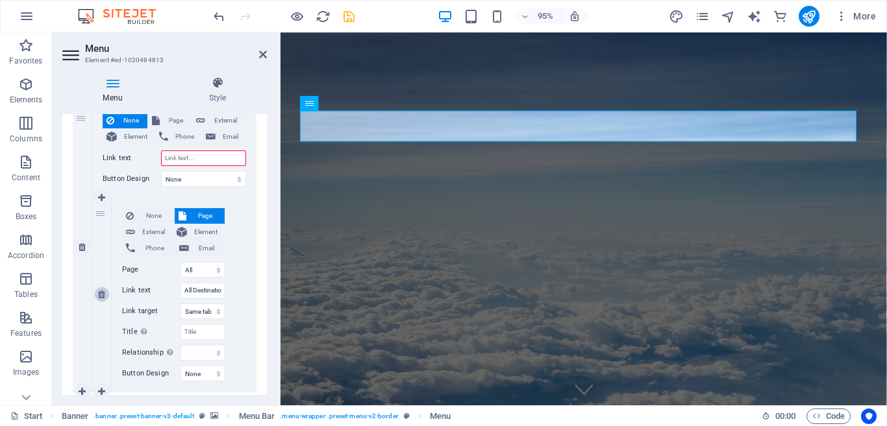
click at [103, 297] on icon at bounding box center [101, 294] width 7 height 9
select select
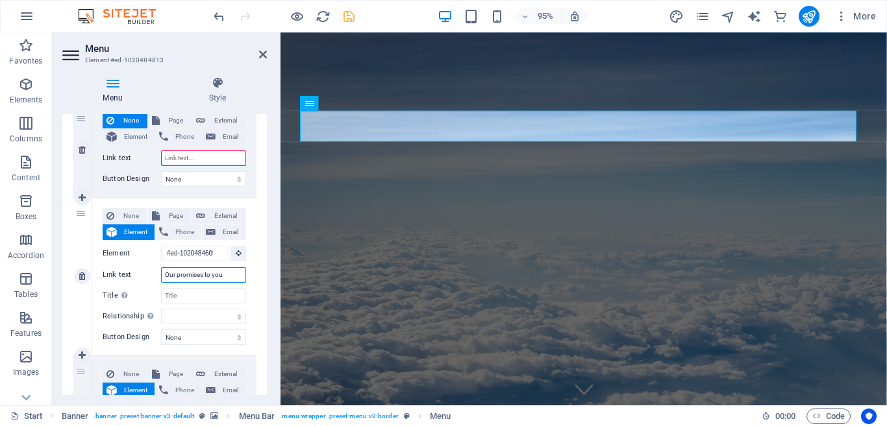
click at [226, 275] on input "Our promises to you" at bounding box center [203, 275] width 85 height 16
type input "O"
select select
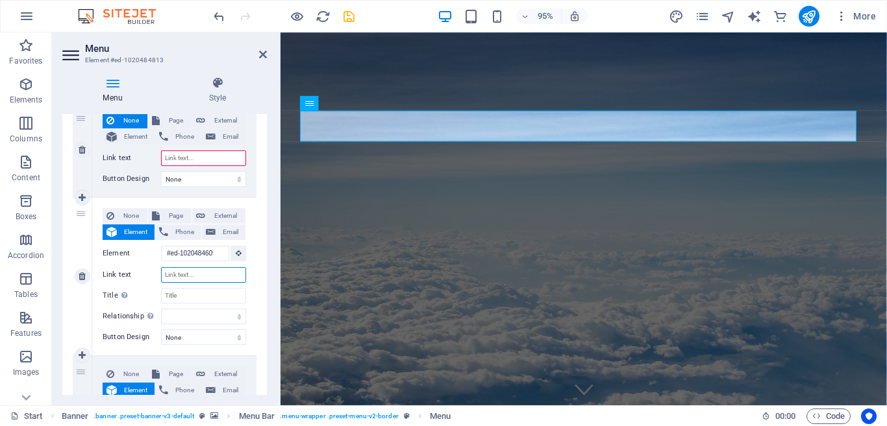
select select
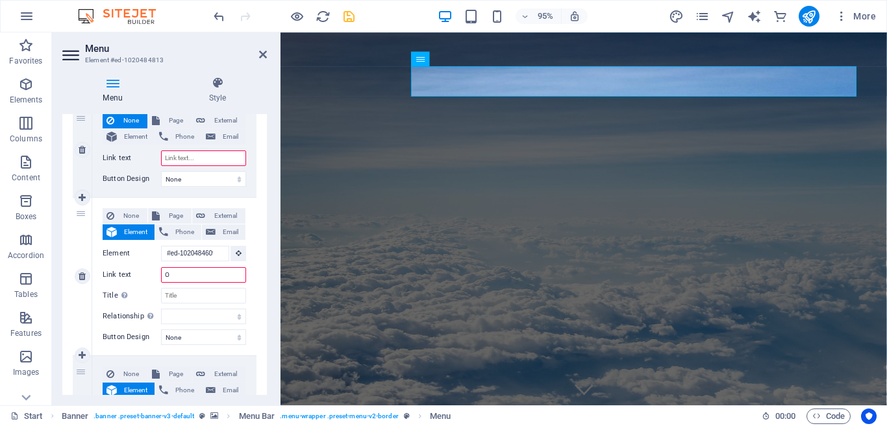
type input "Ou"
select select
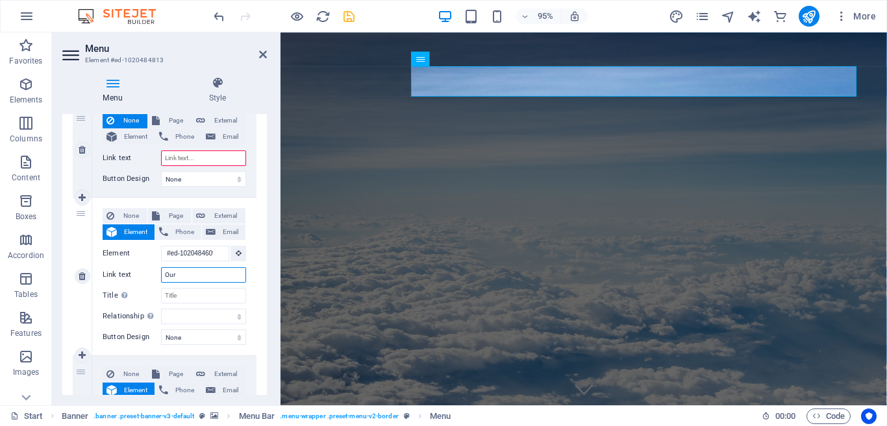
type input "Our"
select select
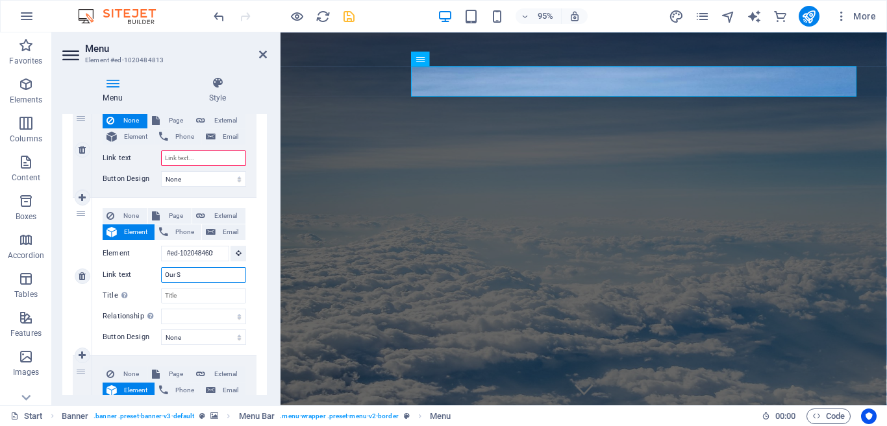
type input "Our Se"
select select
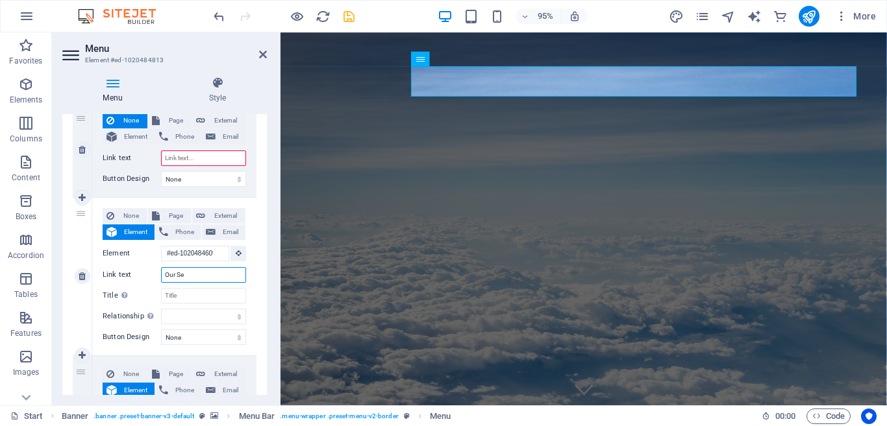
type input "Our Ser"
select select
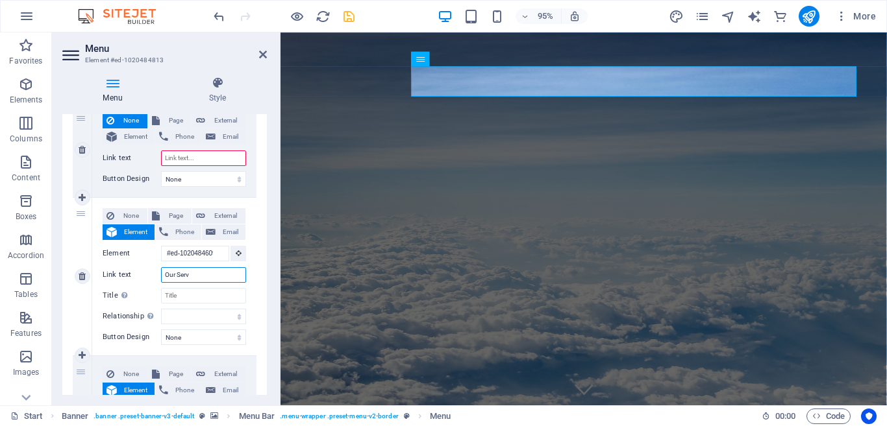
type input "Our Servi"
select select
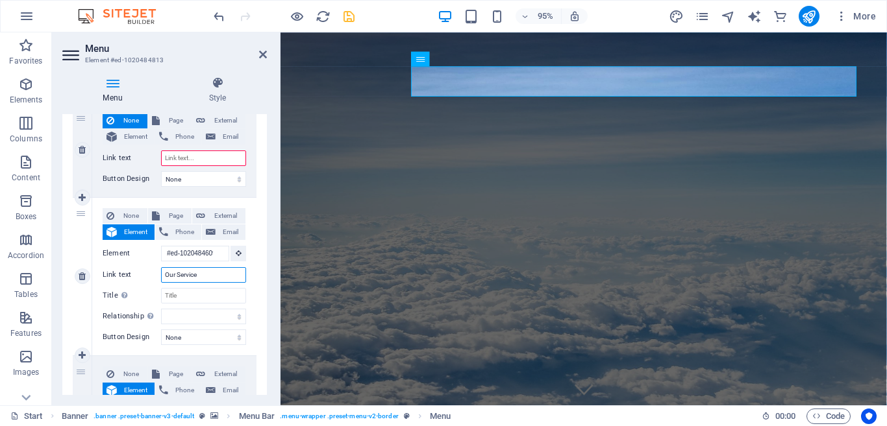
type input "Our Services"
select select
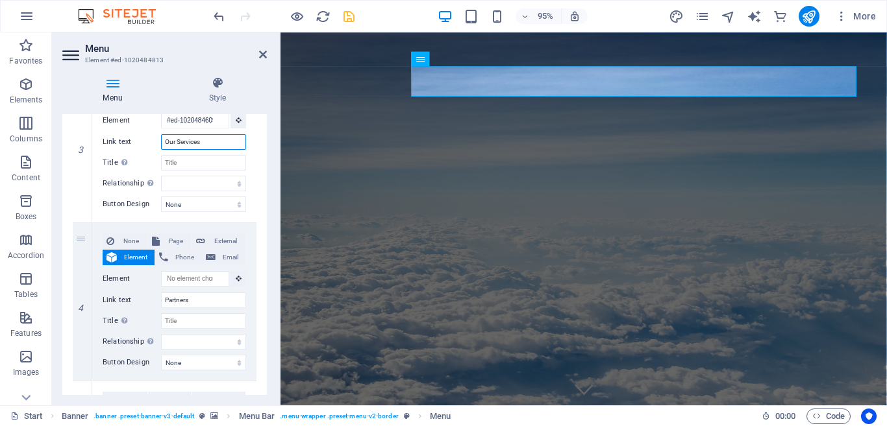
scroll to position [429, 0]
type input "Our Services"
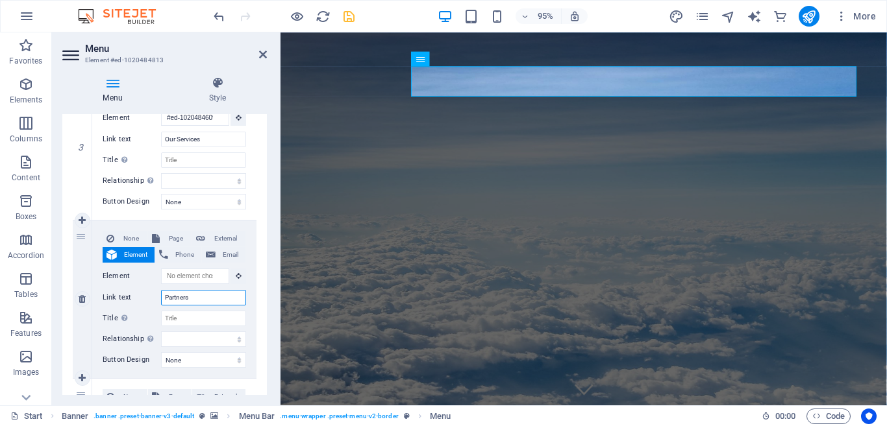
click at [217, 295] on input "Partners" at bounding box center [203, 298] width 85 height 16
click at [80, 300] on icon at bounding box center [82, 299] width 7 height 9
select select
type input "#ed-1020484669"
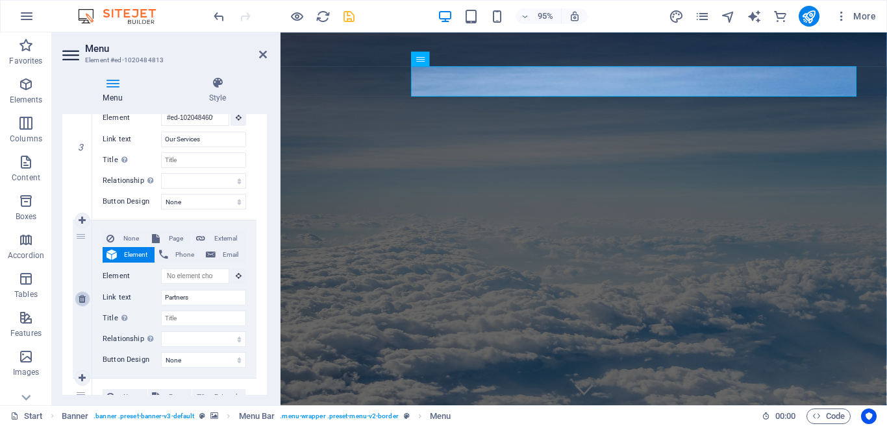
type input "Contact"
select select
click at [262, 54] on icon at bounding box center [263, 54] width 8 height 10
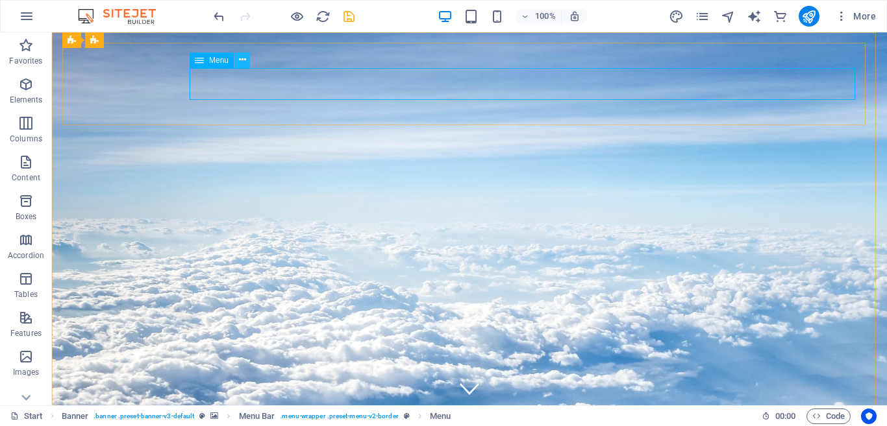
click at [243, 59] on icon at bounding box center [242, 60] width 7 height 14
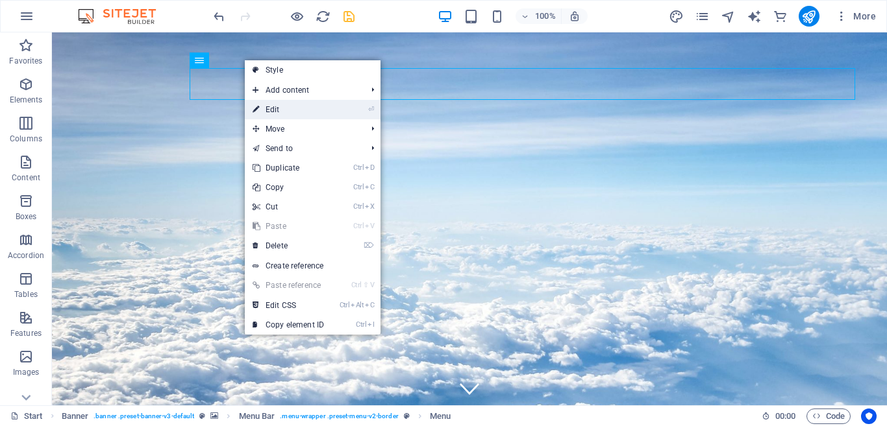
click at [269, 105] on link "⏎ Edit" at bounding box center [288, 109] width 87 height 19
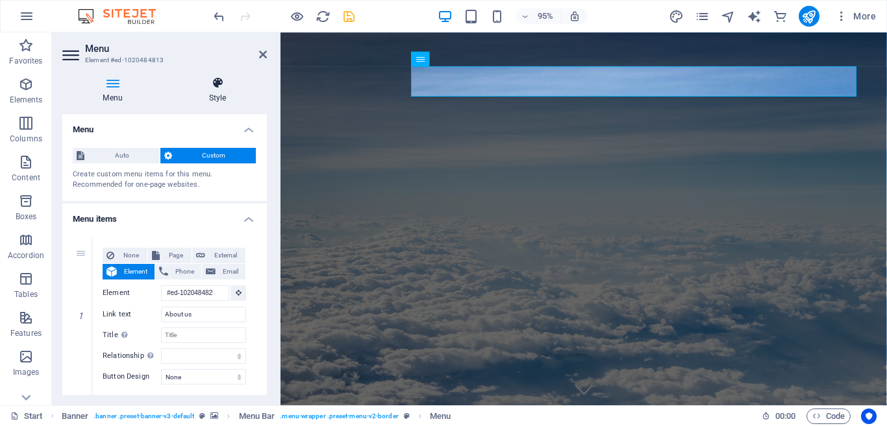
click at [210, 83] on icon at bounding box center [217, 83] width 99 height 13
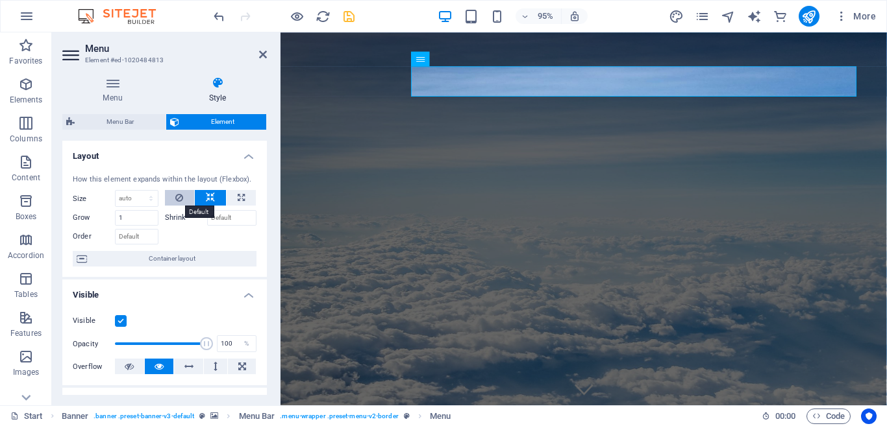
click at [185, 195] on button at bounding box center [180, 198] width 30 height 16
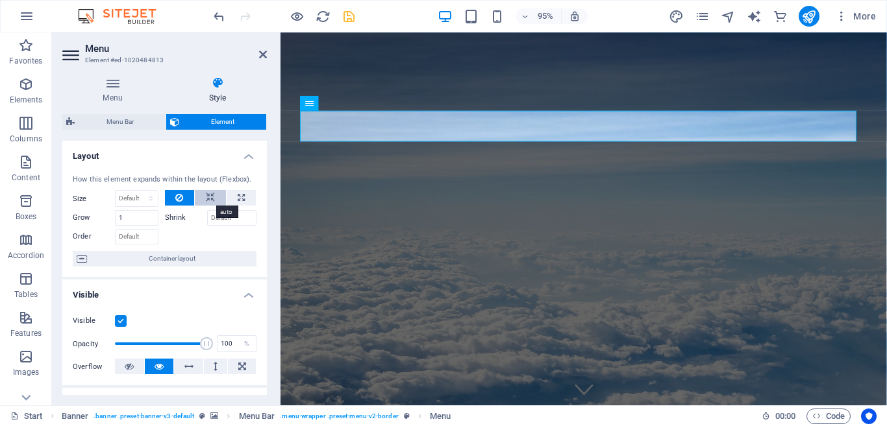
click at [207, 195] on icon at bounding box center [210, 198] width 9 height 16
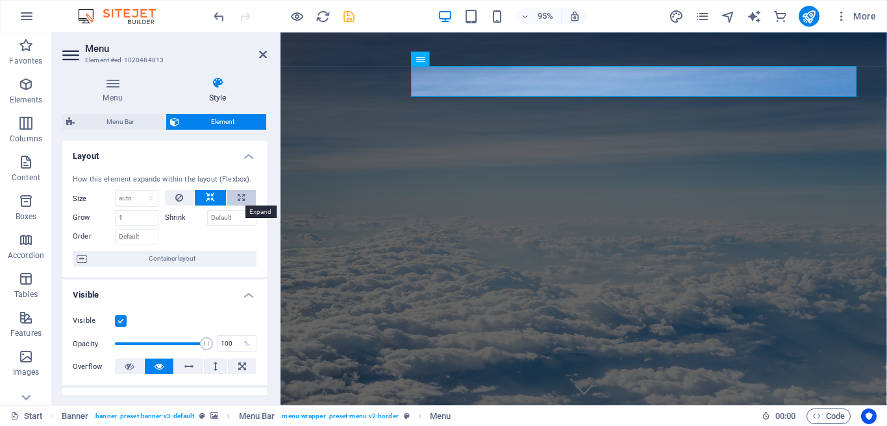
click at [238, 193] on icon at bounding box center [241, 198] width 7 height 16
type input "100"
select select "%"
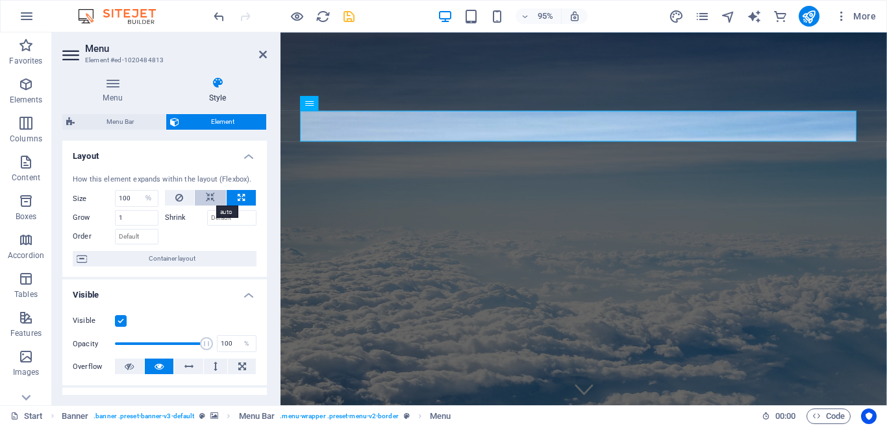
click at [203, 195] on button at bounding box center [210, 198] width 31 height 16
select select "DISABLED_OPTION_VALUE"
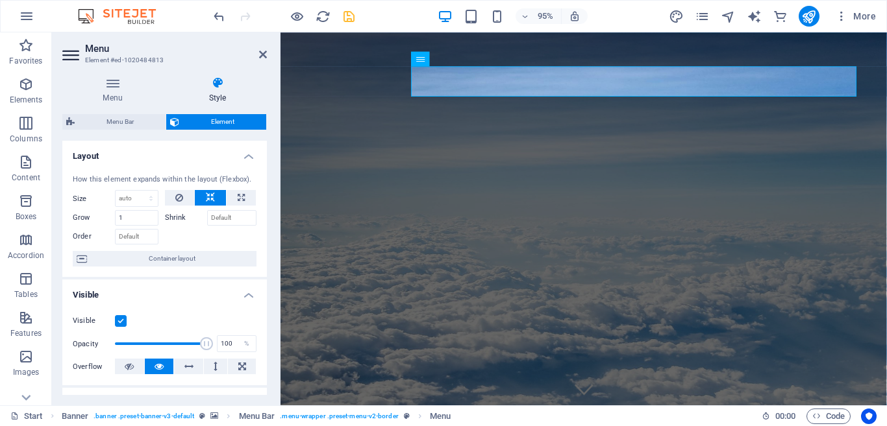
click at [241, 156] on h4 "Layout" at bounding box center [164, 152] width 204 height 23
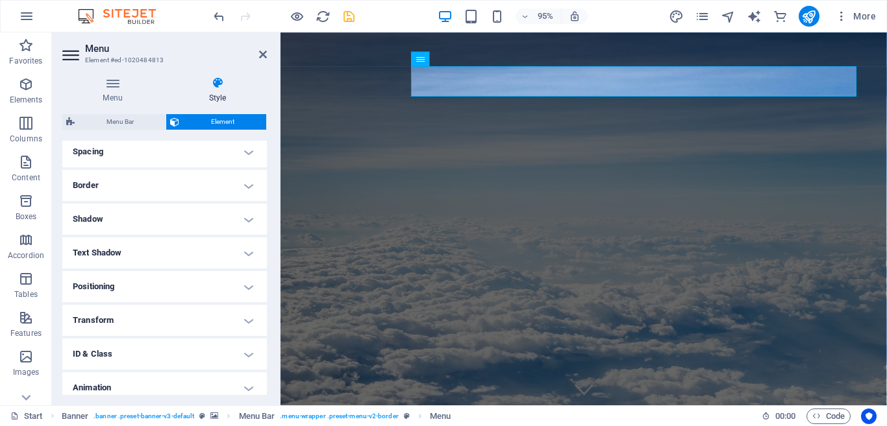
scroll to position [149, 0]
click at [245, 285] on h4 "Positioning" at bounding box center [164, 284] width 204 height 31
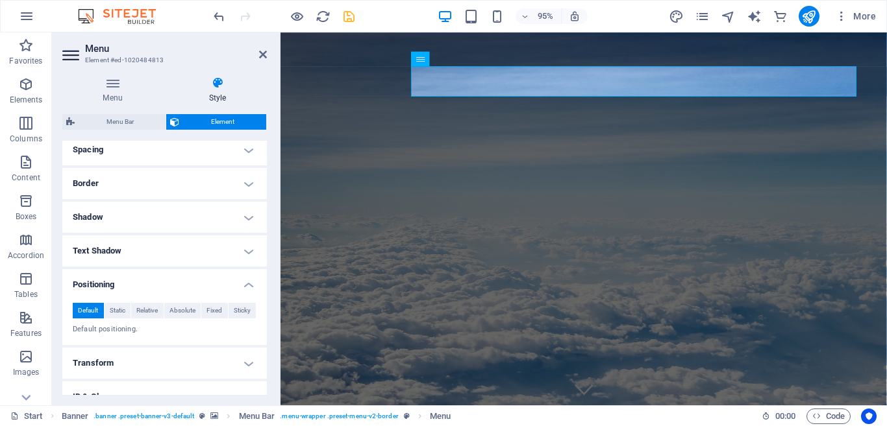
click at [243, 281] on h4 "Positioning" at bounding box center [164, 280] width 204 height 23
click at [241, 313] on h4 "Transform" at bounding box center [164, 318] width 204 height 31
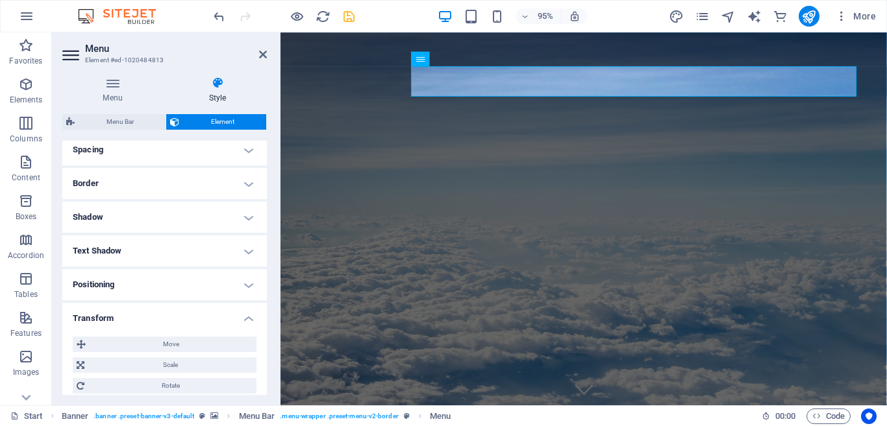
click at [241, 313] on h4 "Transform" at bounding box center [164, 314] width 204 height 23
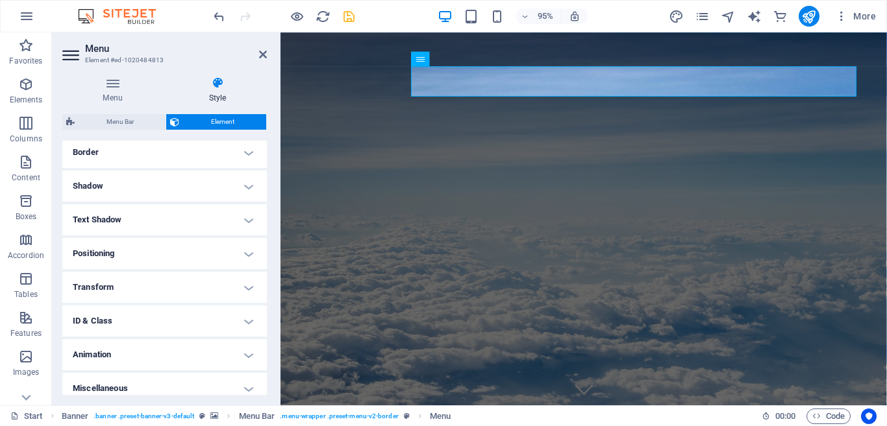
scroll to position [189, 0]
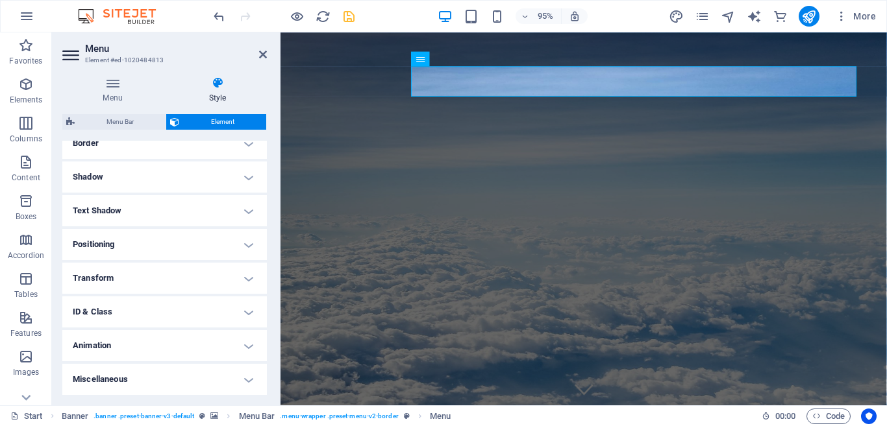
click at [243, 345] on h4 "Animation" at bounding box center [164, 345] width 204 height 31
click at [344, 15] on icon "save" at bounding box center [348, 16] width 15 height 15
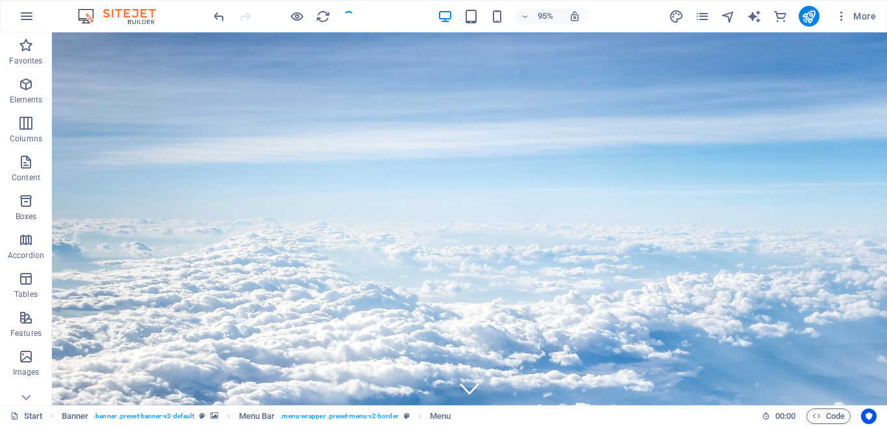
checkbox input "false"
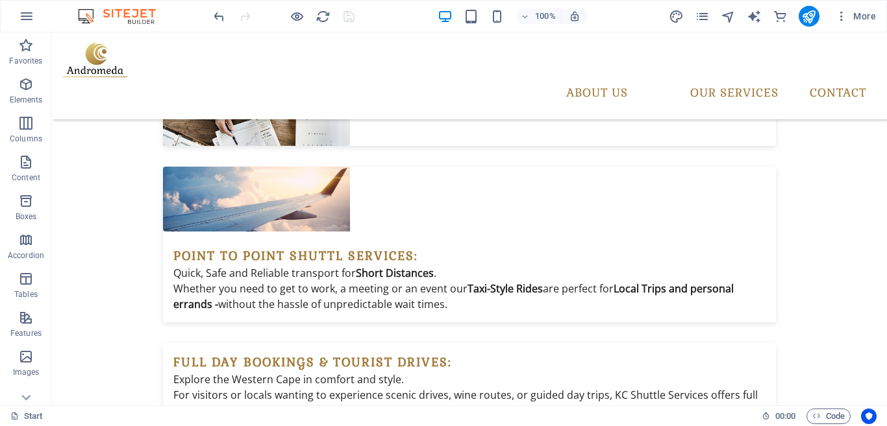
scroll to position [2046, 0]
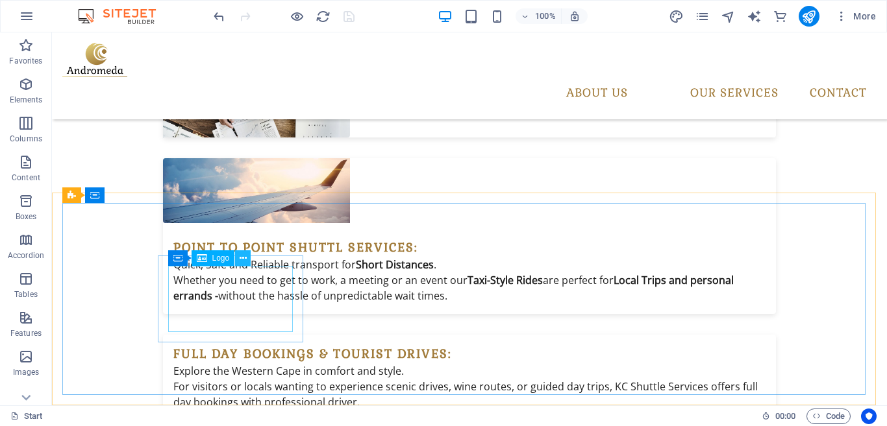
click at [242, 258] on icon at bounding box center [242, 259] width 7 height 14
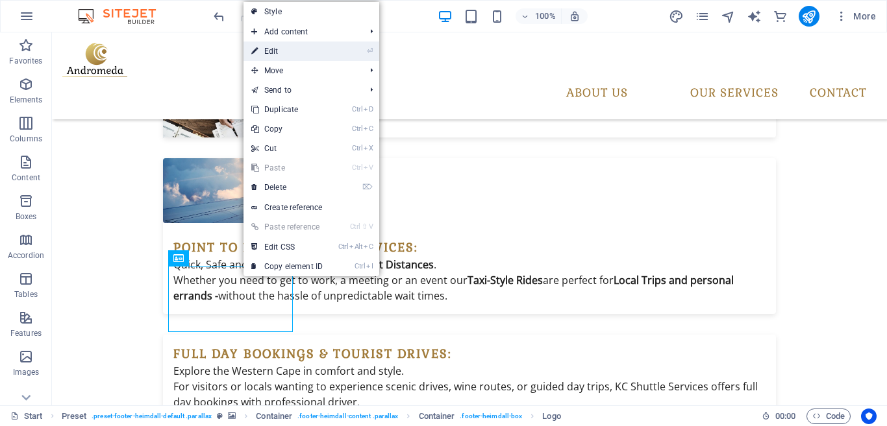
click at [286, 55] on link "⏎ Edit" at bounding box center [286, 51] width 87 height 19
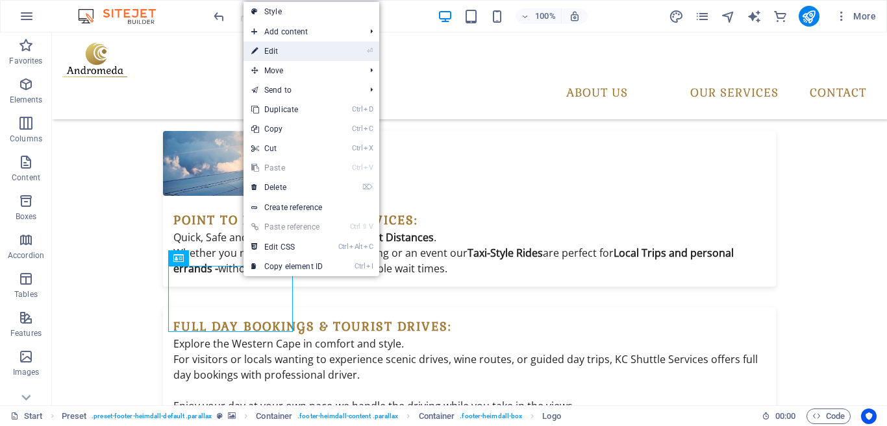
select select "%"
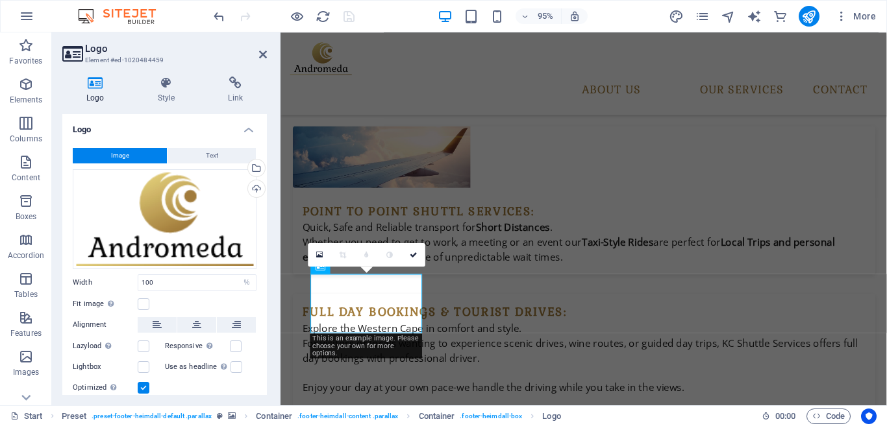
scroll to position [2043, 0]
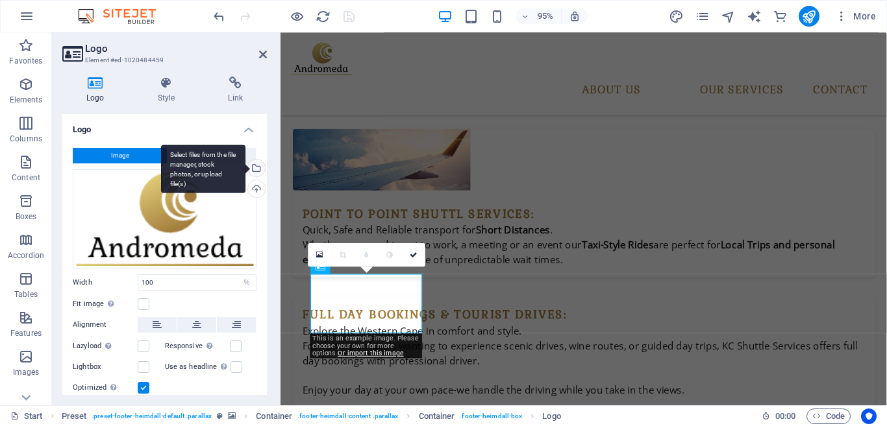
click at [253, 171] on div "Select files from the file manager, stock photos, or upload file(s)" at bounding box center [254, 169] width 19 height 19
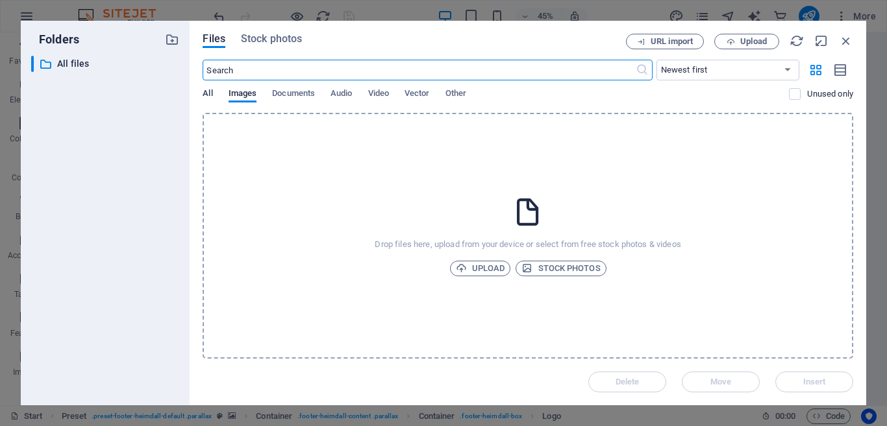
click at [210, 94] on span "All" at bounding box center [207, 95] width 10 height 18
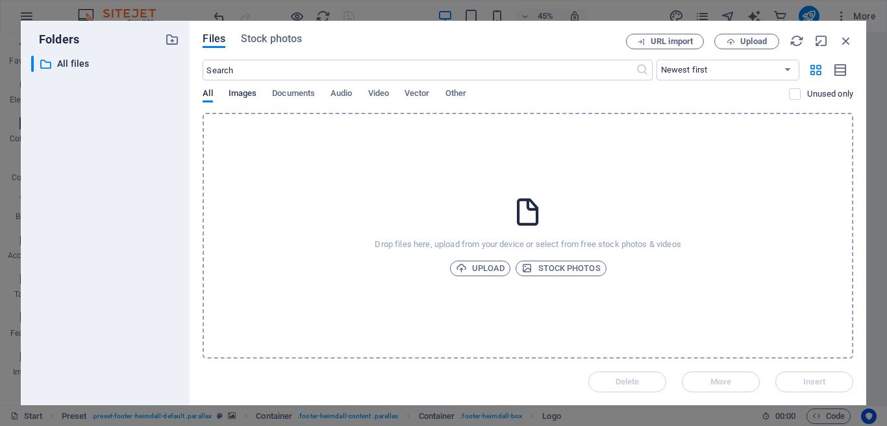
click at [236, 93] on span "Images" at bounding box center [242, 95] width 29 height 18
click at [94, 60] on p "All files" at bounding box center [106, 63] width 99 height 15
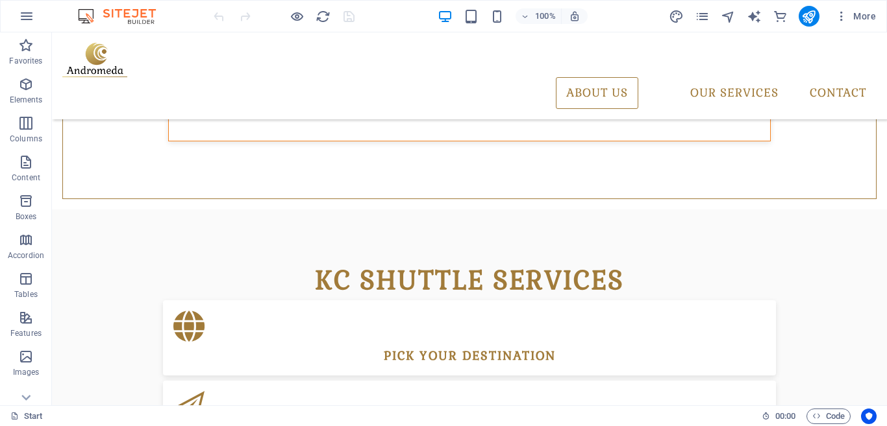
scroll to position [773, 0]
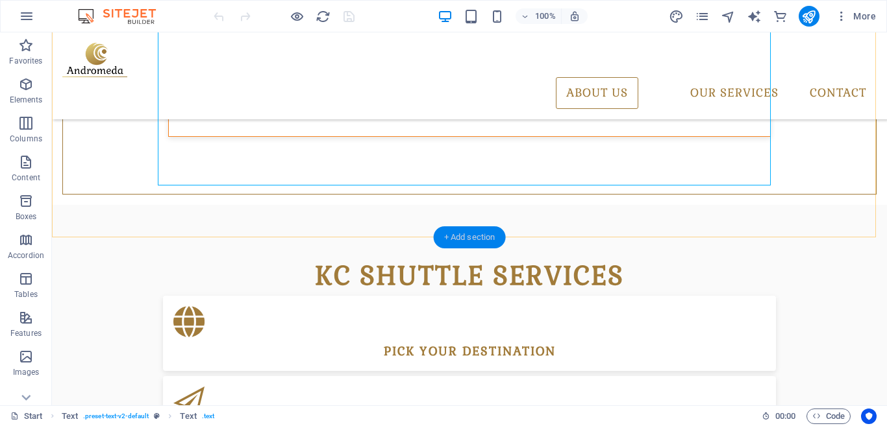
drag, startPoint x: 461, startPoint y: 237, endPoint x: 180, endPoint y: 202, distance: 283.8
click at [461, 237] on div "+ Add section" at bounding box center [470, 237] width 72 height 22
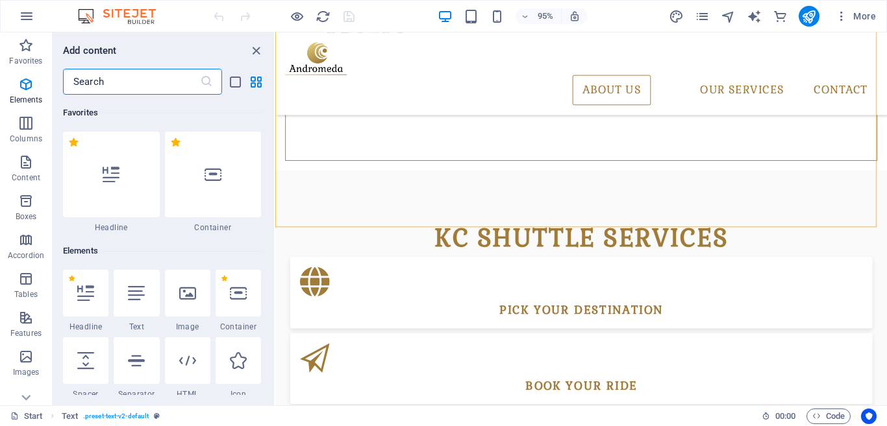
scroll to position [2271, 0]
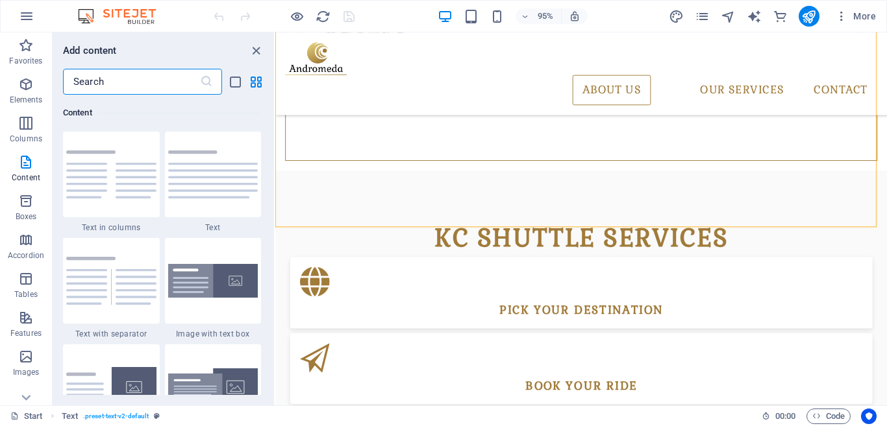
click at [169, 83] on input "text" at bounding box center [131, 82] width 137 height 26
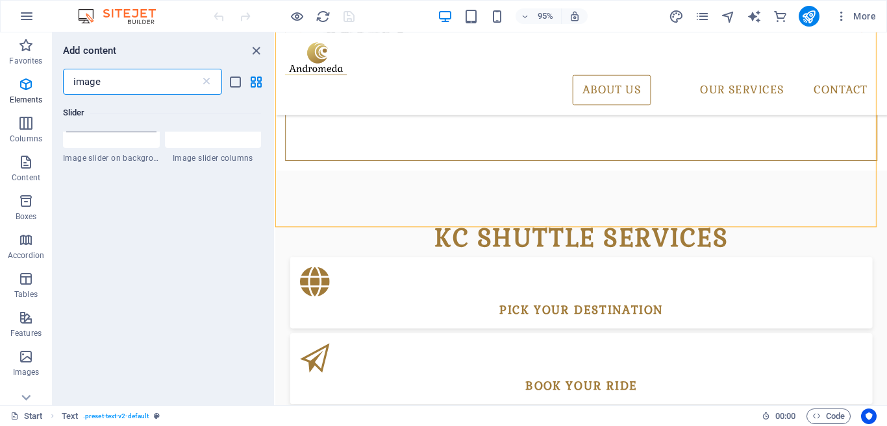
scroll to position [0, 0]
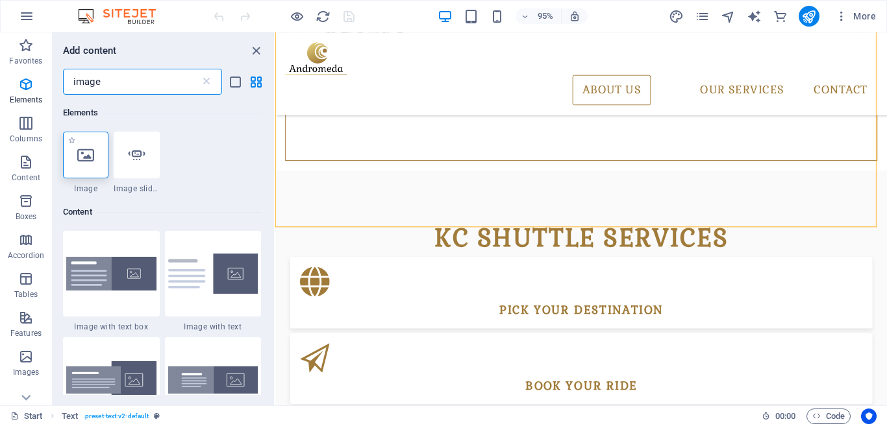
type input "image"
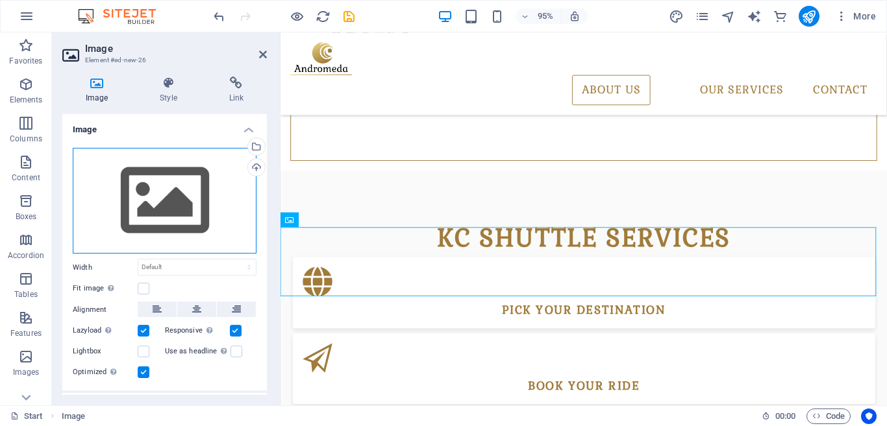
click at [177, 168] on div "Drag files here, click to choose files or select files from Files or our free s…" at bounding box center [165, 201] width 184 height 106
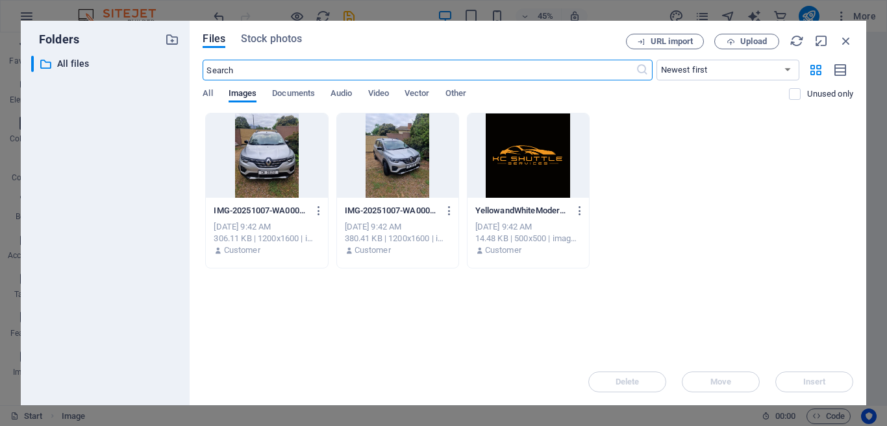
scroll to position [1175, 0]
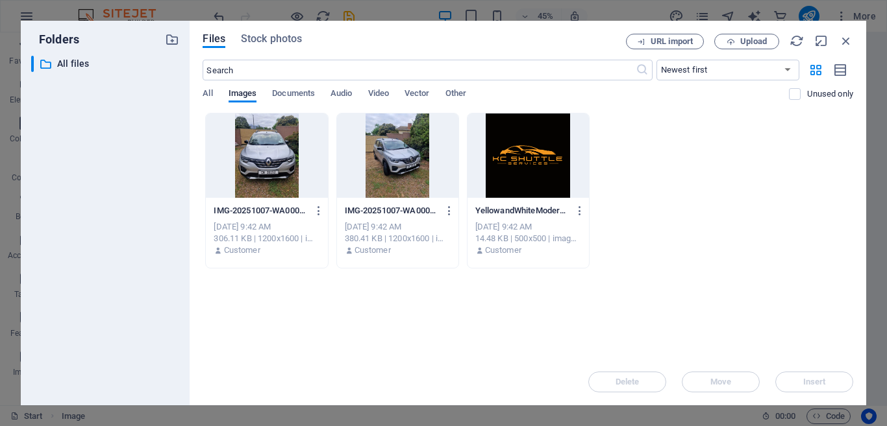
click at [249, 157] on div at bounding box center [266, 156] width 121 height 84
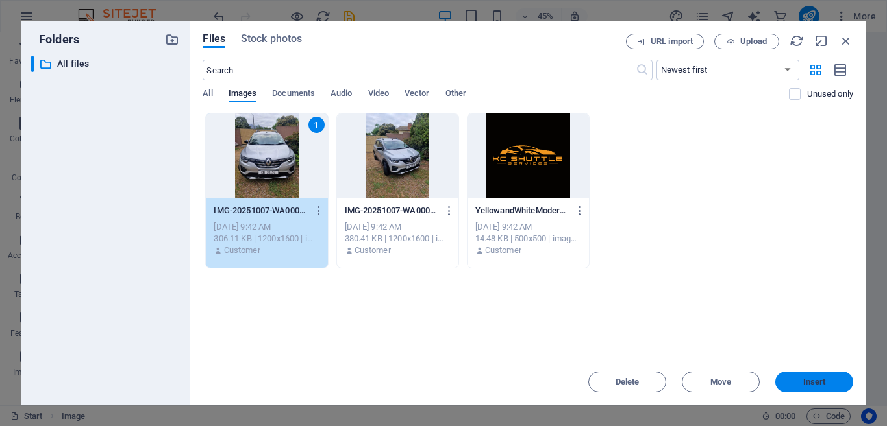
click at [794, 375] on button "Insert" at bounding box center [814, 382] width 78 height 21
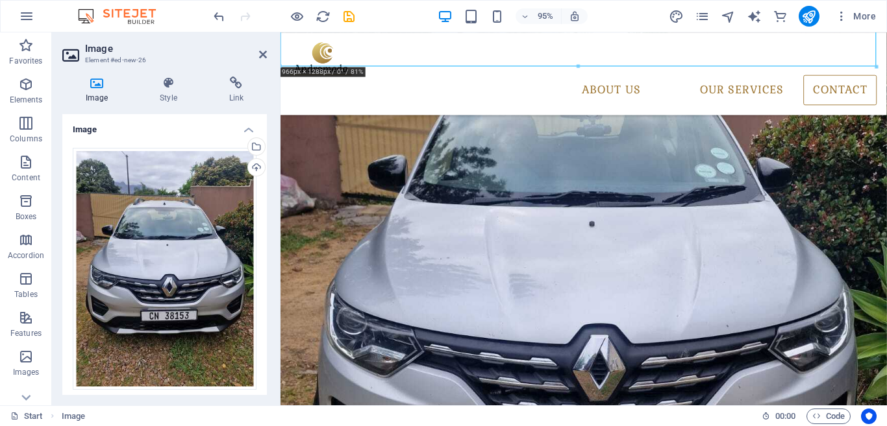
scroll to position [1778, 0]
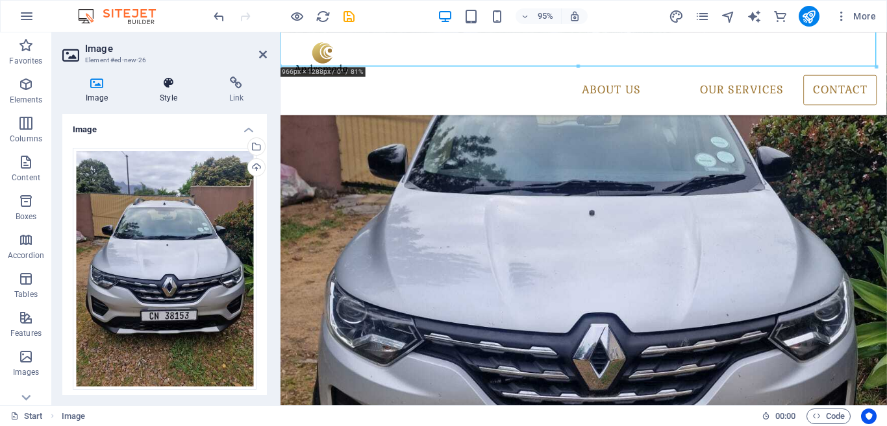
click at [167, 88] on icon at bounding box center [168, 83] width 64 height 13
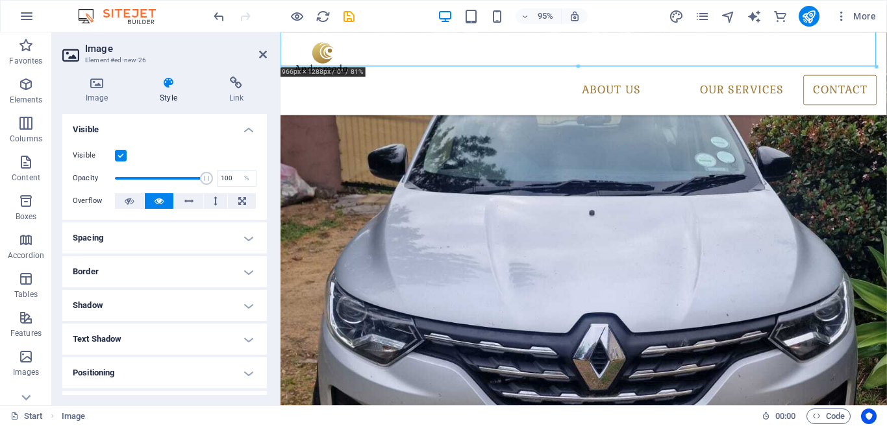
click at [167, 88] on icon at bounding box center [168, 83] width 64 height 13
click at [95, 82] on icon at bounding box center [96, 83] width 69 height 13
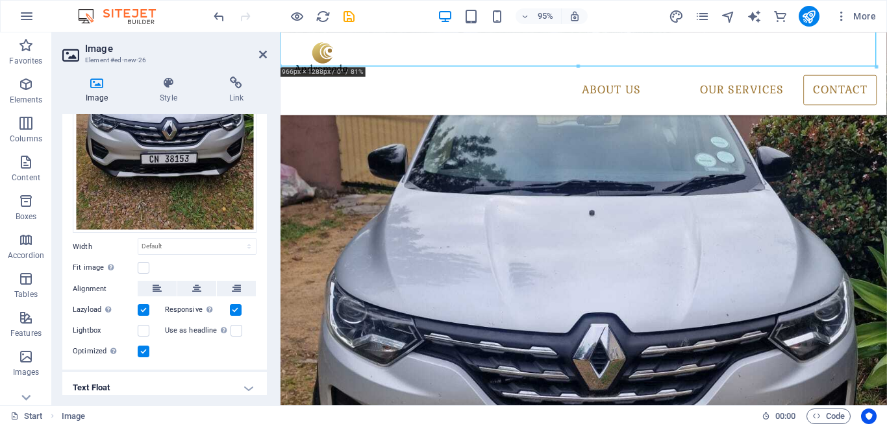
scroll to position [159, 0]
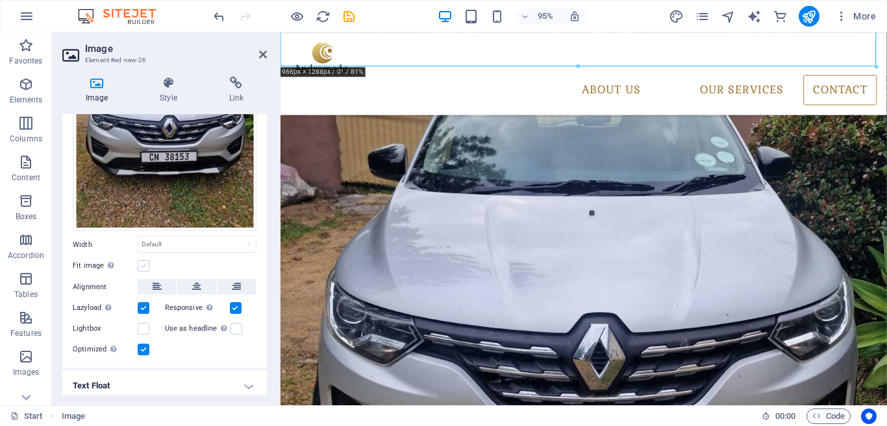
click at [145, 262] on label at bounding box center [144, 266] width 12 height 12
click at [0, 0] on input "Fit image Automatically fit image to a fixed width and height" at bounding box center [0, 0] width 0 height 0
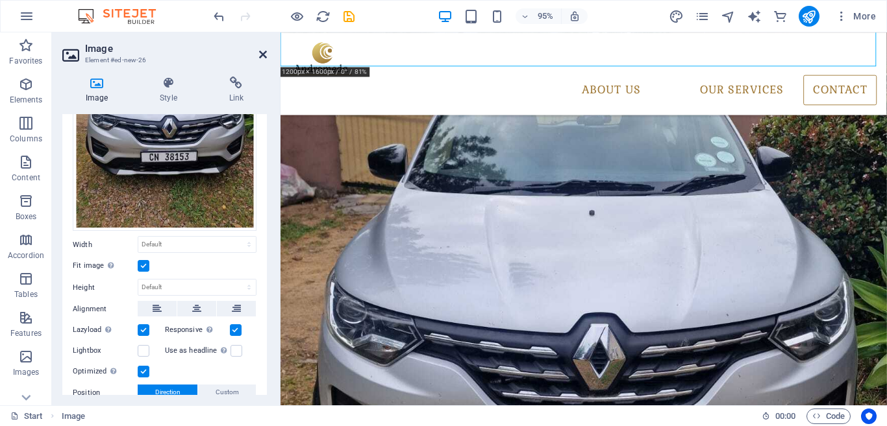
click at [262, 54] on icon at bounding box center [263, 54] width 8 height 10
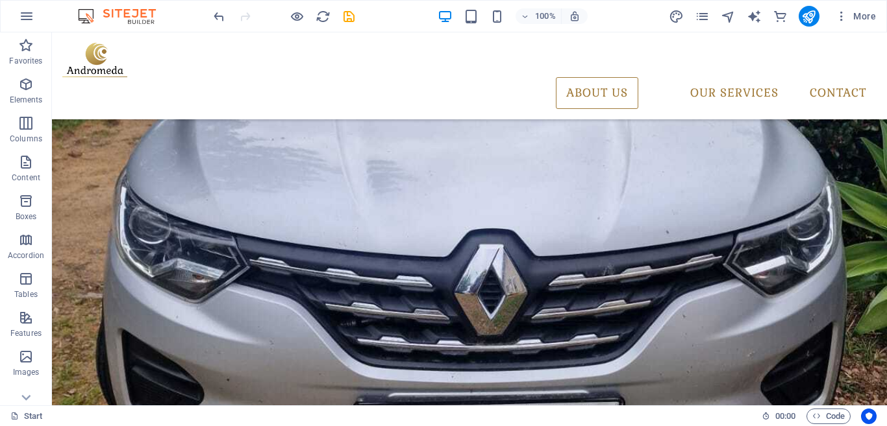
scroll to position [2007, 0]
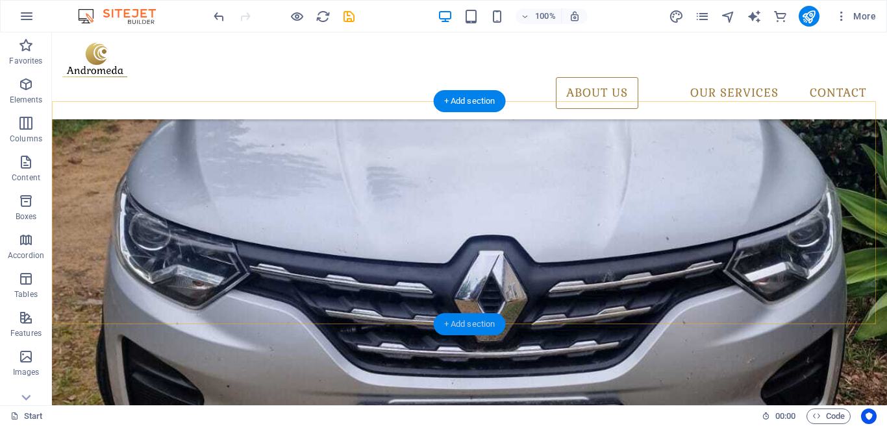
click at [488, 323] on div "+ Add section" at bounding box center [470, 324] width 72 height 22
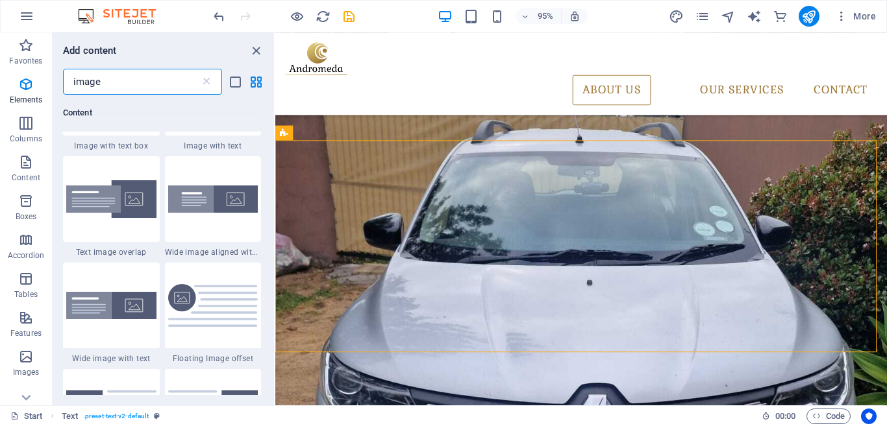
scroll to position [0, 0]
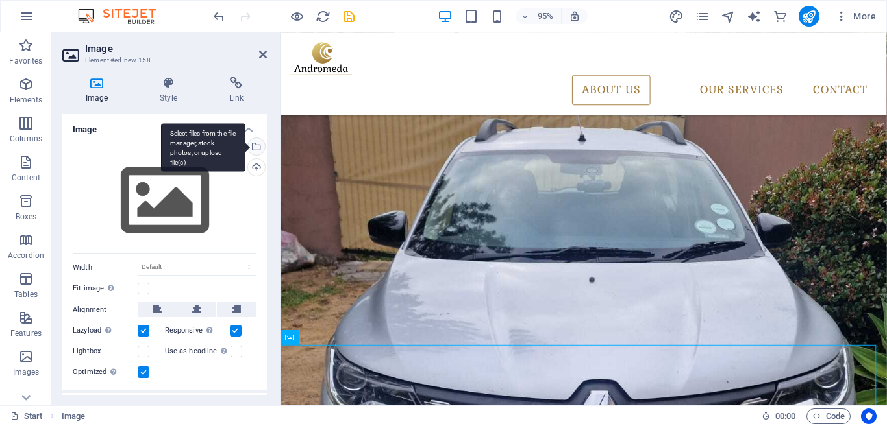
click at [245, 146] on div "Select files from the file manager, stock photos, or upload file(s)" at bounding box center [203, 147] width 84 height 49
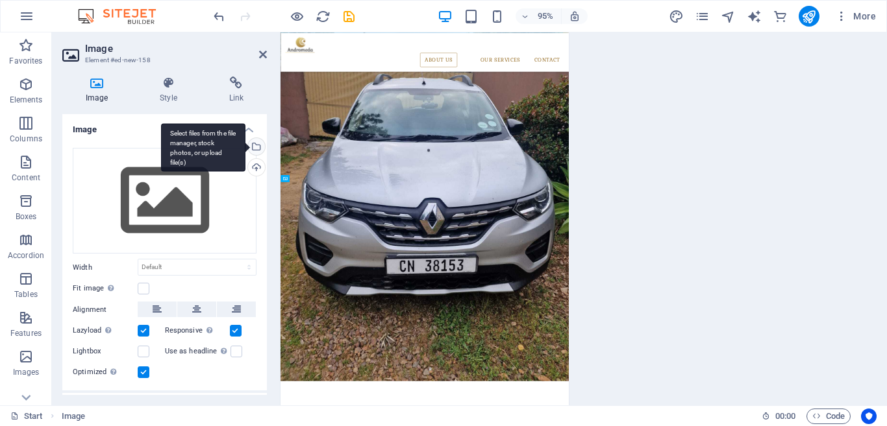
scroll to position [2110, 0]
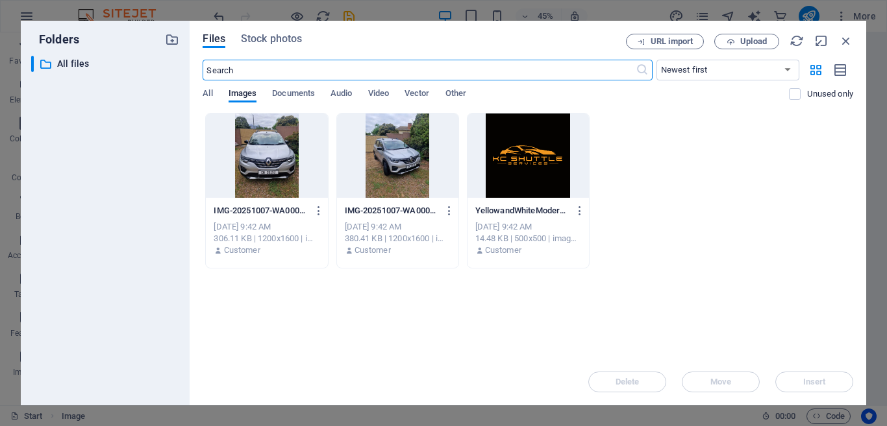
click at [372, 153] on div at bounding box center [397, 156] width 121 height 84
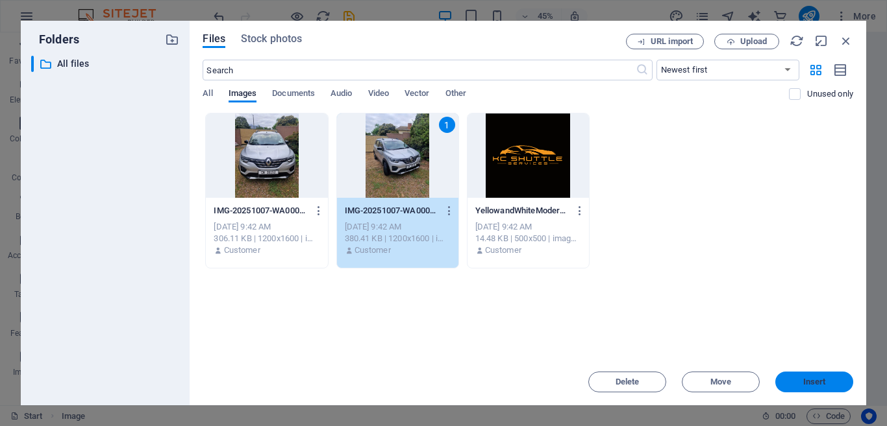
click at [800, 379] on span "Insert" at bounding box center [813, 382] width 67 height 8
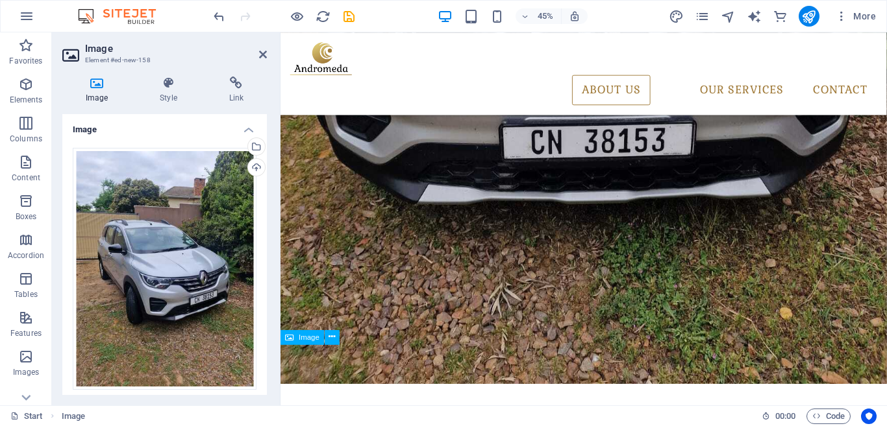
scroll to position [1708, 0]
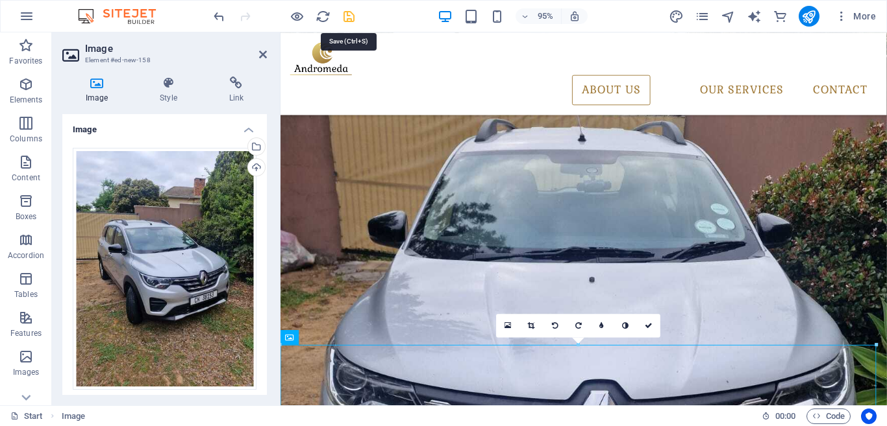
click at [346, 19] on icon "save" at bounding box center [348, 16] width 15 height 15
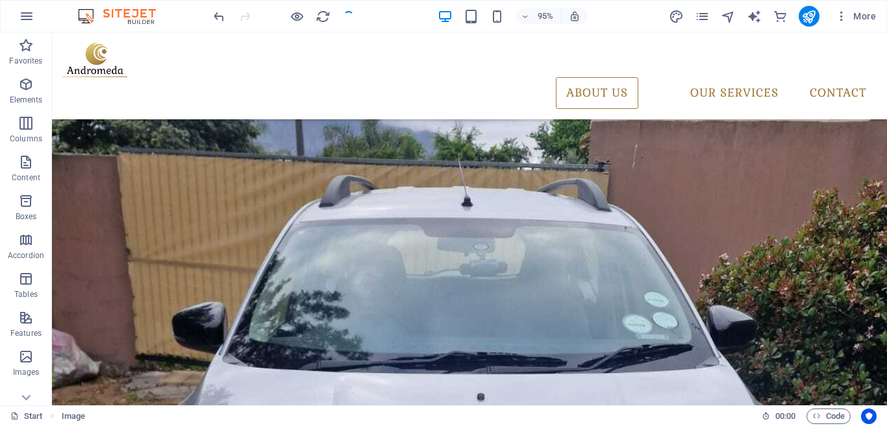
checkbox input "false"
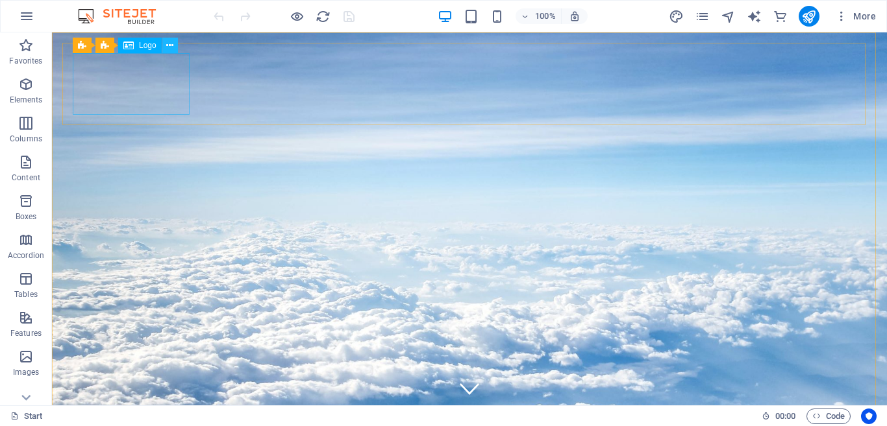
click at [170, 46] on icon at bounding box center [169, 46] width 7 height 14
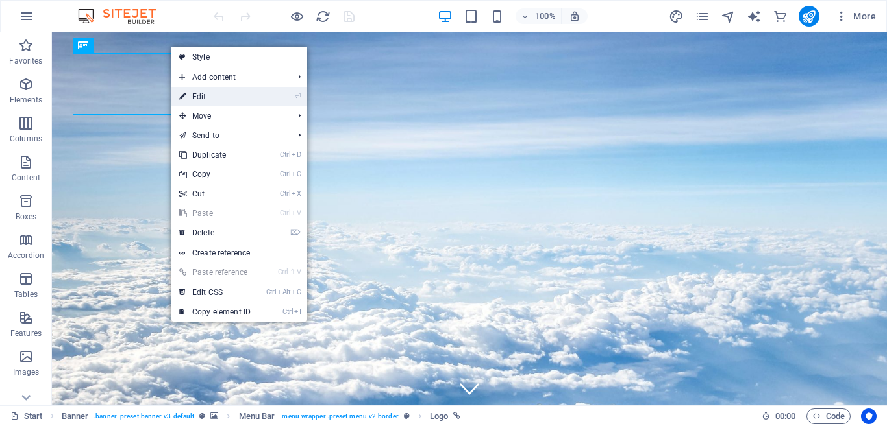
click at [196, 97] on link "⏎ Edit" at bounding box center [214, 96] width 87 height 19
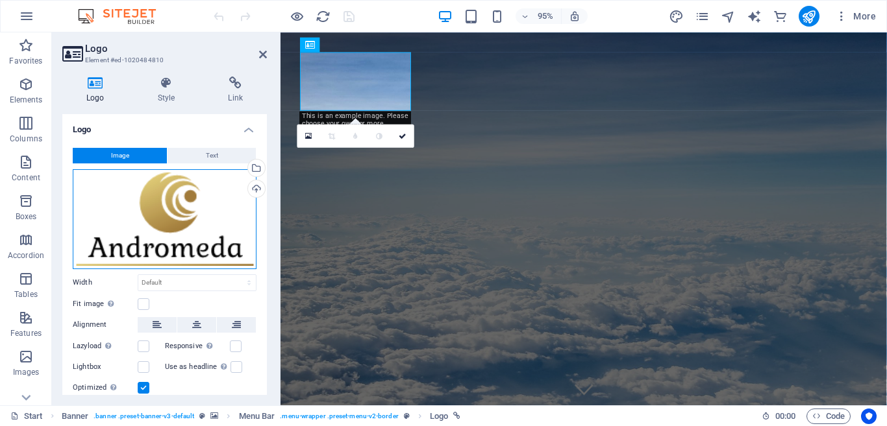
click at [145, 185] on div "Drag files here, click to choose files or select files from Files or our free s…" at bounding box center [165, 219] width 184 height 100
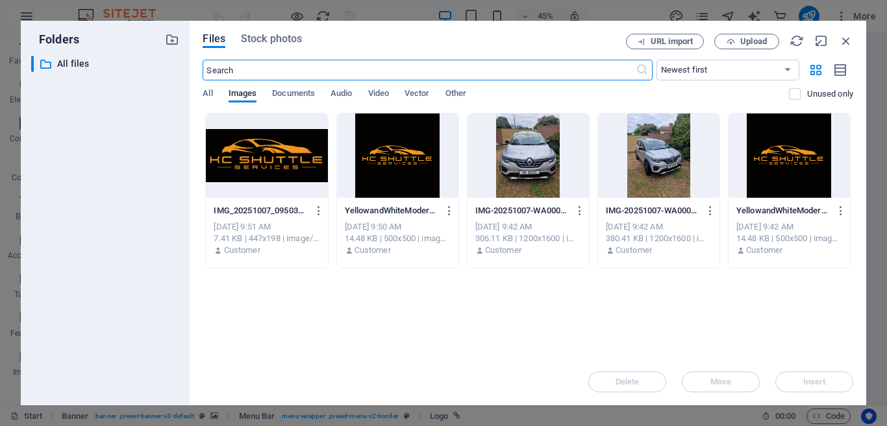
click at [257, 159] on div at bounding box center [266, 156] width 121 height 84
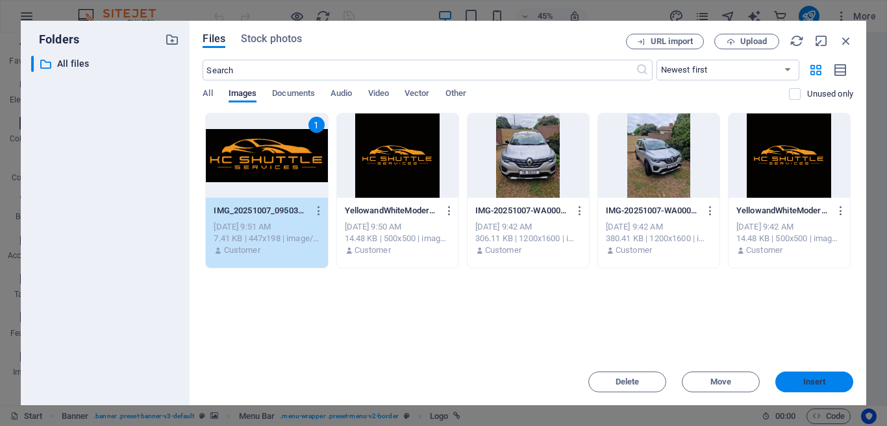
click at [791, 376] on button "Insert" at bounding box center [814, 382] width 78 height 21
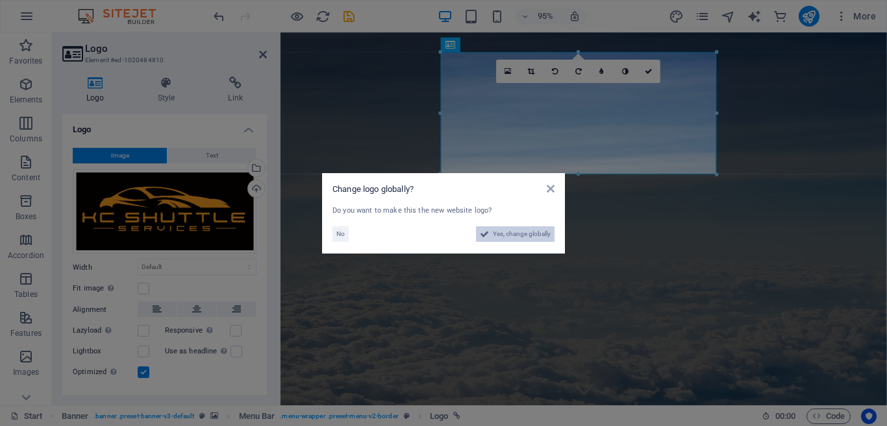
click at [527, 240] on span "Yes, change globally" at bounding box center [522, 234] width 58 height 16
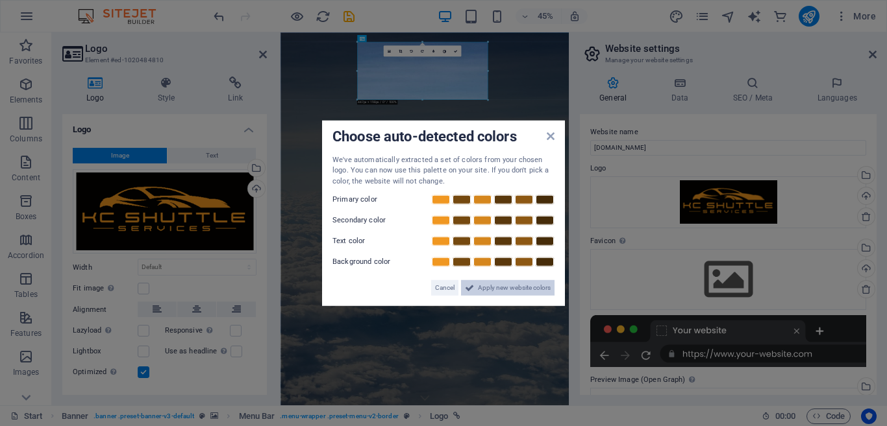
click at [492, 286] on span "Apply new website colors" at bounding box center [514, 288] width 73 height 16
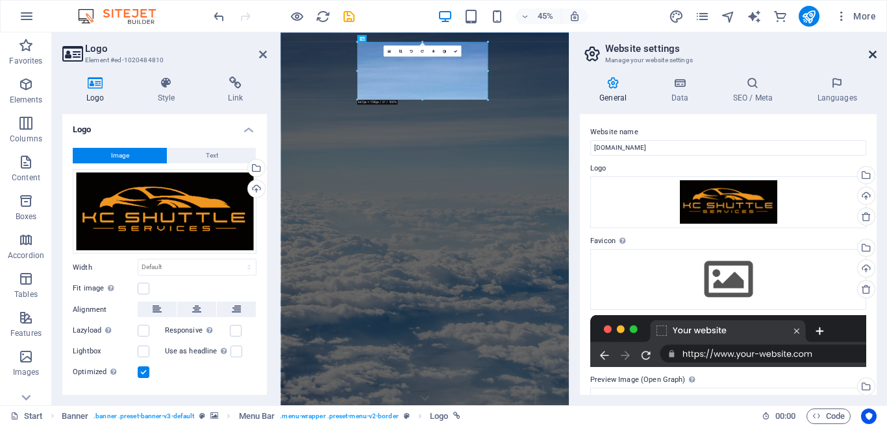
click at [870, 56] on icon at bounding box center [872, 54] width 8 height 10
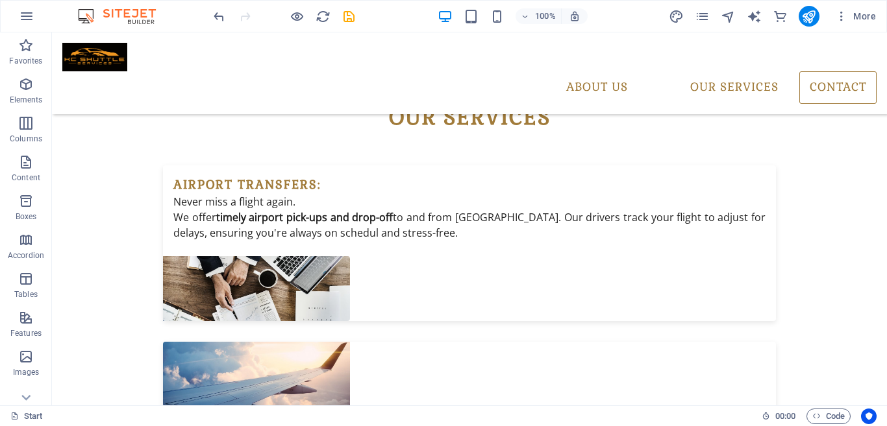
scroll to position [4239, 0]
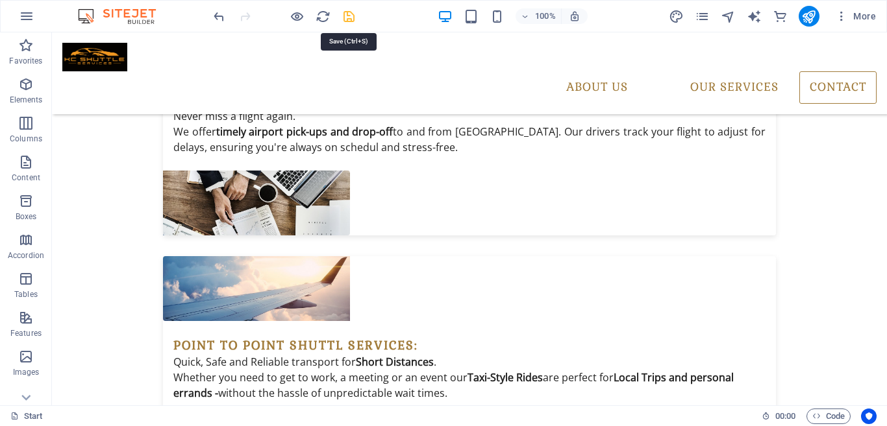
click at [350, 16] on icon "save" at bounding box center [348, 16] width 15 height 15
checkbox input "false"
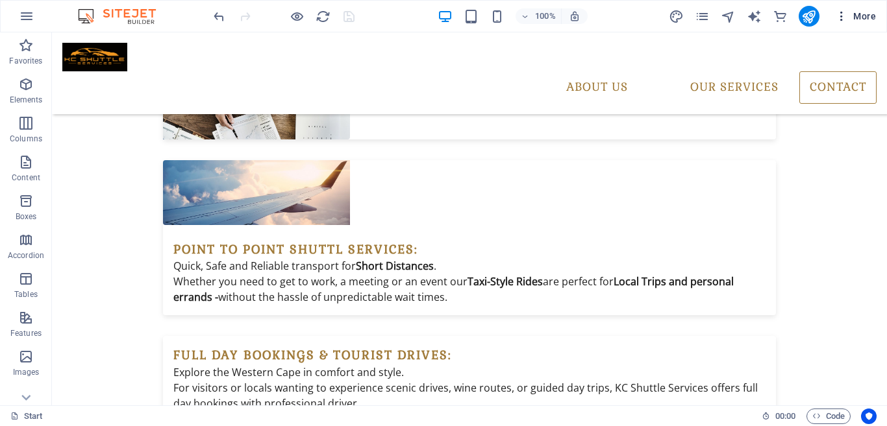
click at [852, 15] on span "More" at bounding box center [855, 16] width 41 height 13
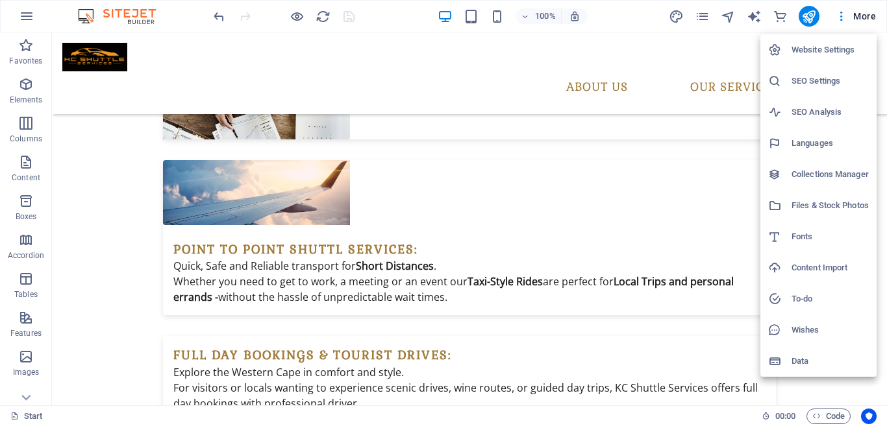
click at [819, 51] on h6 "Website Settings" at bounding box center [829, 50] width 77 height 16
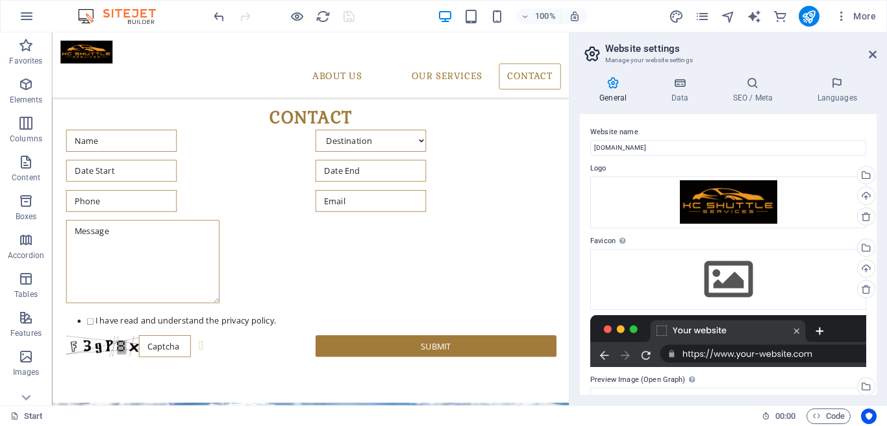
scroll to position [3682, 0]
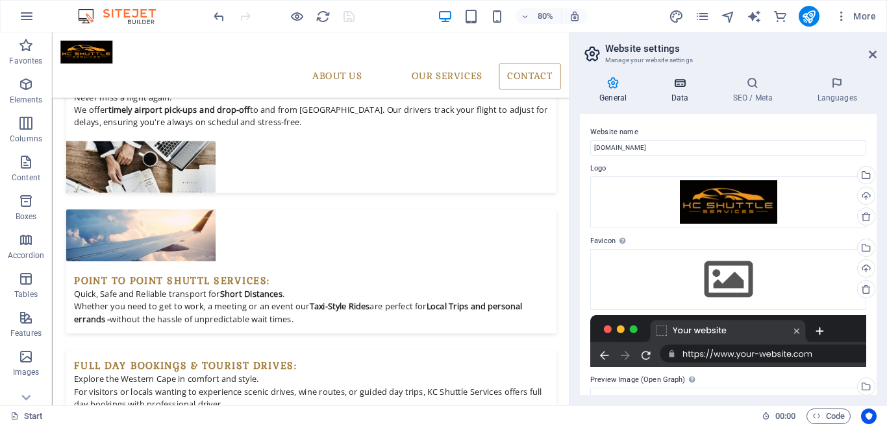
click at [679, 84] on icon at bounding box center [679, 83] width 56 height 13
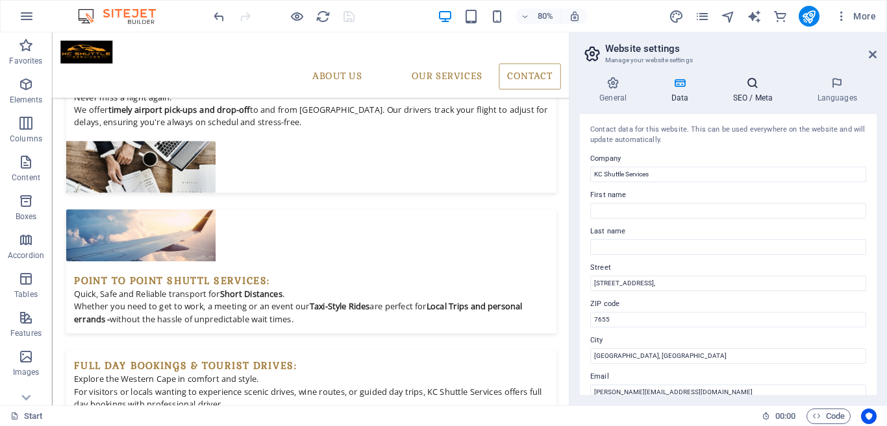
click at [756, 88] on icon at bounding box center [752, 83] width 79 height 13
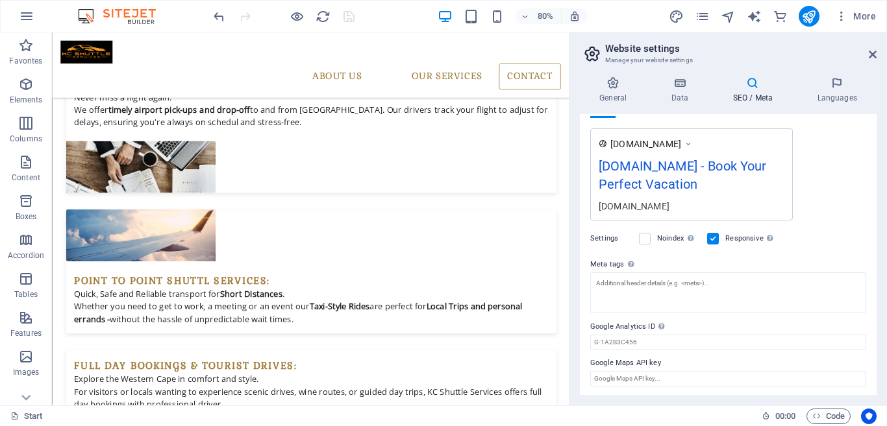
scroll to position [215, 0]
click at [872, 55] on icon at bounding box center [872, 54] width 8 height 10
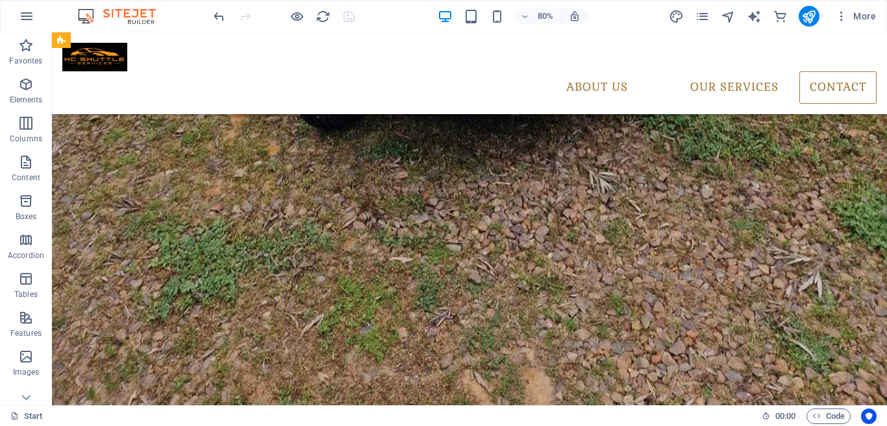
scroll to position [4239, 0]
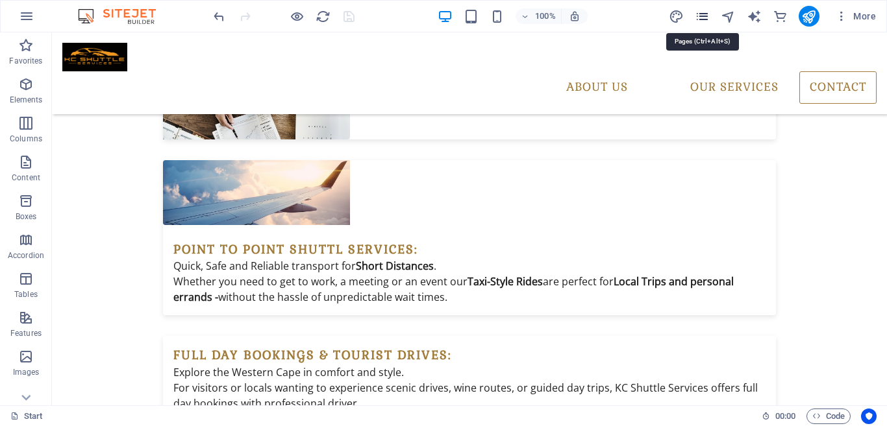
click at [703, 16] on icon "pages" at bounding box center [701, 16] width 15 height 15
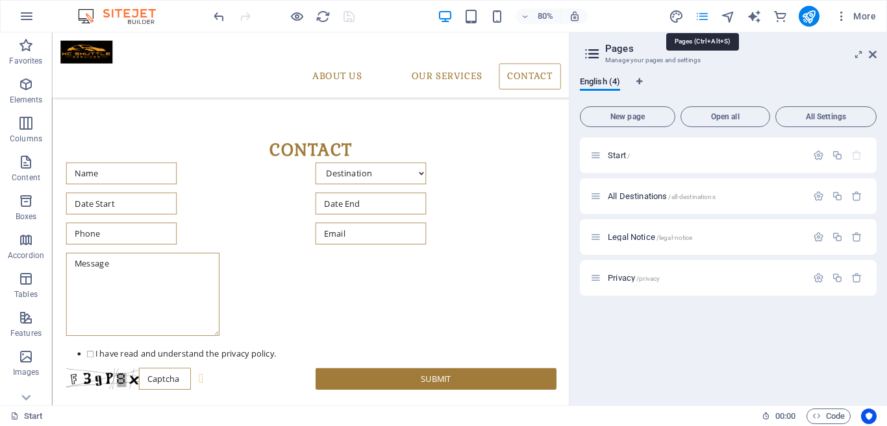
scroll to position [3682, 0]
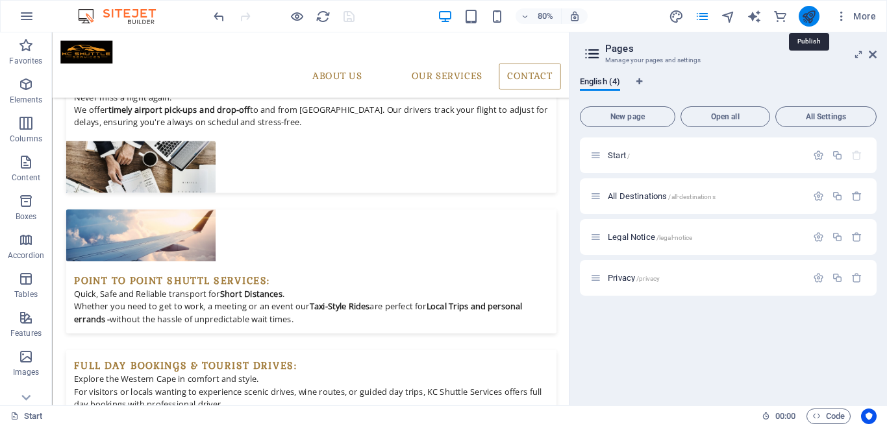
click at [811, 10] on icon "publish" at bounding box center [808, 16] width 15 height 15
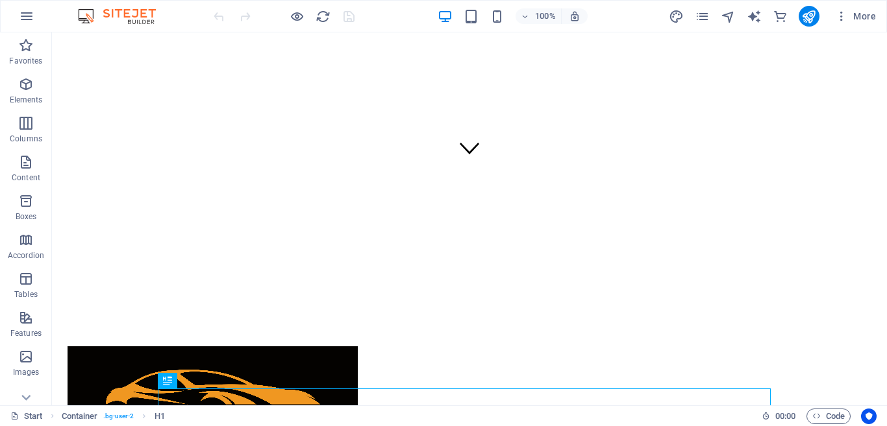
scroll to position [217, 0]
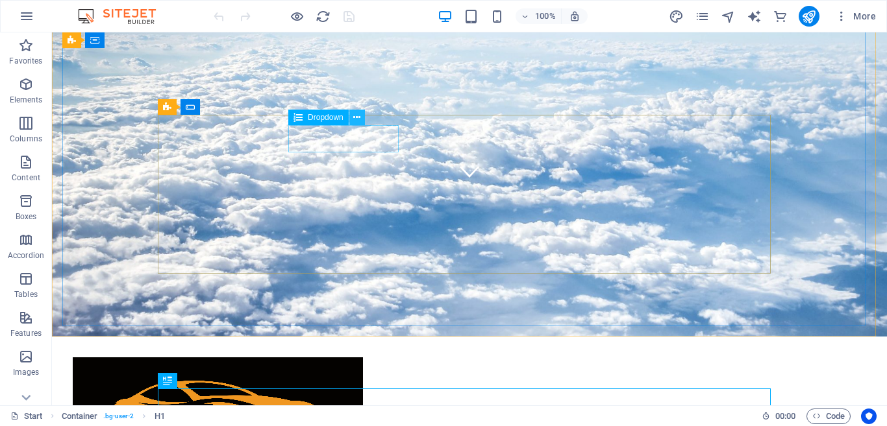
click at [359, 119] on icon at bounding box center [356, 118] width 7 height 14
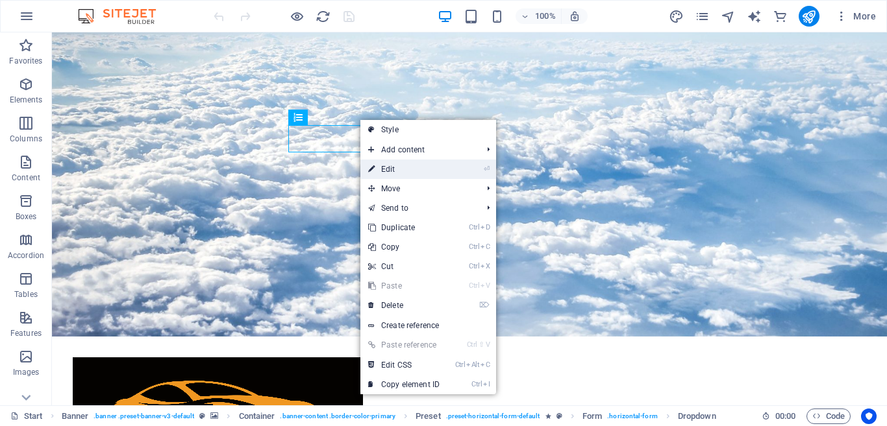
click at [387, 163] on link "⏎ Edit" at bounding box center [403, 169] width 87 height 19
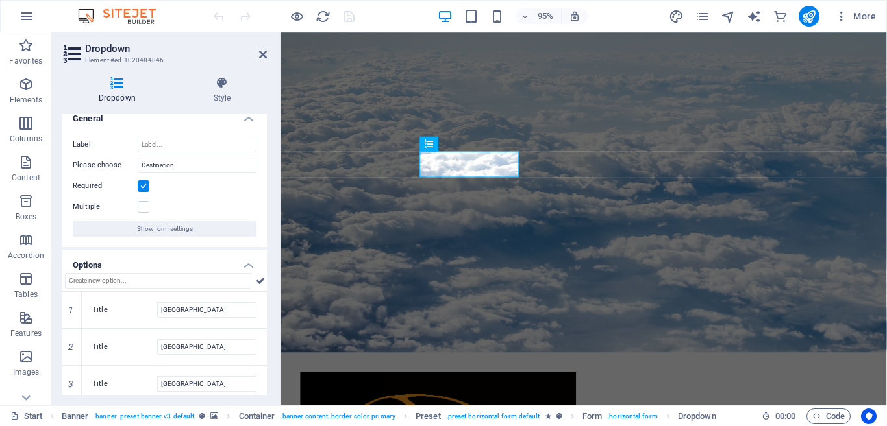
scroll to position [18, 0]
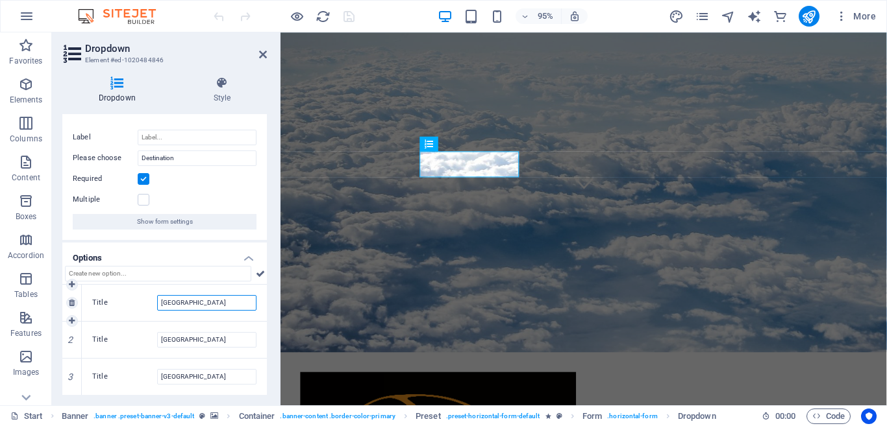
click at [198, 301] on input "[GEOGRAPHIC_DATA]" at bounding box center [206, 303] width 99 height 16
type input "M"
type input "Cape Town International Airport"
click at [197, 337] on input "[GEOGRAPHIC_DATA]" at bounding box center [206, 340] width 99 height 16
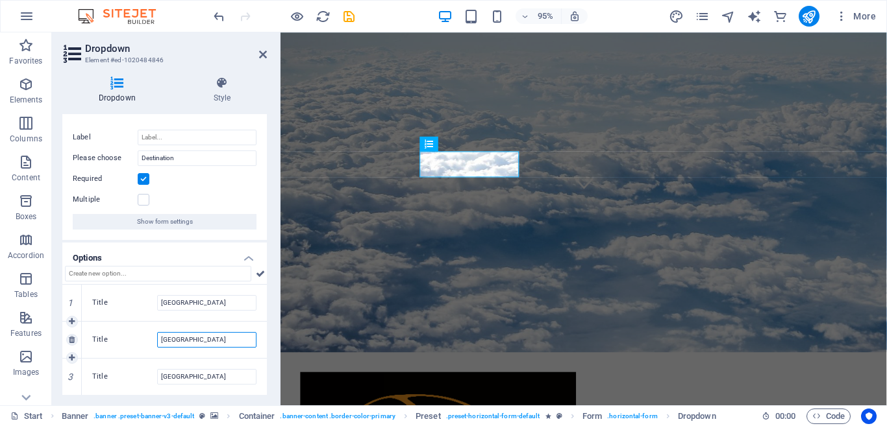
scroll to position [0, 0]
type input "A"
type input "S"
type input "Cape Winelands"
click at [185, 374] on input "[GEOGRAPHIC_DATA]" at bounding box center [206, 377] width 99 height 16
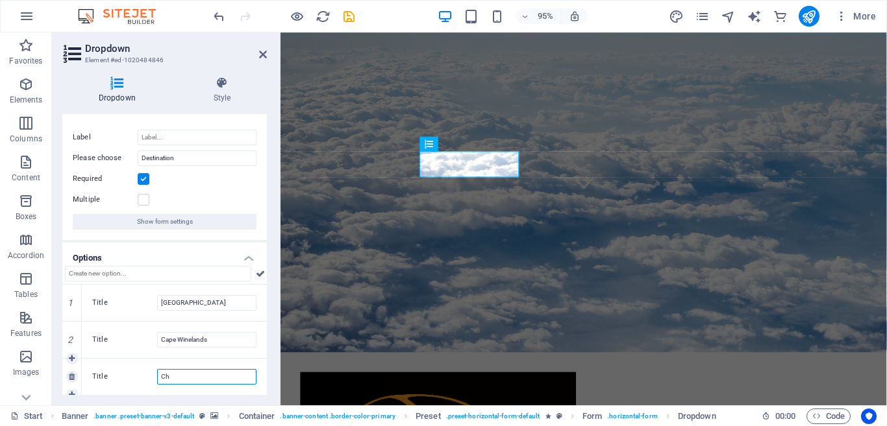
type input "C"
type input "West Coast"
click at [257, 275] on icon at bounding box center [260, 274] width 9 height 16
click at [246, 258] on h4 "Options" at bounding box center [164, 254] width 204 height 23
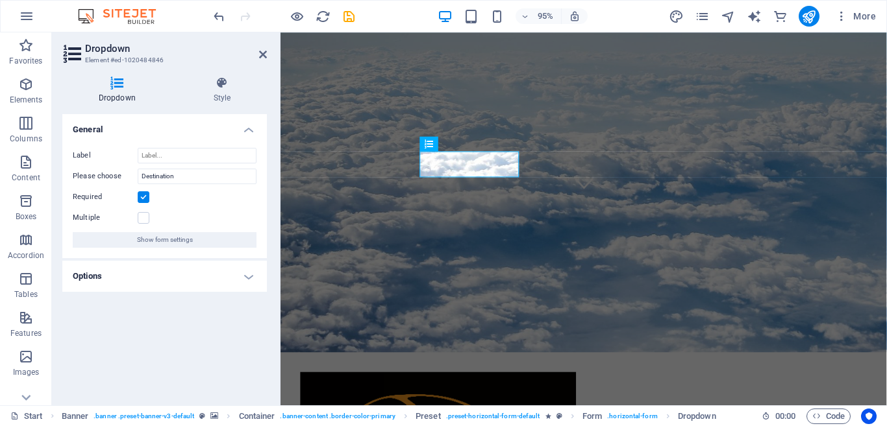
click at [247, 275] on h4 "Options" at bounding box center [164, 276] width 204 height 31
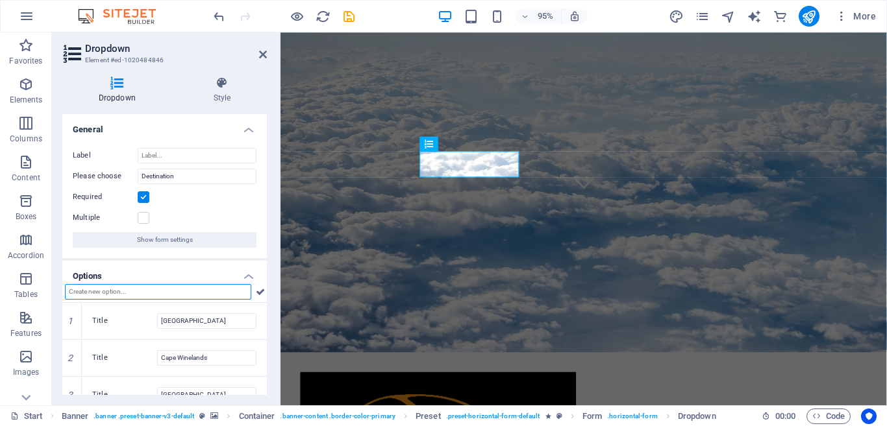
click at [186, 289] on input "text" at bounding box center [158, 292] width 186 height 16
click at [246, 130] on h4 "General" at bounding box center [164, 125] width 204 height 23
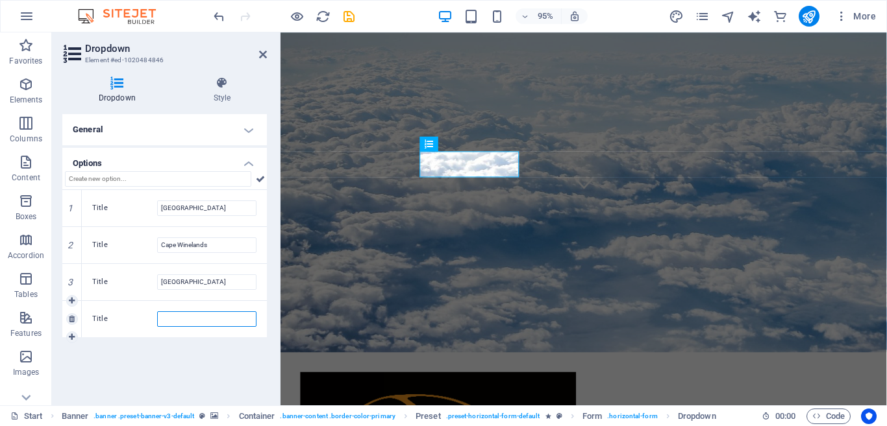
click at [187, 321] on input "Title" at bounding box center [206, 320] width 99 height 16
click at [75, 332] on link at bounding box center [72, 338] width 12 height 12
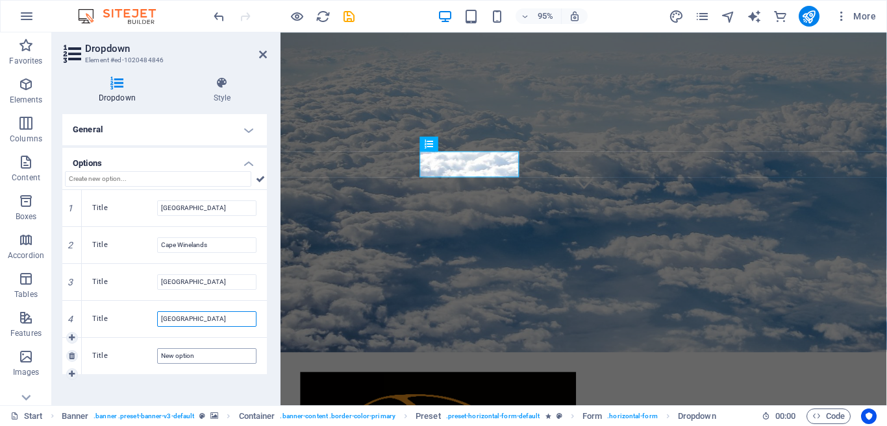
type input "[GEOGRAPHIC_DATA]"
click at [193, 352] on input "New option" at bounding box center [206, 357] width 99 height 16
type input "N"
type input "Paarl/[GEOGRAPHIC_DATA]"
click at [73, 373] on icon at bounding box center [72, 375] width 6 height 8
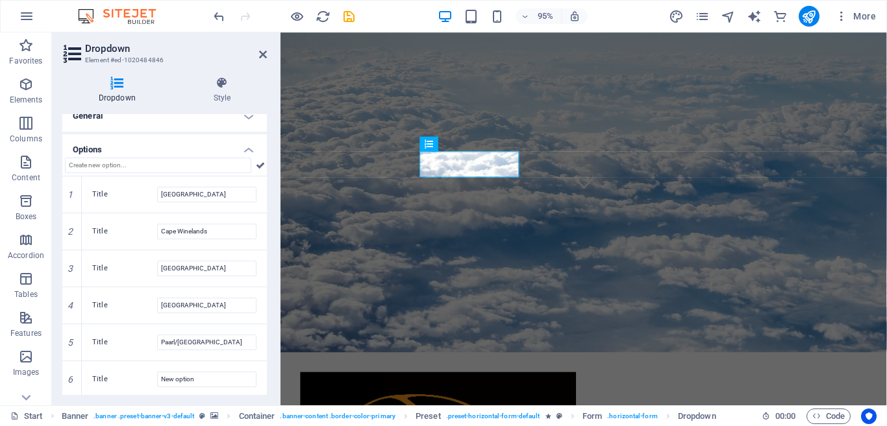
scroll to position [16, 0]
click at [196, 376] on input "New option" at bounding box center [206, 377] width 99 height 16
type input "N"
type input "V&A Waterfront"
click at [259, 165] on icon at bounding box center [260, 163] width 9 height 16
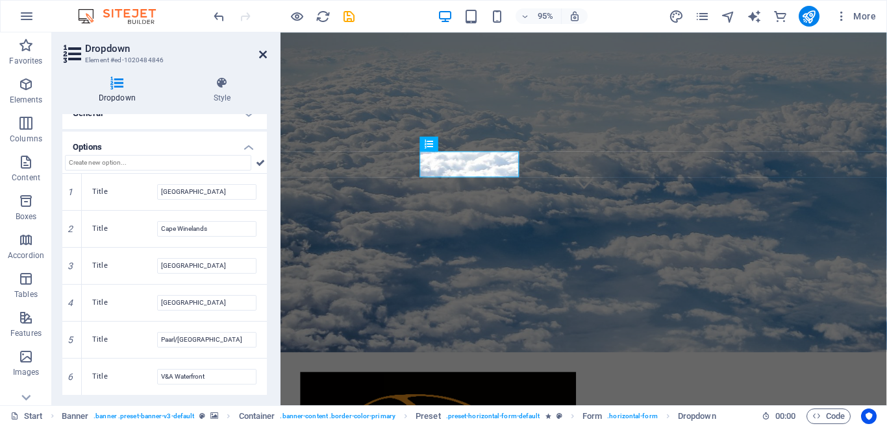
click at [263, 58] on icon at bounding box center [263, 54] width 8 height 10
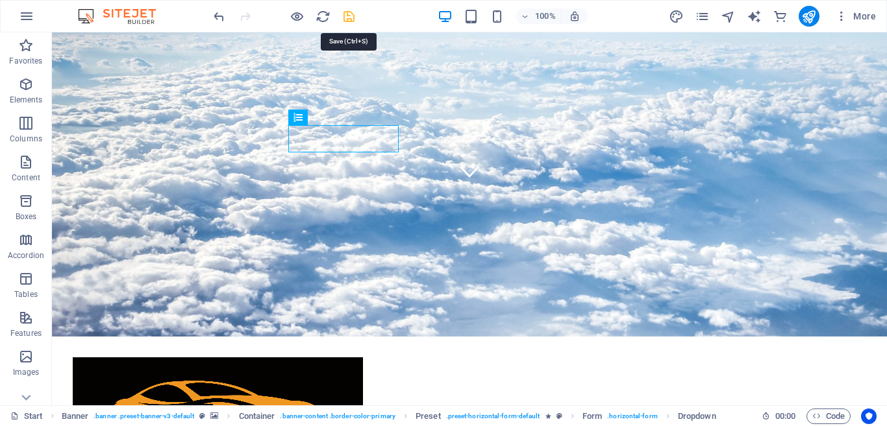
click at [350, 20] on icon "save" at bounding box center [348, 16] width 15 height 15
checkbox input "false"
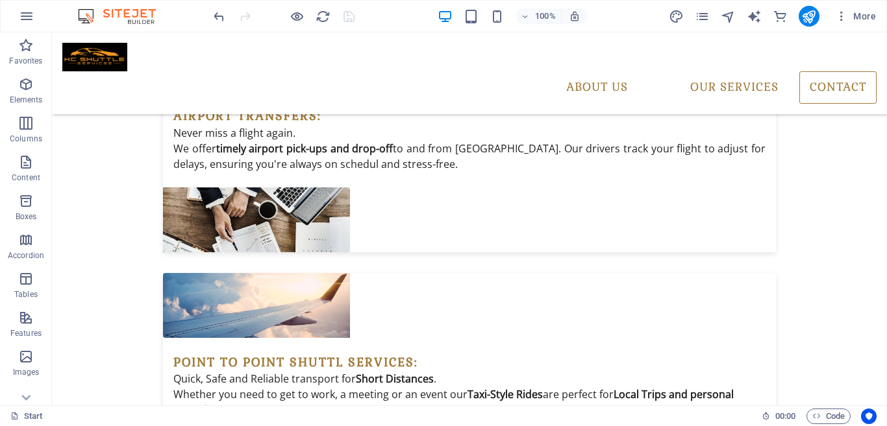
scroll to position [4239, 0]
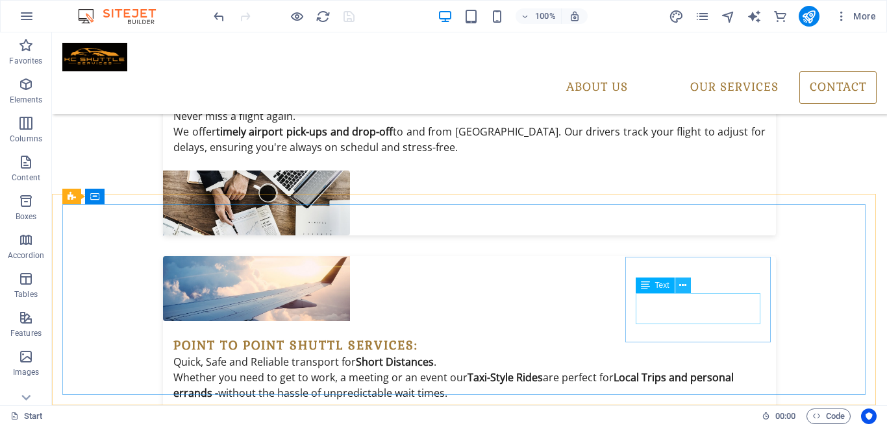
click at [685, 287] on icon at bounding box center [682, 286] width 7 height 14
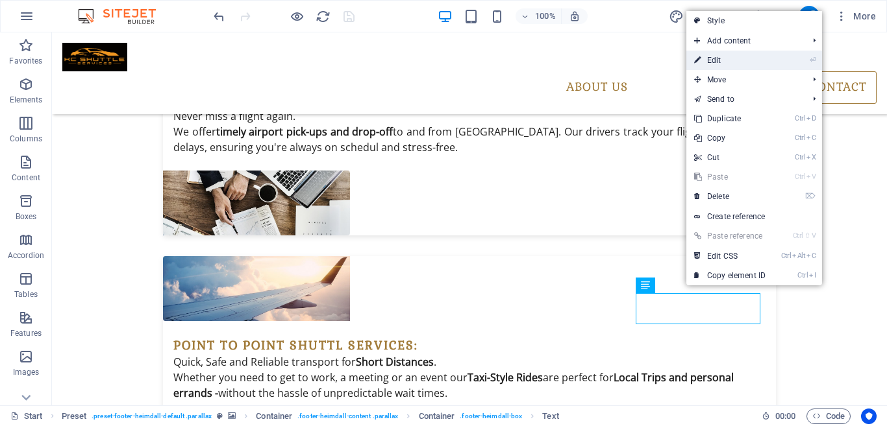
click at [733, 62] on link "⏎ Edit" at bounding box center [729, 60] width 87 height 19
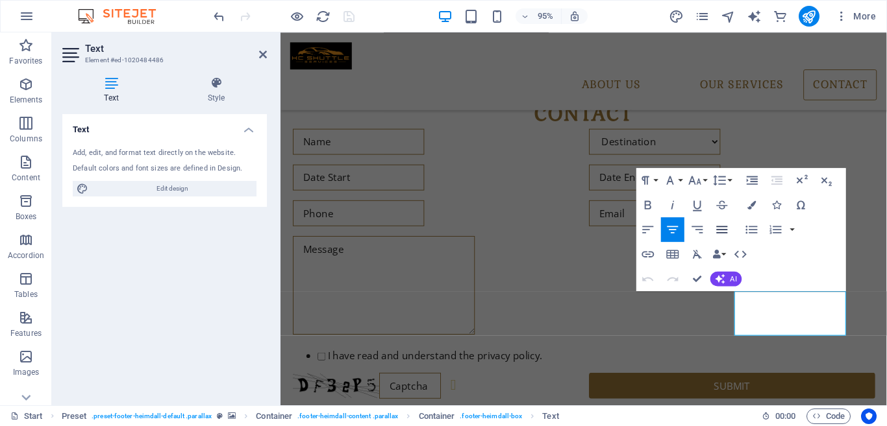
scroll to position [3713, 0]
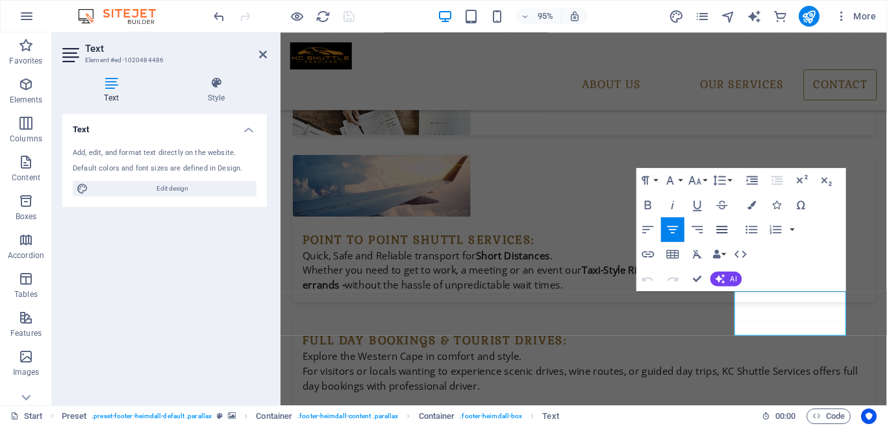
click at [718, 232] on icon "button" at bounding box center [722, 229] width 15 height 15
click at [221, 93] on h4 "Style" at bounding box center [215, 90] width 101 height 27
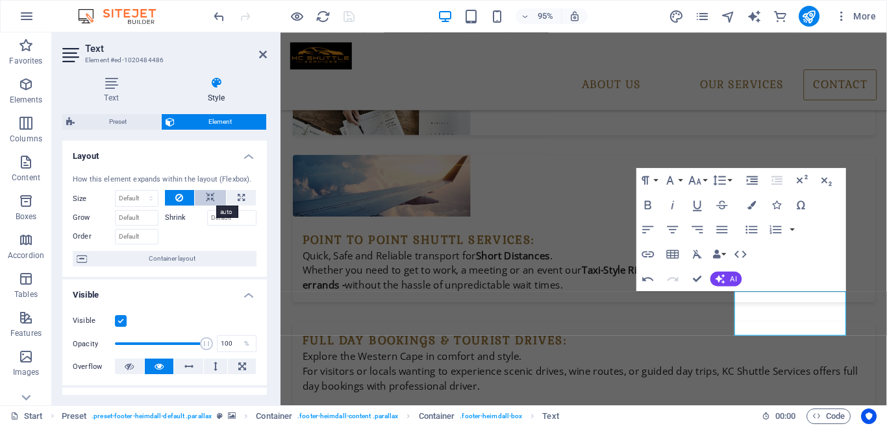
click at [215, 196] on button at bounding box center [210, 198] width 31 height 16
click at [232, 197] on button at bounding box center [240, 198] width 29 height 16
type input "100"
select select "%"
click at [248, 158] on h4 "Layout" at bounding box center [164, 152] width 204 height 23
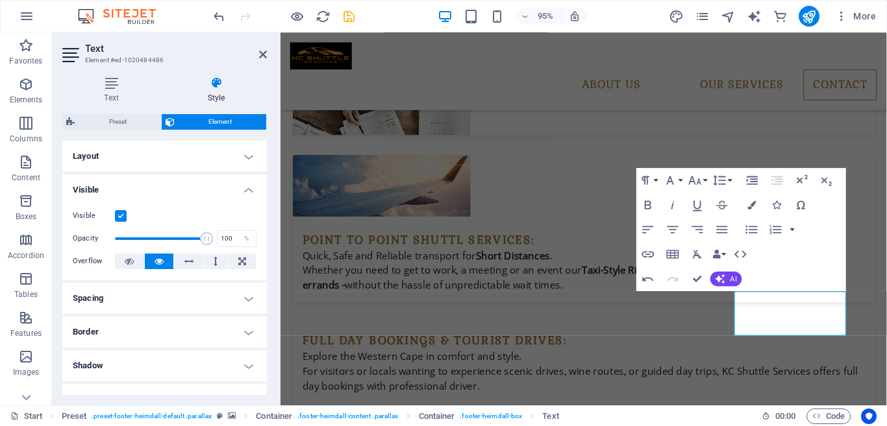
click at [239, 295] on h4 "Spacing" at bounding box center [164, 298] width 204 height 31
click at [173, 321] on select "Default auto px % rem vw vh Custom" at bounding box center [155, 325] width 60 height 16
click at [125, 317] on select "Default auto px % rem vw vh Custom" at bounding box center [155, 325] width 60 height 16
click at [159, 324] on select "Default auto px % rem vw vh Custom" at bounding box center [155, 325] width 60 height 16
click at [125, 317] on select "Default auto px % rem vw vh Custom" at bounding box center [155, 325] width 60 height 16
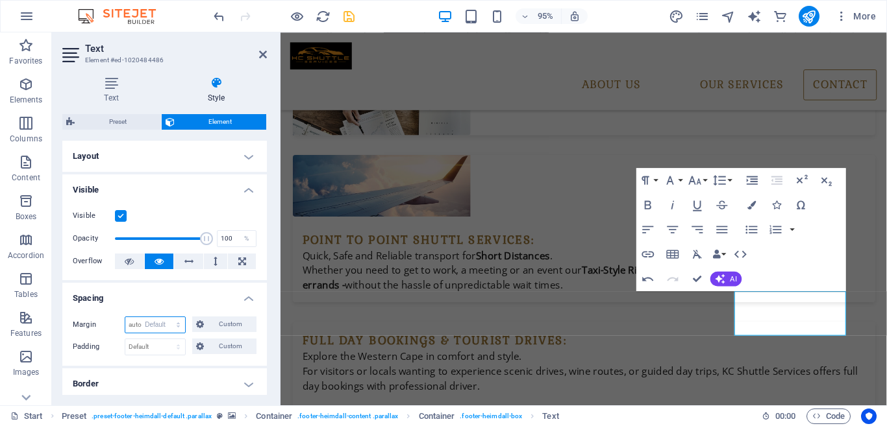
select select "DISABLED_OPTION_VALUE"
click at [228, 123] on span "Element" at bounding box center [220, 122] width 84 height 16
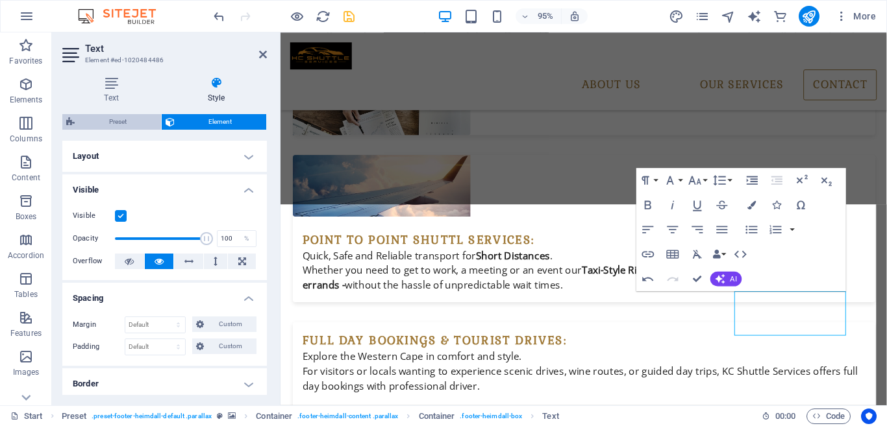
drag, startPoint x: 119, startPoint y: 119, endPoint x: 538, endPoint y: 256, distance: 440.4
click at [119, 119] on span "Preset" at bounding box center [118, 122] width 79 height 16
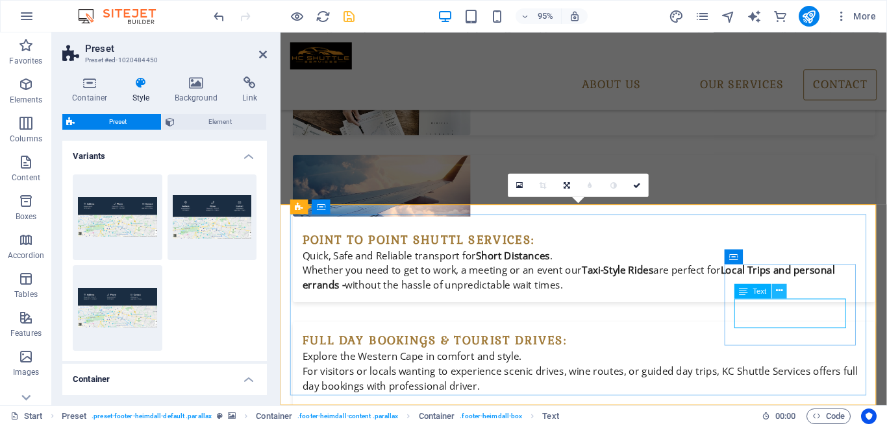
click at [778, 291] on icon at bounding box center [779, 291] width 6 height 13
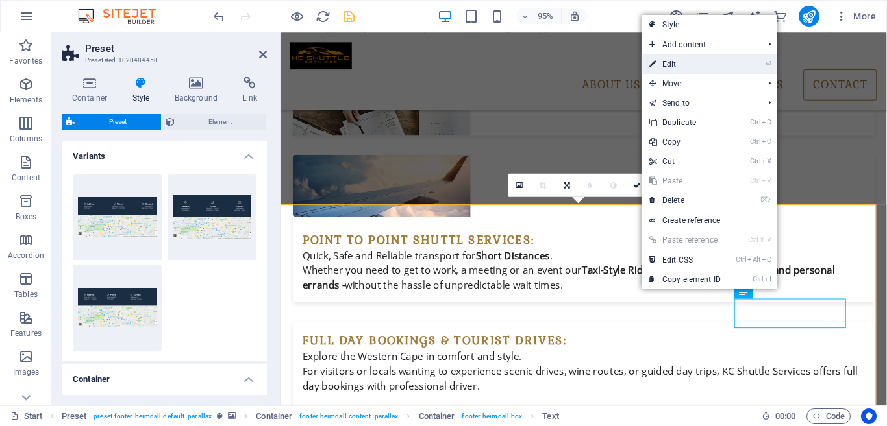
click at [685, 71] on link "⏎ Edit" at bounding box center [684, 64] width 87 height 19
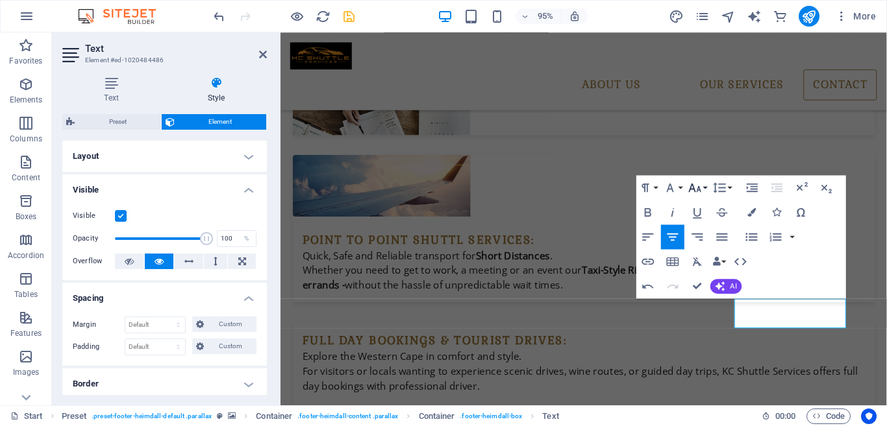
click at [692, 186] on icon "button" at bounding box center [695, 187] width 12 height 8
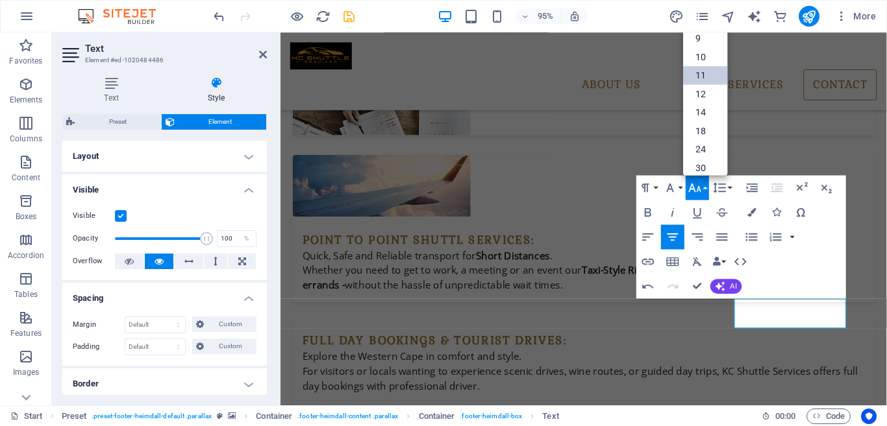
click at [700, 76] on link "11" at bounding box center [705, 75] width 44 height 19
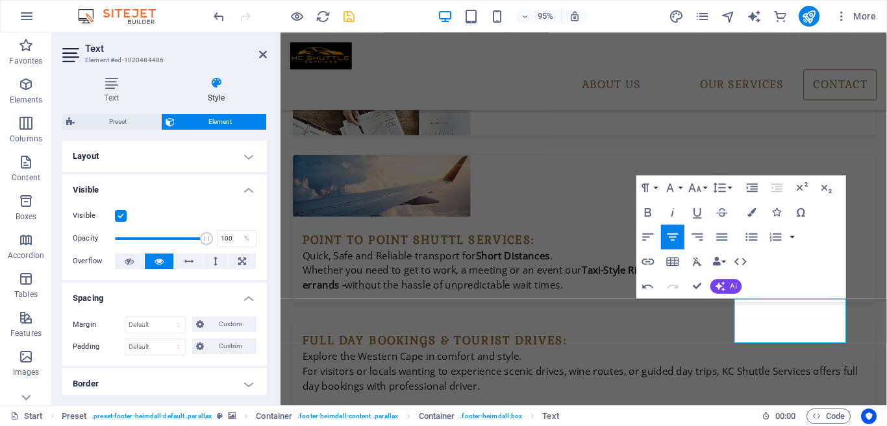
scroll to position [3705, 0]
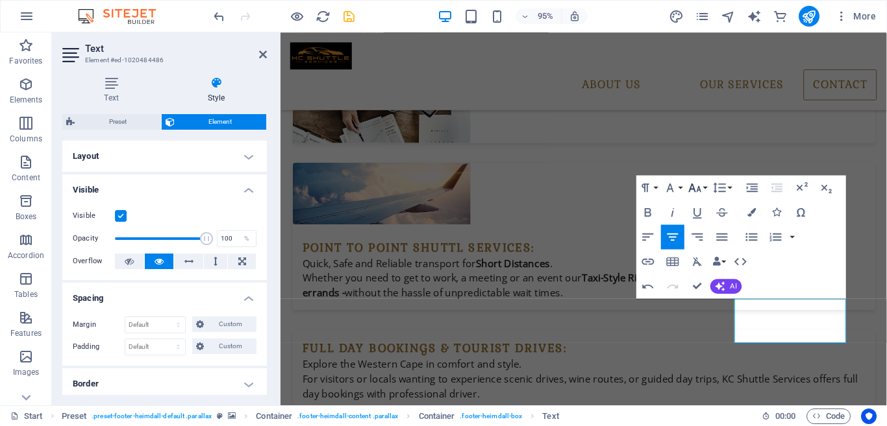
click at [698, 190] on icon "button" at bounding box center [695, 187] width 12 height 8
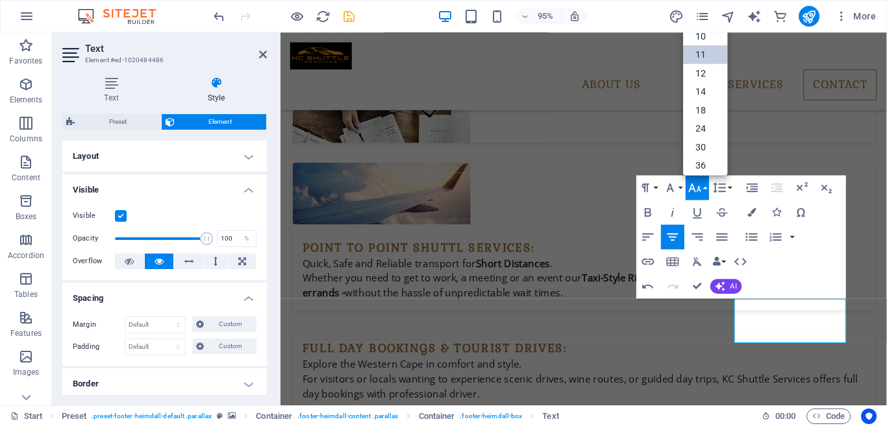
scroll to position [0, 0]
click at [703, 38] on link "9" at bounding box center [705, 38] width 44 height 19
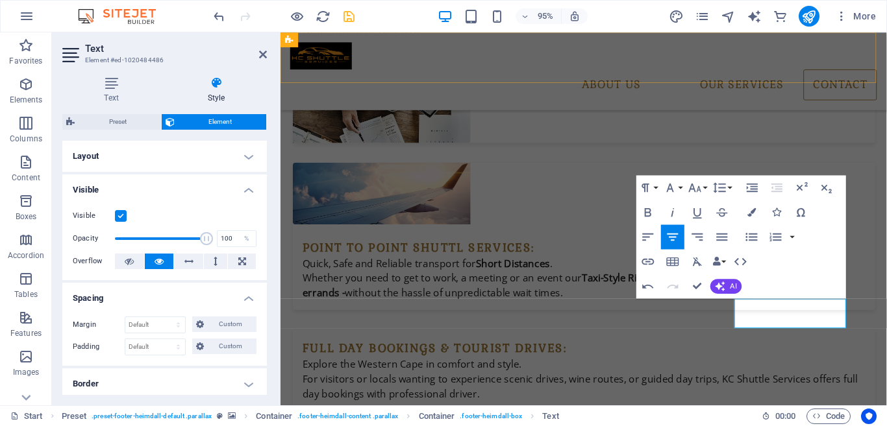
scroll to position [3713, 0]
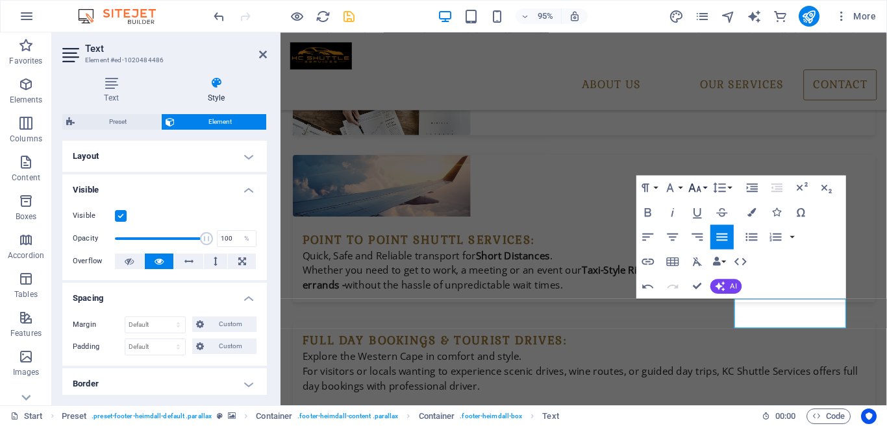
click at [699, 184] on icon "button" at bounding box center [694, 187] width 15 height 15
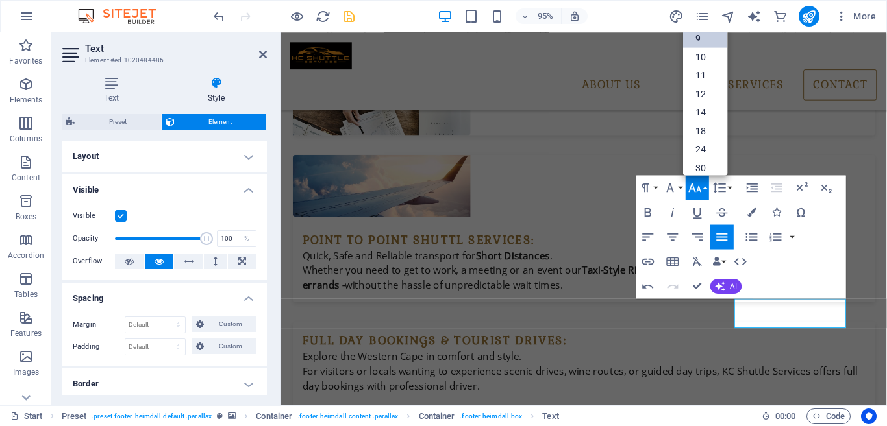
click at [702, 39] on link "9" at bounding box center [705, 38] width 44 height 19
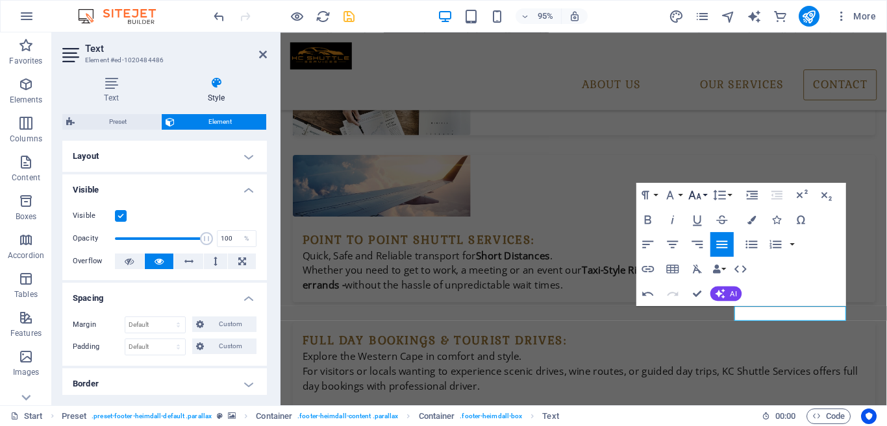
click at [696, 198] on icon "button" at bounding box center [694, 195] width 15 height 15
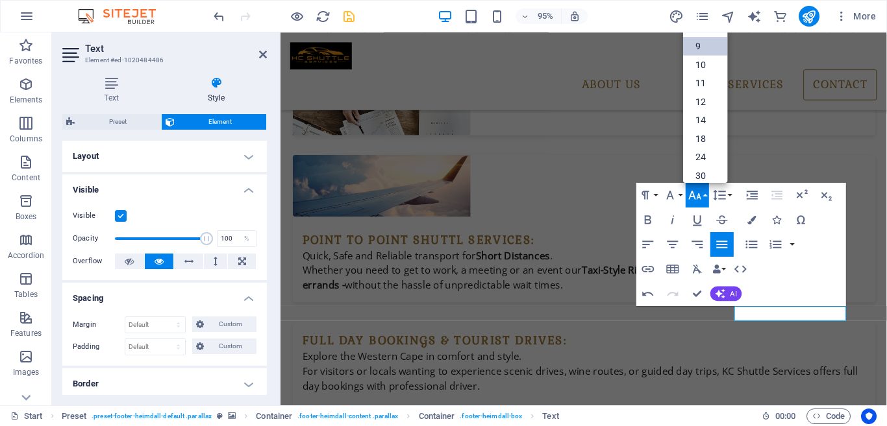
scroll to position [34, 0]
click at [705, 35] on link "10" at bounding box center [705, 31] width 44 height 19
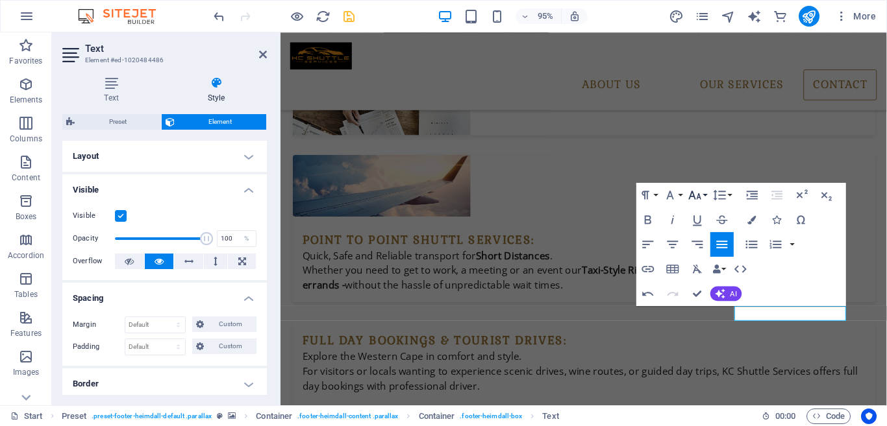
click at [705, 199] on button "Font Size" at bounding box center [696, 194] width 23 height 25
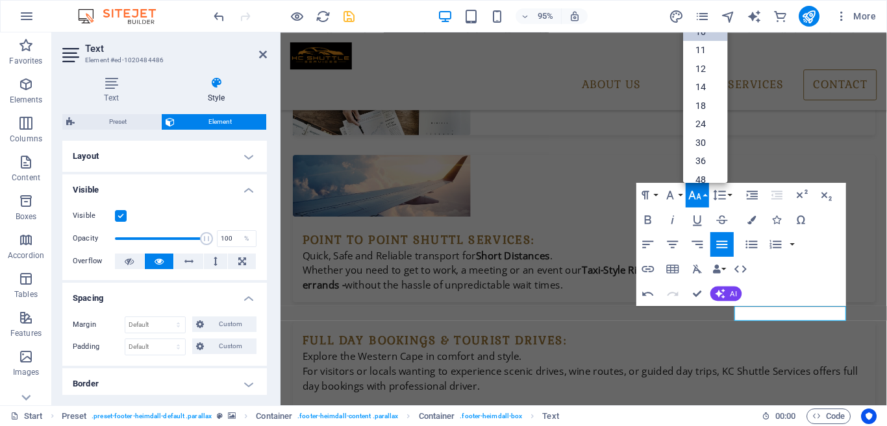
scroll to position [54, 0]
click at [705, 54] on link "12" at bounding box center [705, 50] width 44 height 19
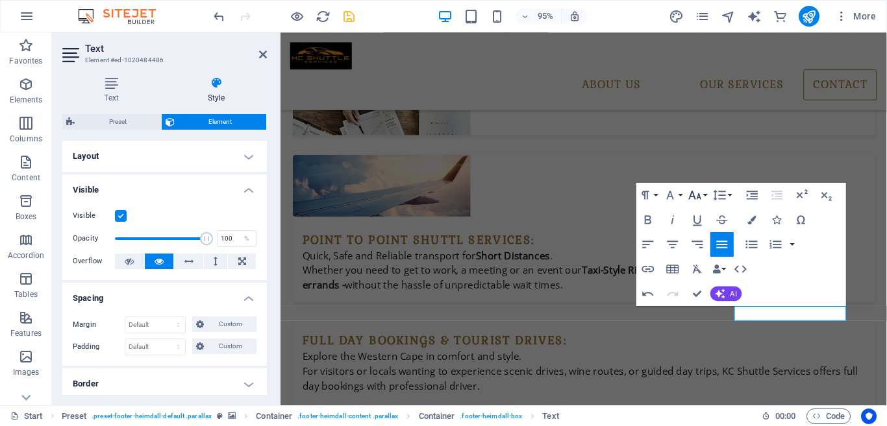
click at [700, 193] on icon "button" at bounding box center [694, 195] width 15 height 15
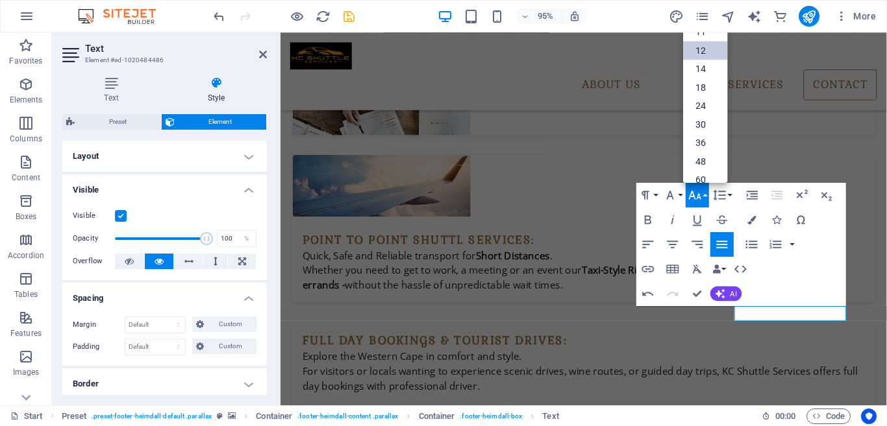
scroll to position [93, 0]
drag, startPoint x: 729, startPoint y: 76, endPoint x: 728, endPoint y: 58, distance: 18.3
click at [727, 58] on div "8 9 10 11 12 14 18 24 30 36 48 60 72 96" at bounding box center [705, 97] width 44 height 169
click at [707, 67] on link "14" at bounding box center [705, 67] width 44 height 19
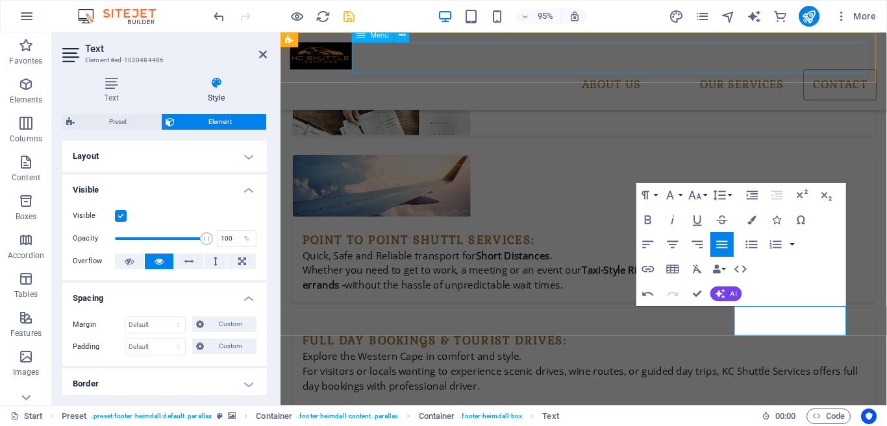
scroll to position [3705, 0]
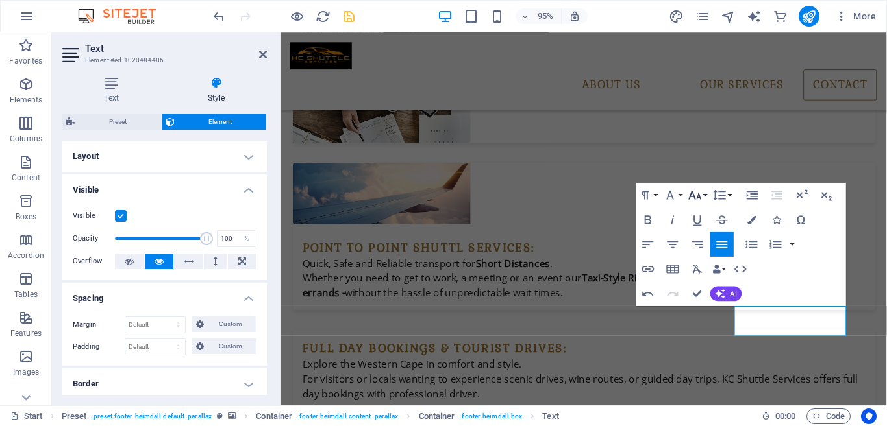
click at [705, 190] on button "Font Size" at bounding box center [696, 194] width 23 height 25
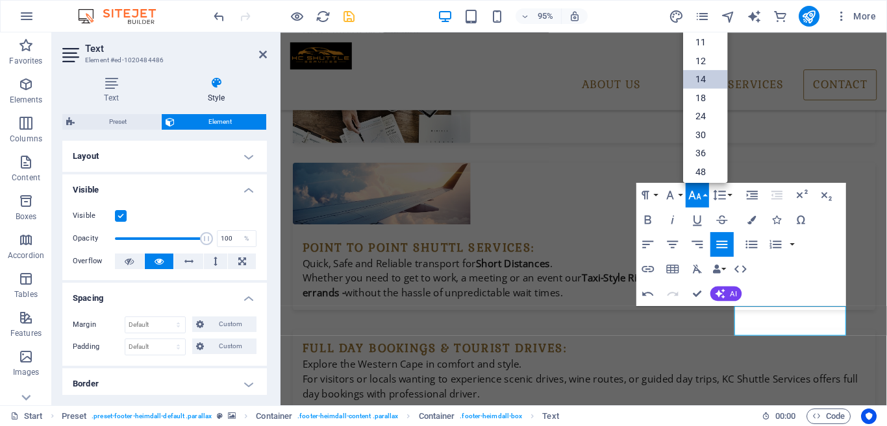
scroll to position [41, 0]
click at [715, 60] on link "12" at bounding box center [705, 62] width 44 height 19
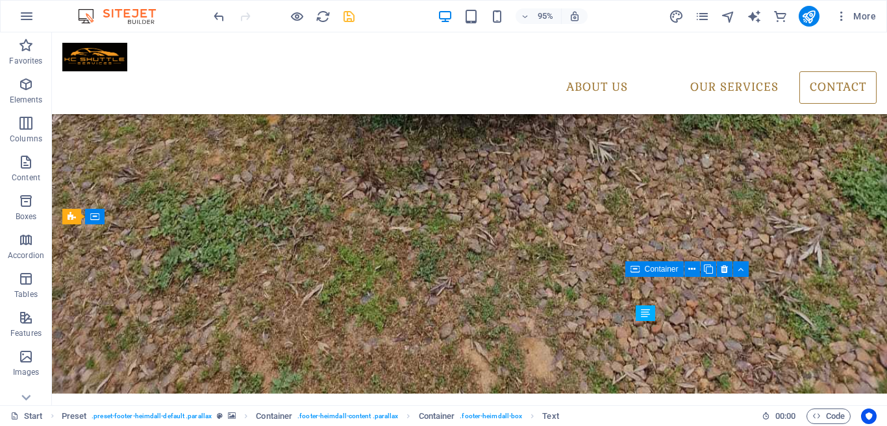
scroll to position [4218, 0]
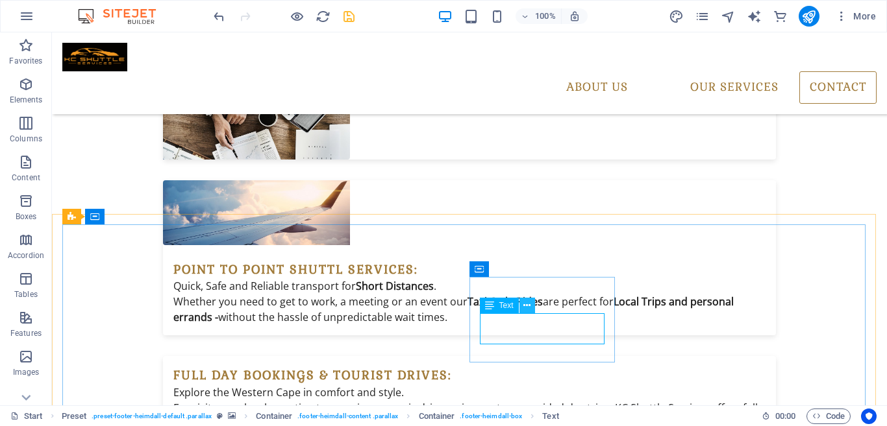
click at [530, 306] on icon at bounding box center [526, 306] width 7 height 14
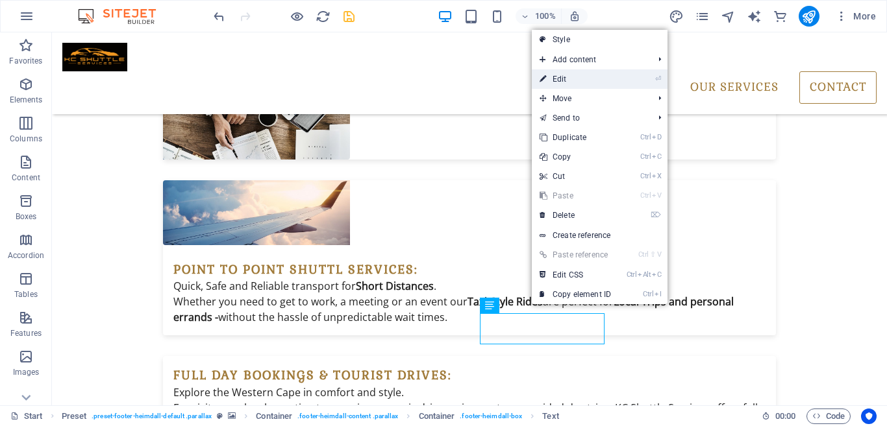
click at [572, 82] on link "⏎ Edit" at bounding box center [575, 78] width 87 height 19
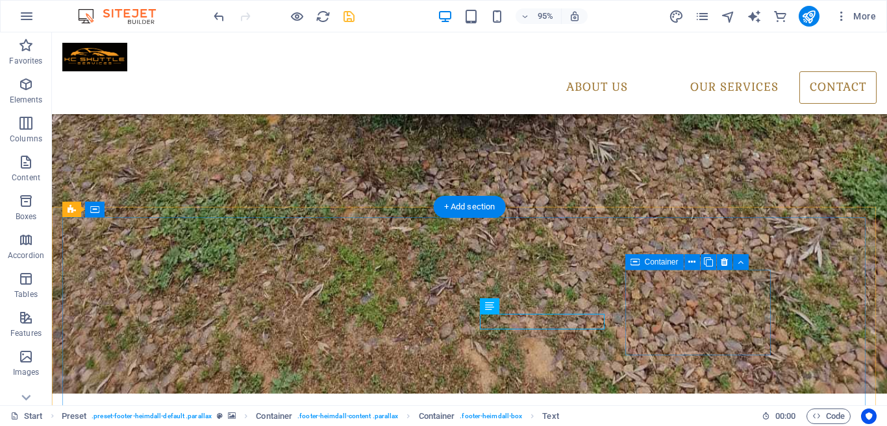
scroll to position [4226, 0]
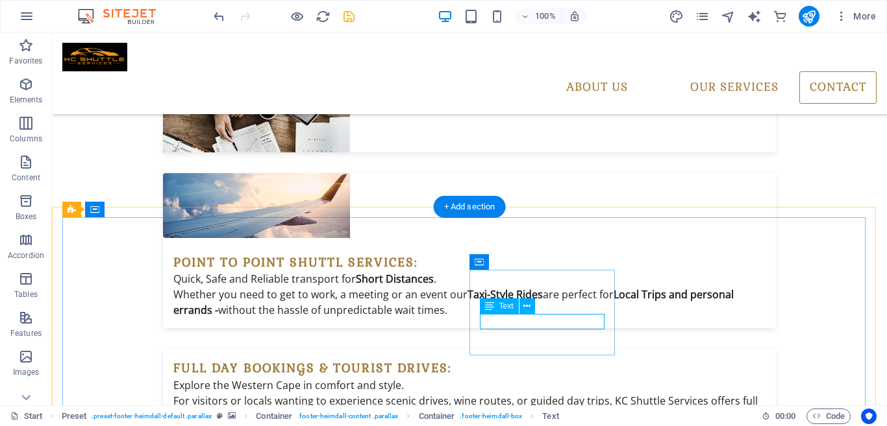
click at [524, 308] on icon at bounding box center [526, 307] width 7 height 14
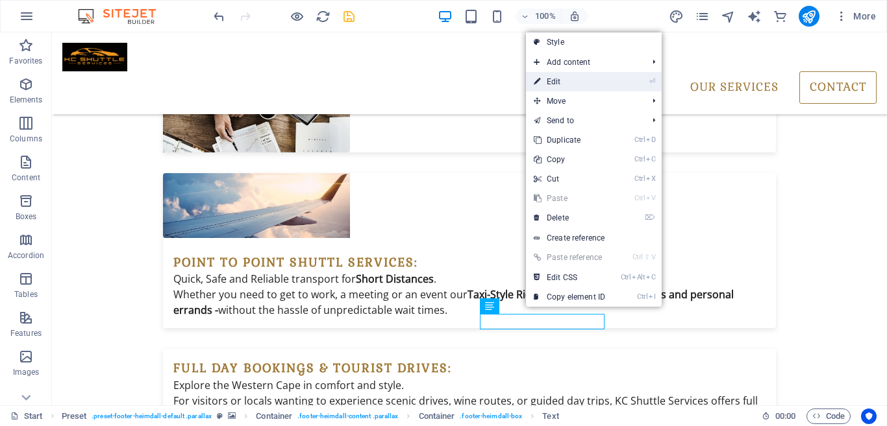
click at [571, 90] on link "⏎ Edit" at bounding box center [569, 81] width 87 height 19
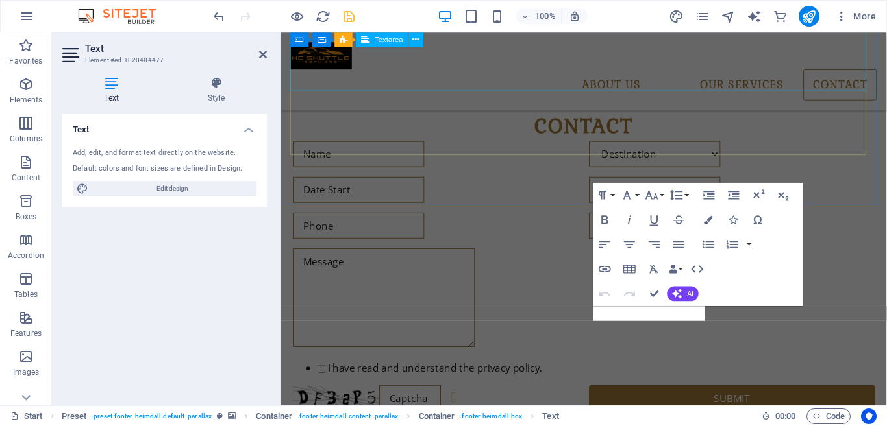
scroll to position [3713, 0]
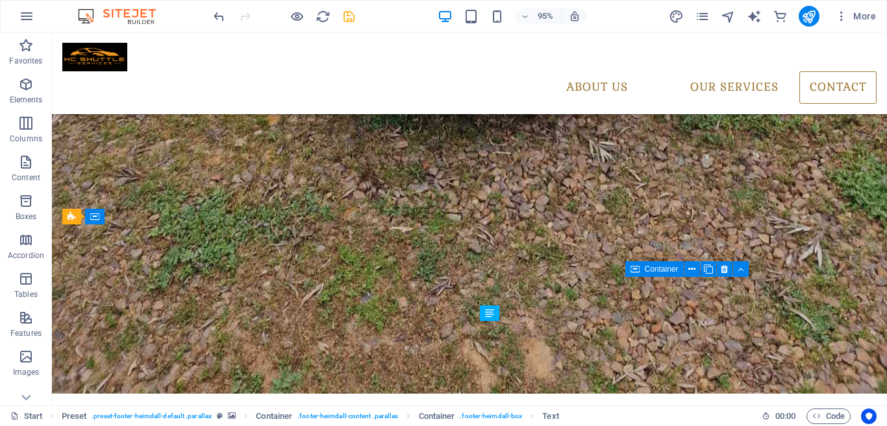
scroll to position [4218, 0]
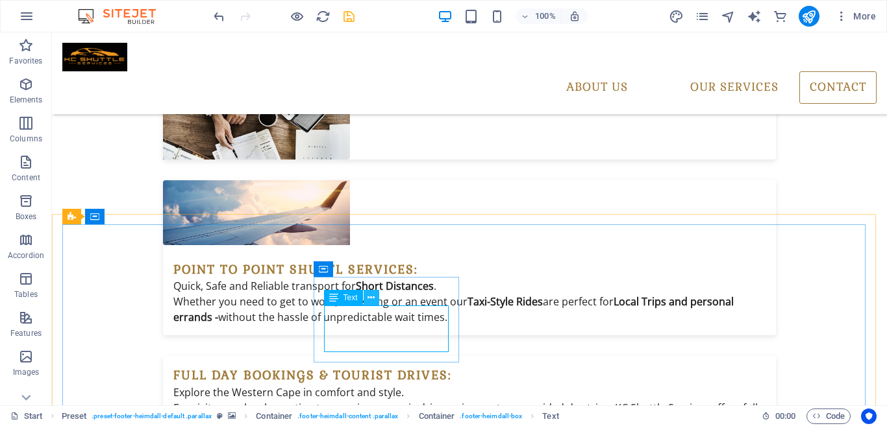
click at [372, 299] on icon at bounding box center [370, 298] width 7 height 14
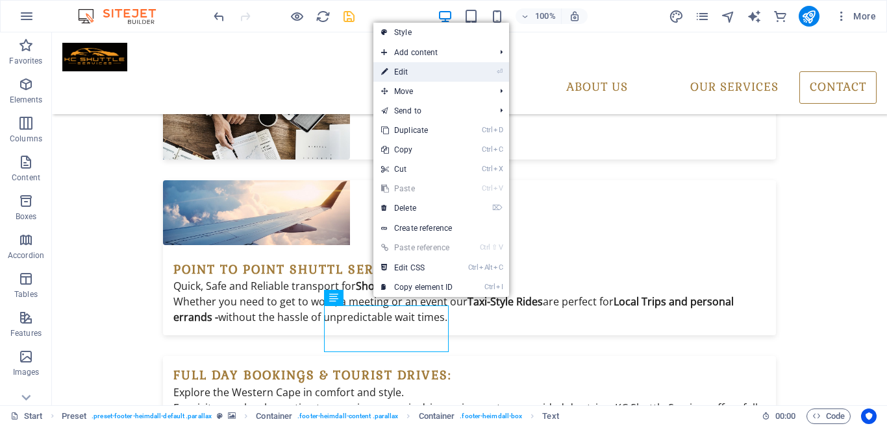
click at [439, 69] on link "⏎ Edit" at bounding box center [416, 71] width 87 height 19
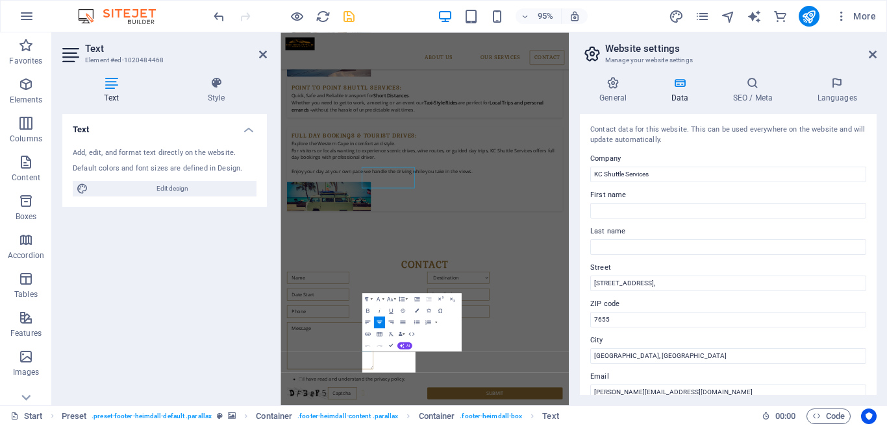
scroll to position [3686, 0]
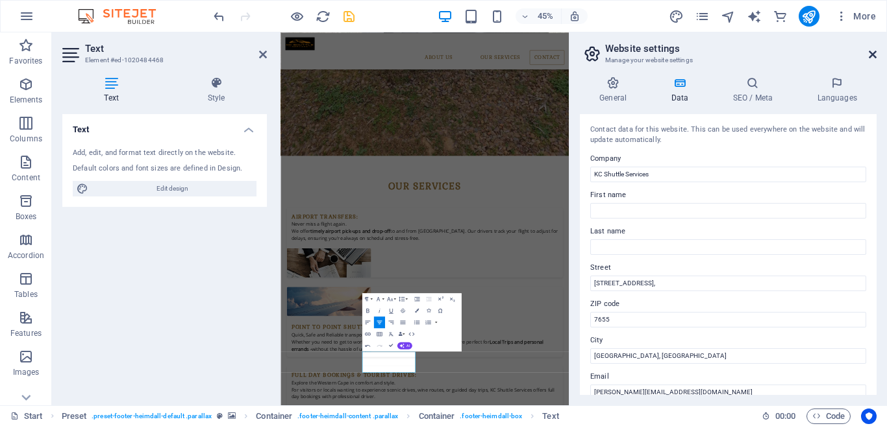
click at [870, 52] on icon at bounding box center [872, 54] width 8 height 10
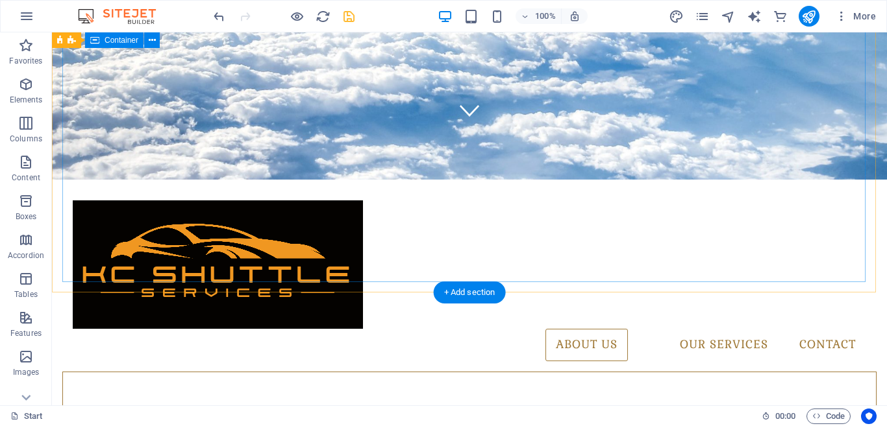
scroll to position [262, 0]
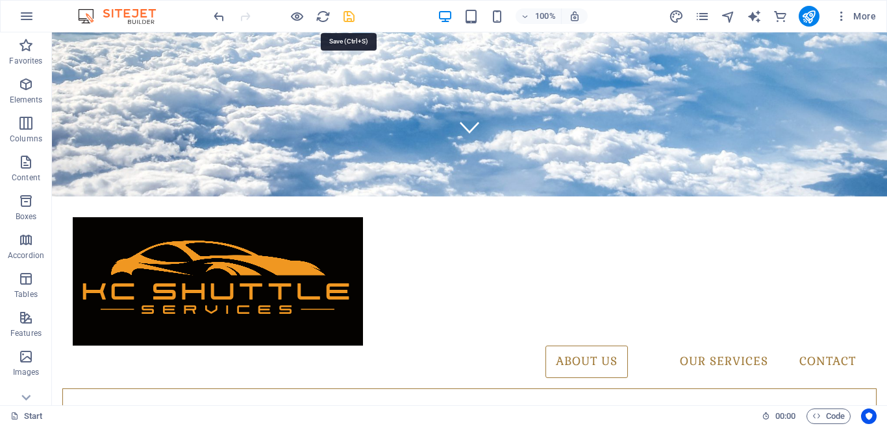
click at [353, 20] on icon "save" at bounding box center [348, 16] width 15 height 15
checkbox input "false"
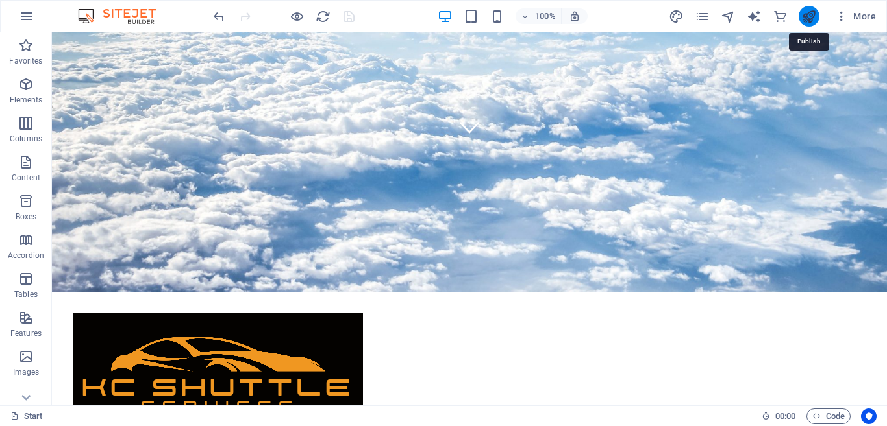
click at [807, 18] on icon "publish" at bounding box center [808, 16] width 15 height 15
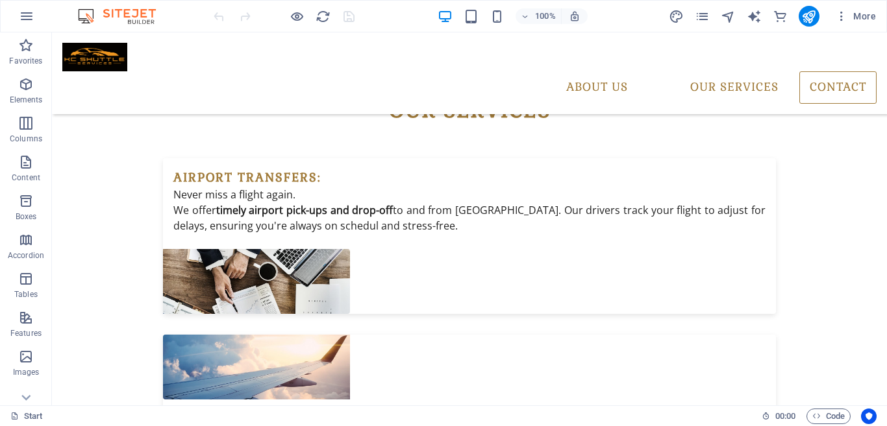
scroll to position [4270, 0]
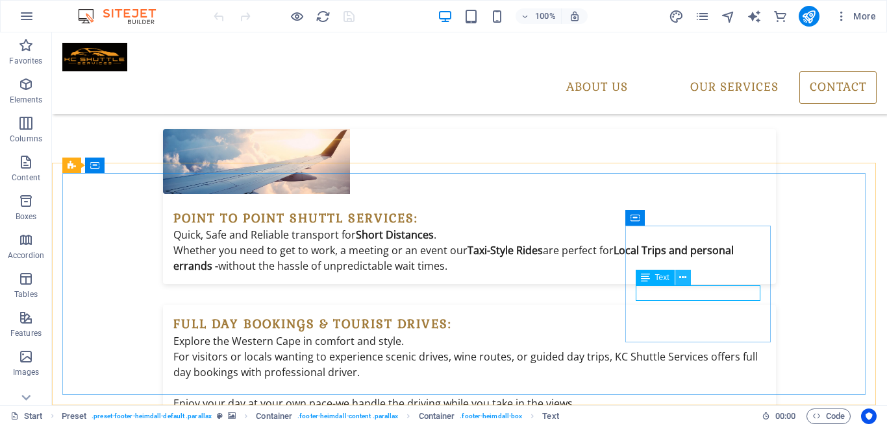
click at [682, 275] on icon at bounding box center [682, 278] width 7 height 14
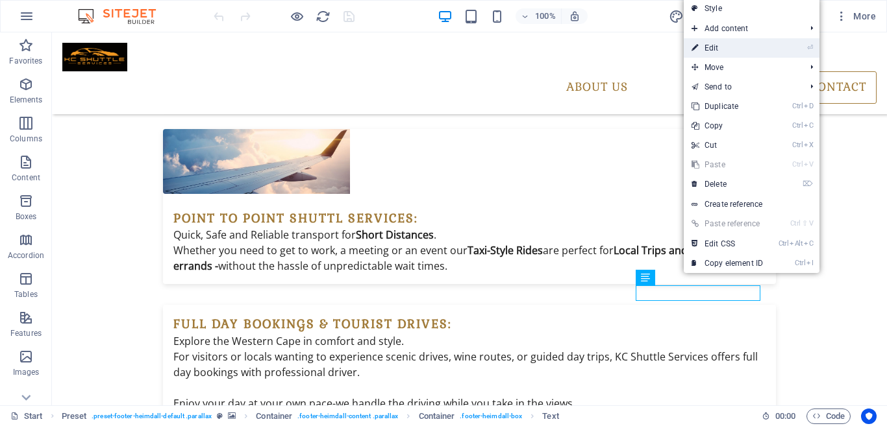
click at [715, 55] on link "⏎ Edit" at bounding box center [726, 47] width 87 height 19
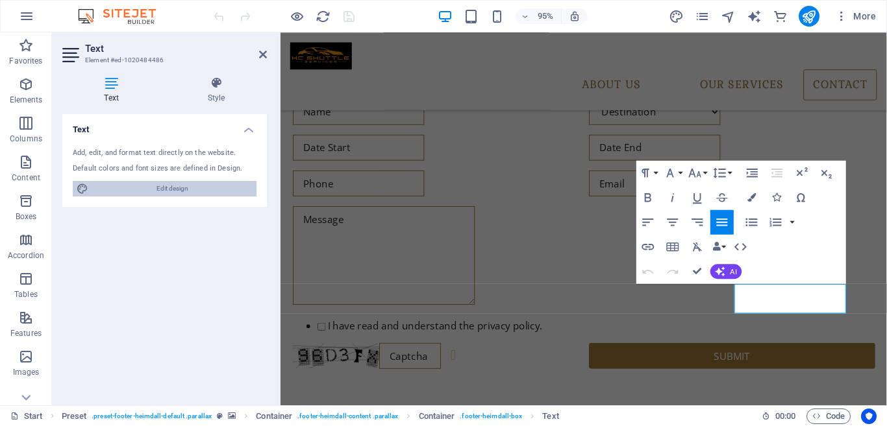
scroll to position [3744, 0]
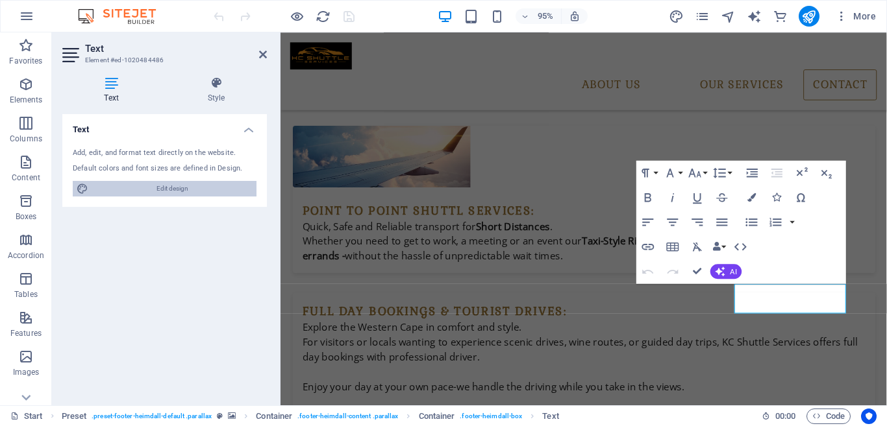
click at [156, 190] on span "Edit design" at bounding box center [172, 189] width 160 height 16
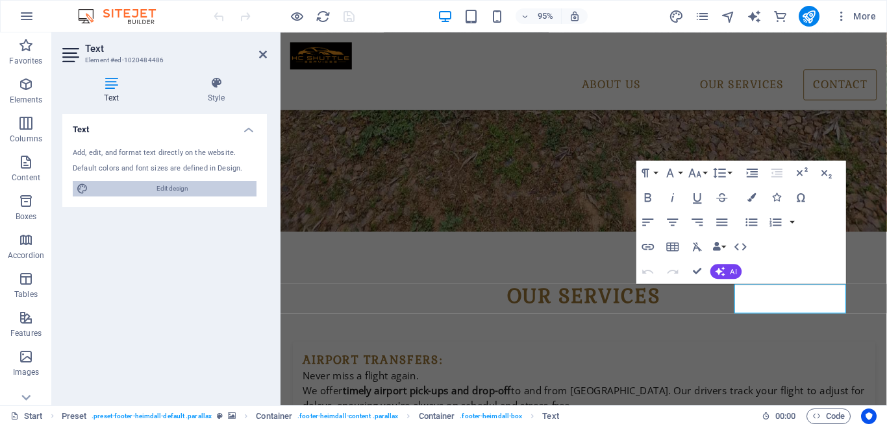
select select "px"
select select "300"
select select "px"
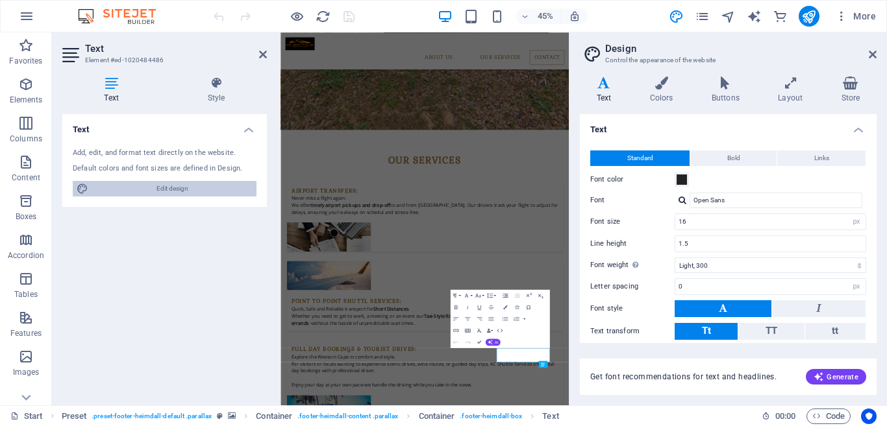
scroll to position [3717, 0]
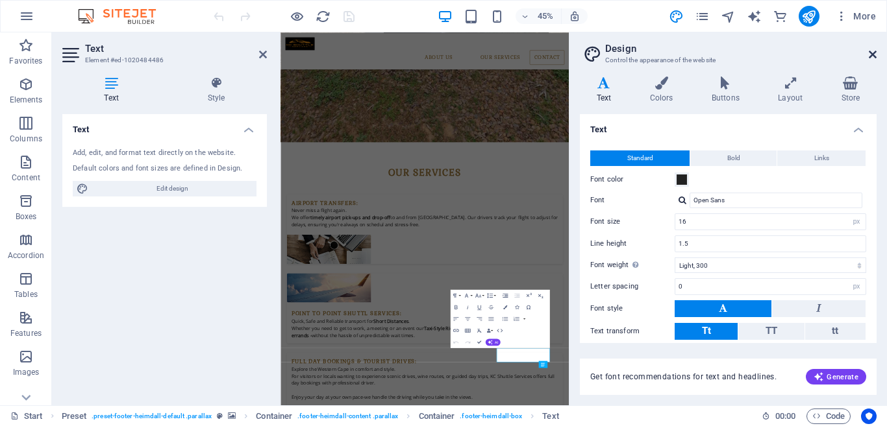
click at [870, 56] on icon at bounding box center [872, 54] width 8 height 10
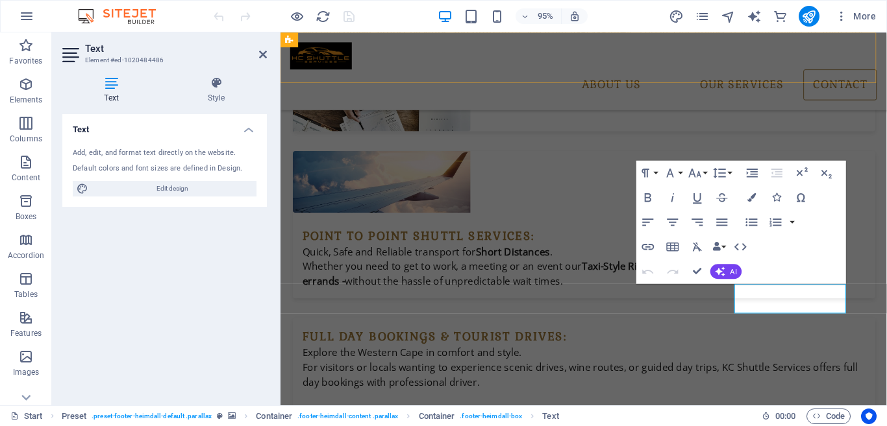
scroll to position [3744, 0]
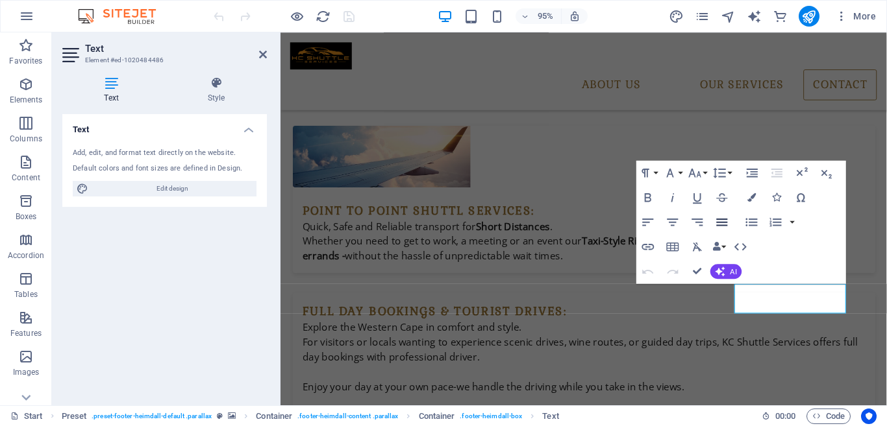
click at [720, 220] on icon "button" at bounding box center [722, 222] width 15 height 15
click at [110, 88] on icon at bounding box center [111, 83] width 98 height 13
drag, startPoint x: 973, startPoint y: 301, endPoint x: 577, endPoint y: 178, distance: 414.5
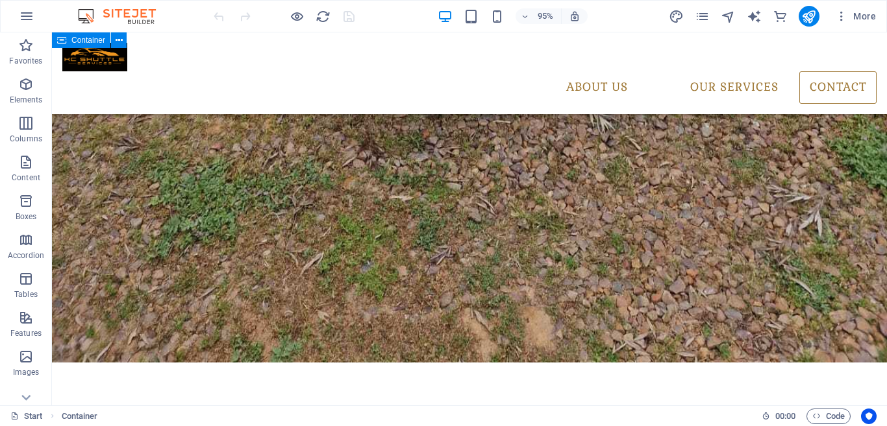
scroll to position [4250, 0]
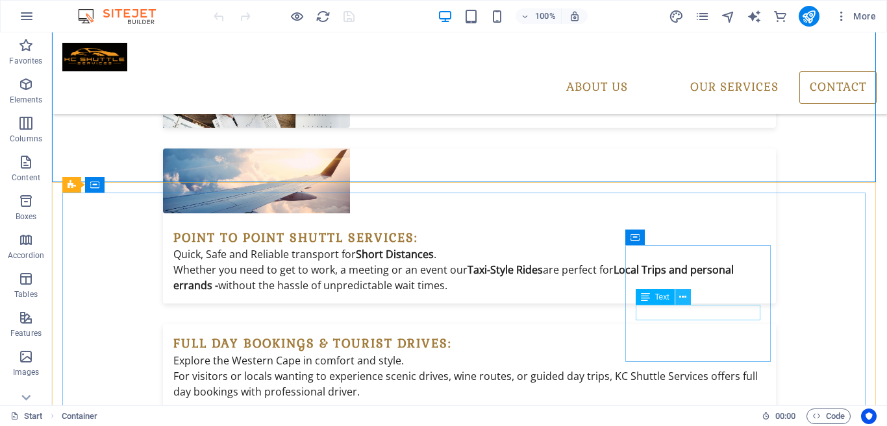
click at [681, 299] on icon at bounding box center [682, 298] width 7 height 14
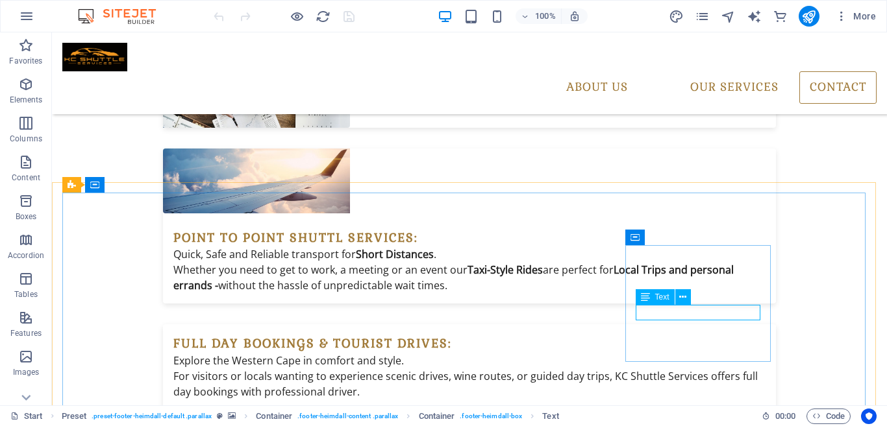
click at [648, 296] on icon at bounding box center [645, 297] width 9 height 16
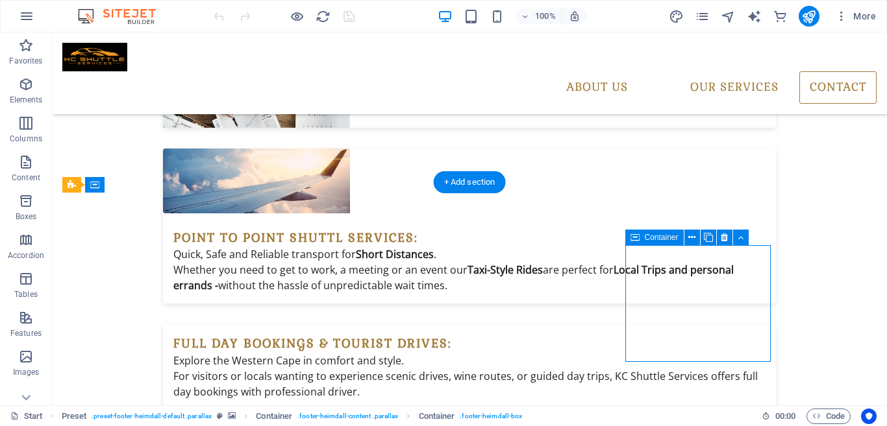
drag, startPoint x: 706, startPoint y: 269, endPoint x: 726, endPoint y: 265, distance: 20.5
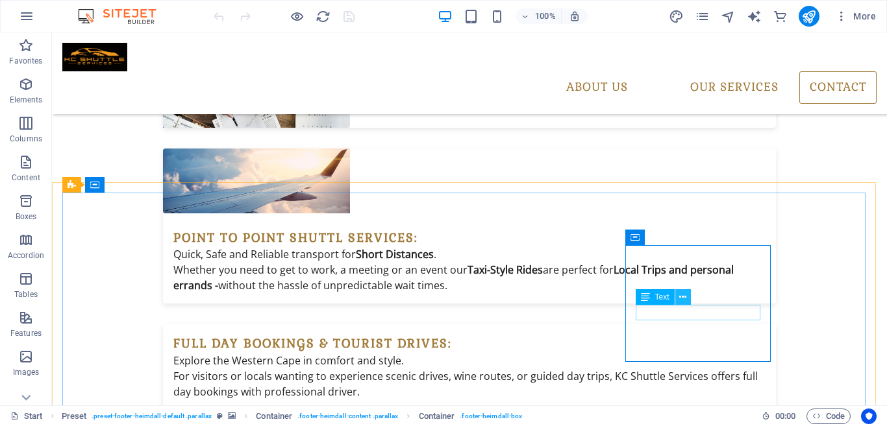
click at [684, 297] on icon at bounding box center [682, 298] width 7 height 14
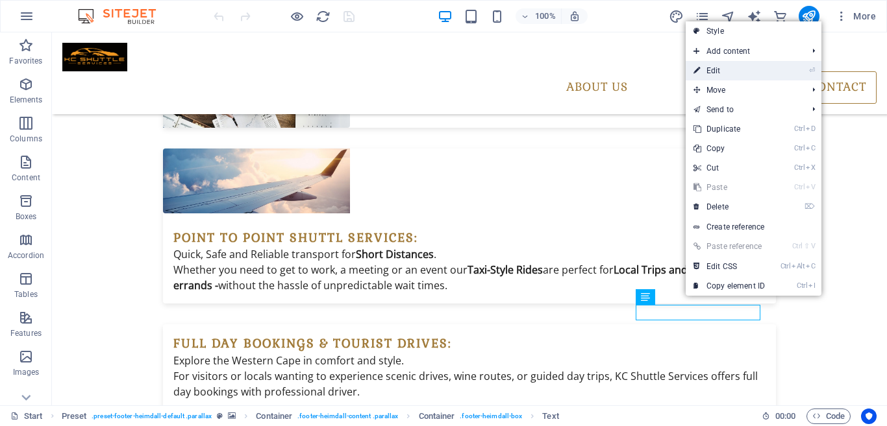
click at [722, 73] on link "⏎ Edit" at bounding box center [728, 70] width 87 height 19
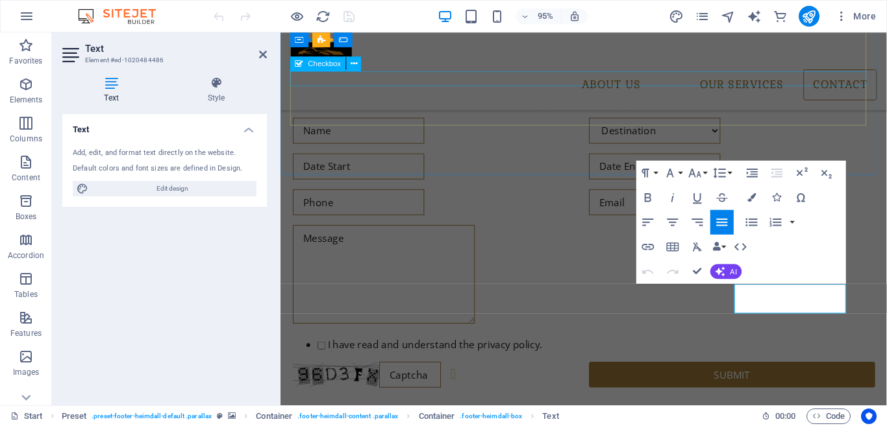
scroll to position [3744, 0]
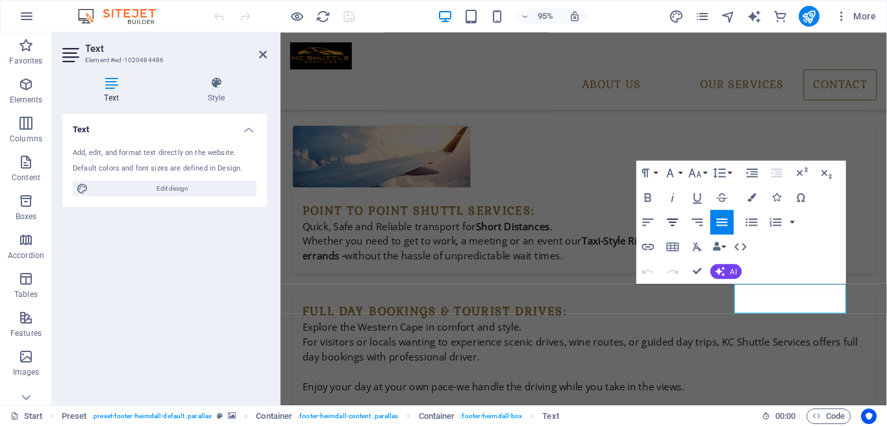
click at [672, 221] on icon "button" at bounding box center [672, 222] width 15 height 15
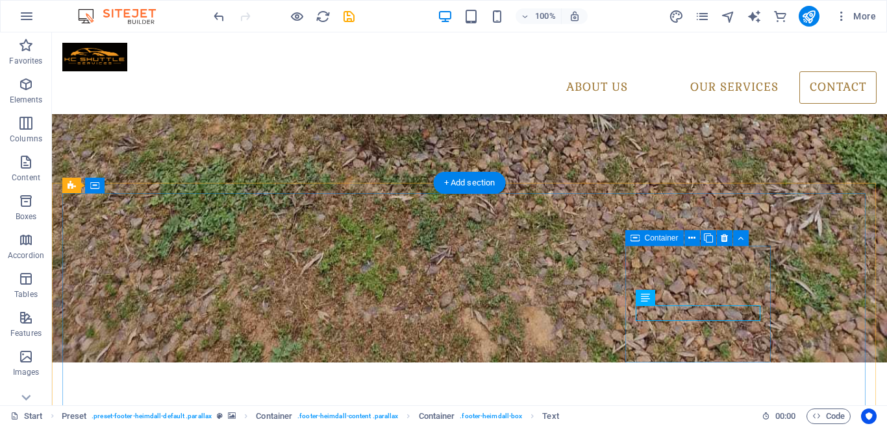
scroll to position [4250, 0]
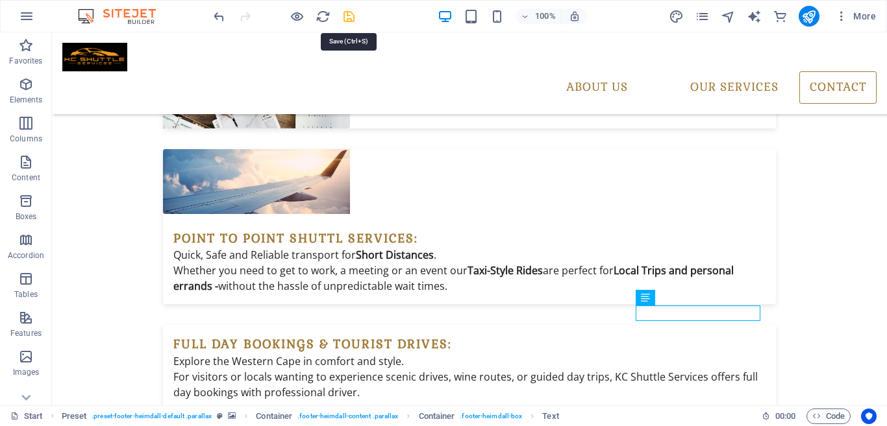
click at [349, 17] on icon "save" at bounding box center [348, 16] width 15 height 15
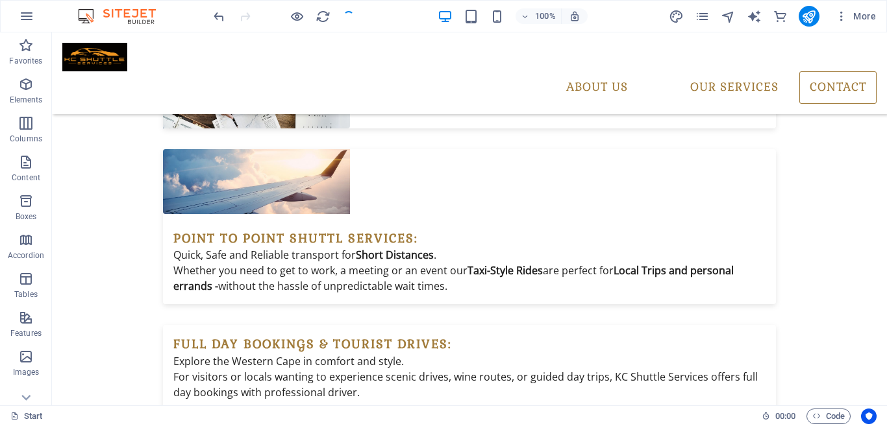
checkbox input "false"
